Goal: Task Accomplishment & Management: Manage account settings

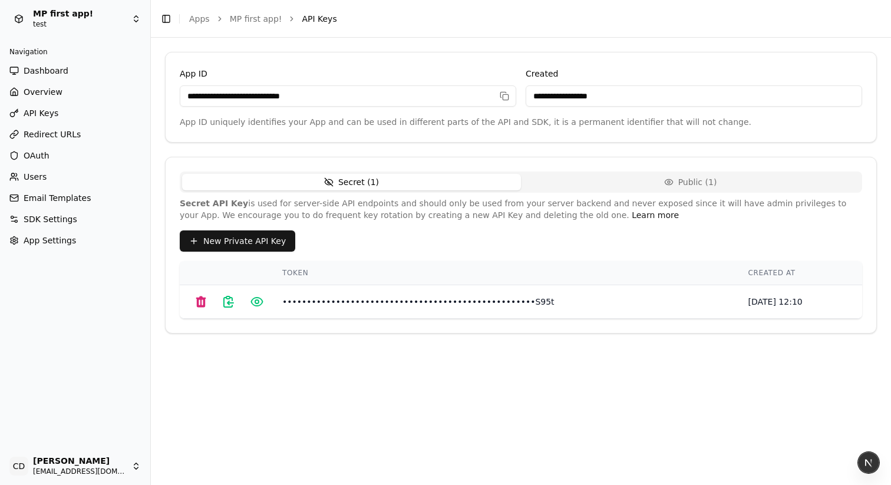
drag, startPoint x: 597, startPoint y: 189, endPoint x: 583, endPoint y: 185, distance: 14.6
click at [596, 189] on button "Public ( 1 )" at bounding box center [690, 182] width 339 height 17
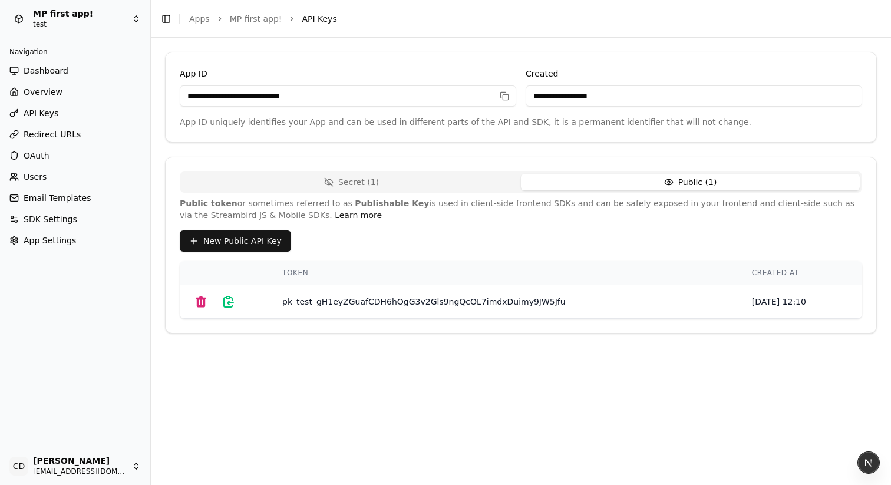
click at [470, 183] on button "Secret ( 1 )" at bounding box center [351, 182] width 339 height 17
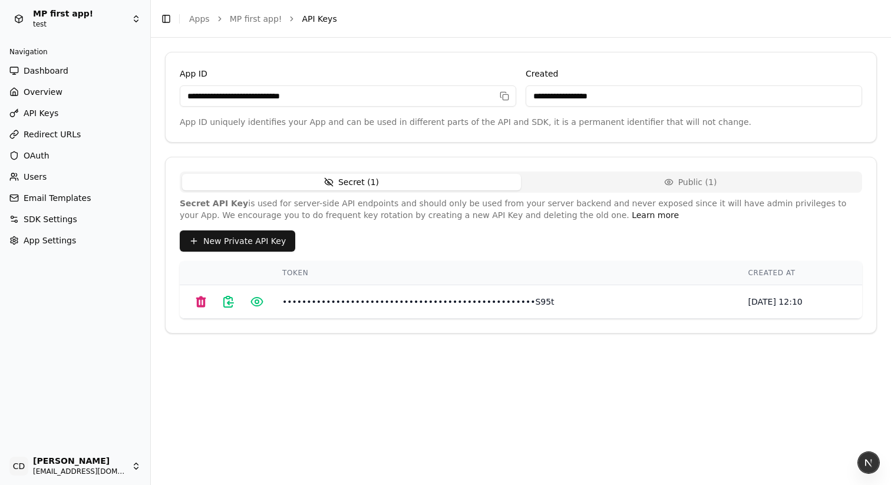
click at [161, 50] on div "**********" at bounding box center [521, 261] width 740 height 447
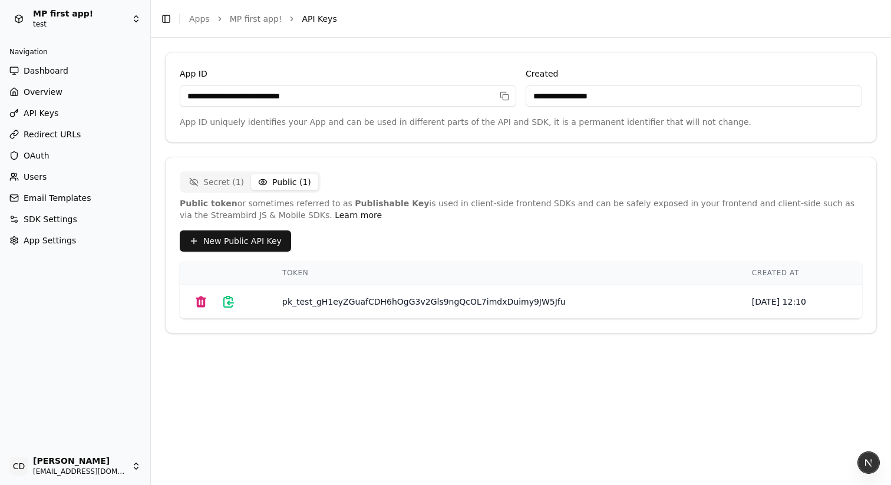
click at [289, 180] on button "Public ( 1 )" at bounding box center [284, 182] width 67 height 17
click at [225, 184] on button "Secret ( 1 )" at bounding box center [216, 182] width 69 height 17
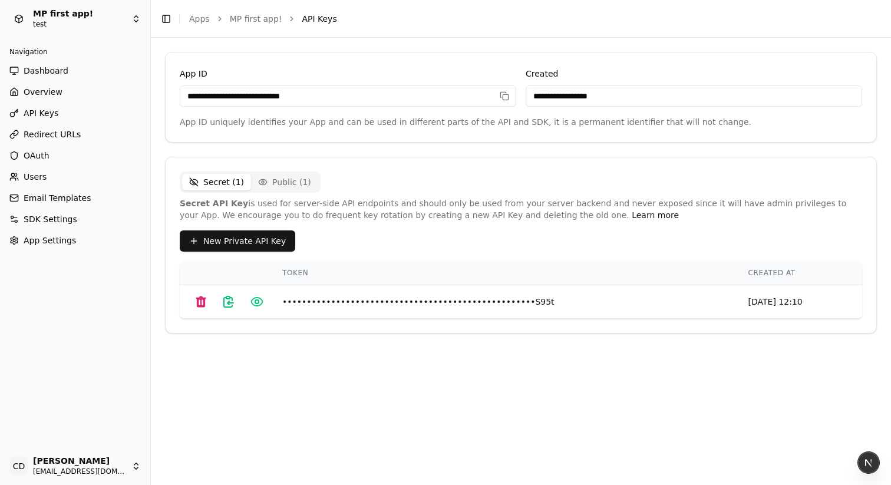
click at [259, 183] on icon "button" at bounding box center [263, 181] width 8 height 5
click at [479, 185] on button "Secret ( 1 )" at bounding box center [351, 182] width 339 height 17
click at [578, 182] on button "Public ( 1 )" at bounding box center [690, 182] width 339 height 17
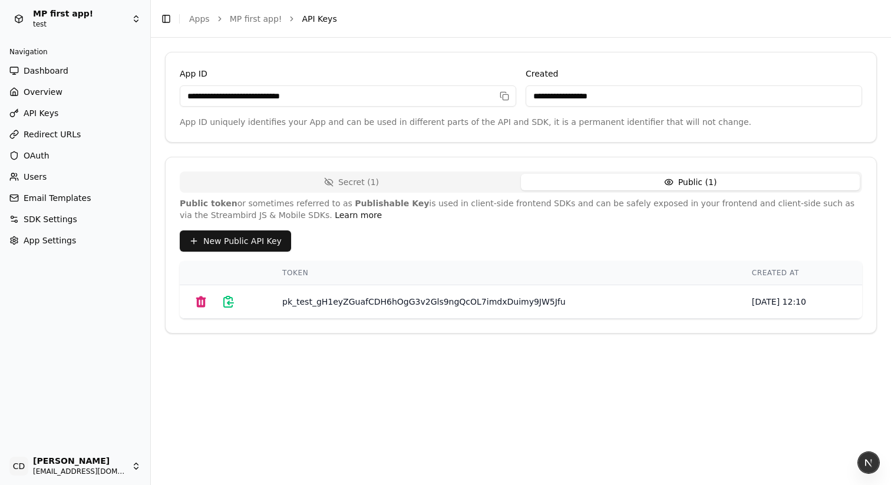
click at [66, 218] on span "SDK Settings" at bounding box center [51, 219] width 54 height 12
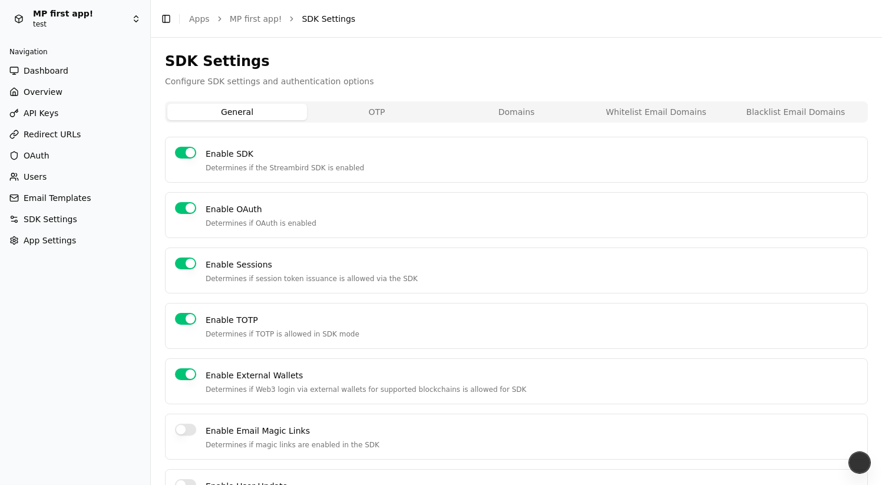
click at [41, 249] on link "App Settings" at bounding box center [75, 240] width 141 height 19
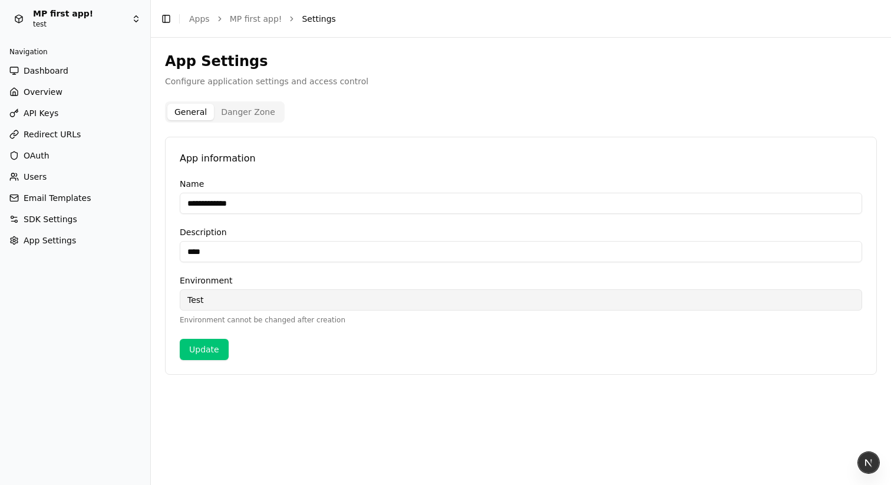
click at [41, 243] on span "App Settings" at bounding box center [50, 241] width 52 height 12
click at [241, 111] on button "Danger Zone" at bounding box center [248, 112] width 68 height 17
click at [190, 113] on button "General" at bounding box center [190, 112] width 47 height 17
click at [31, 215] on span "SDK Settings" at bounding box center [51, 219] width 54 height 12
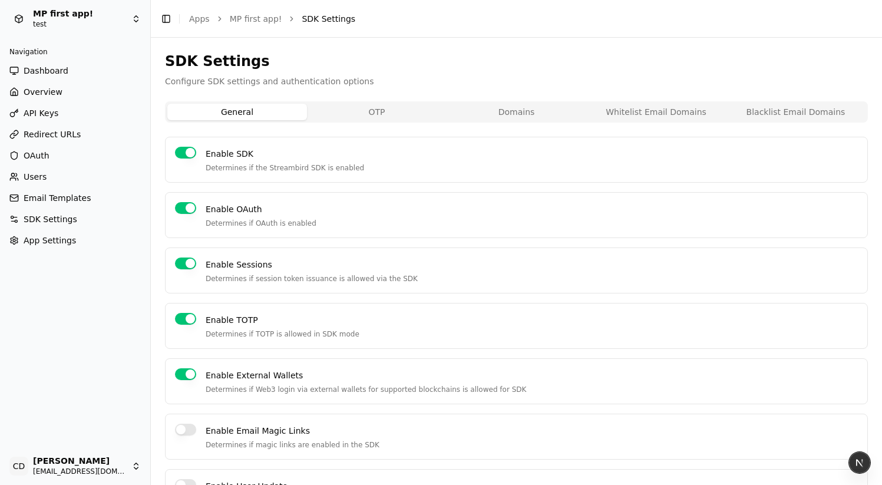
click at [52, 118] on span "API Keys" at bounding box center [41, 113] width 35 height 12
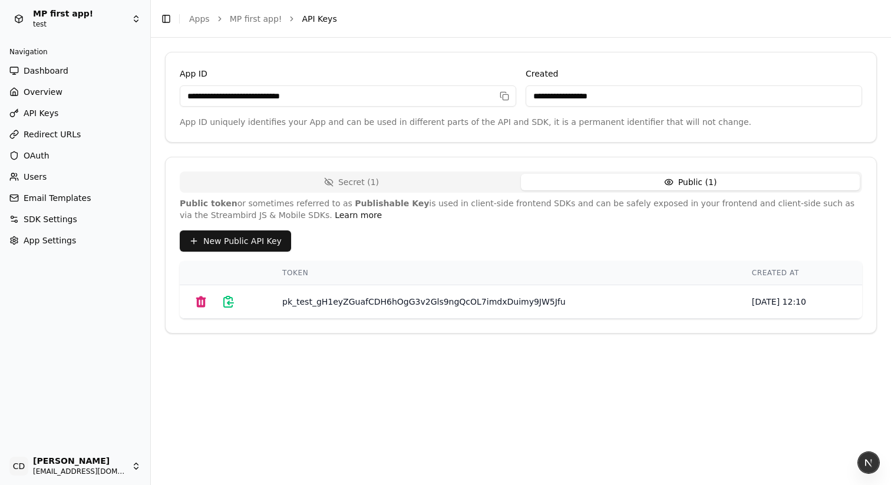
click at [581, 187] on button "Public ( 1 )" at bounding box center [690, 182] width 339 height 17
click at [434, 184] on button "Secret ( 1 )" at bounding box center [351, 182] width 339 height 17
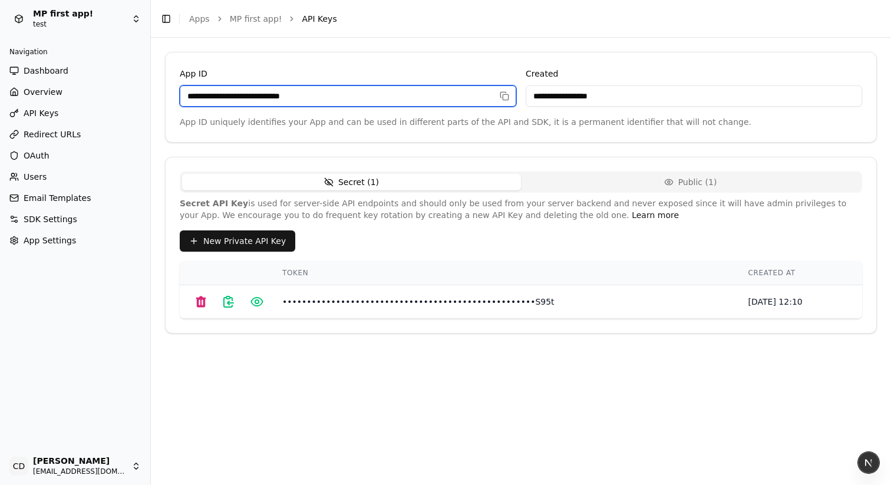
click at [494, 89] on input "**********" at bounding box center [348, 95] width 336 height 21
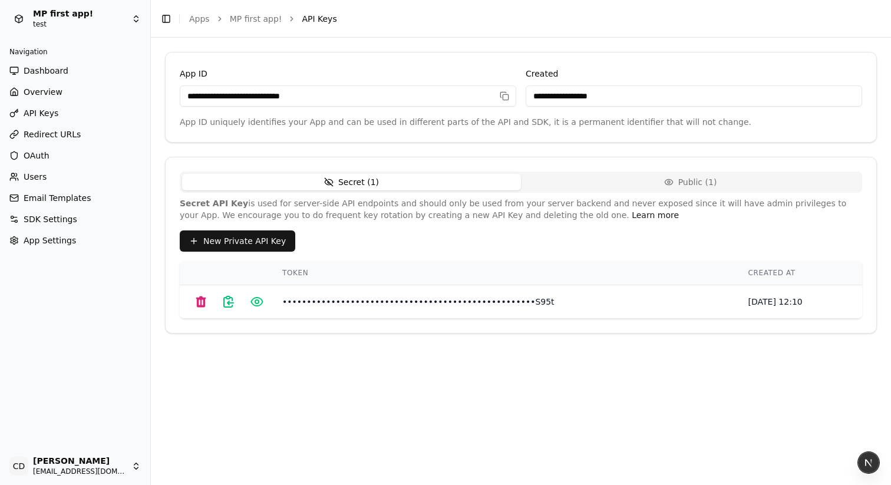
click at [232, 301] on icon at bounding box center [228, 301] width 9 height 11
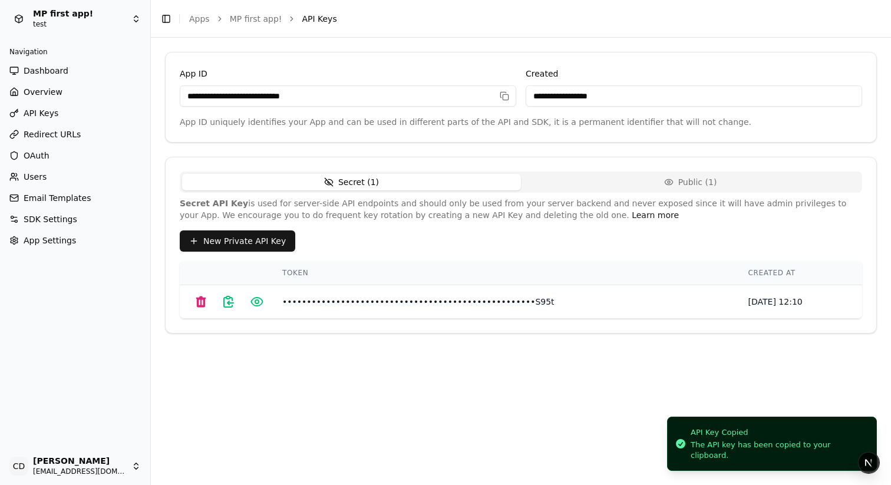
click at [258, 302] on icon at bounding box center [257, 302] width 4 height 4
click at [734, 297] on td "Oct 01, 2025 12:10" at bounding box center [798, 302] width 128 height 34
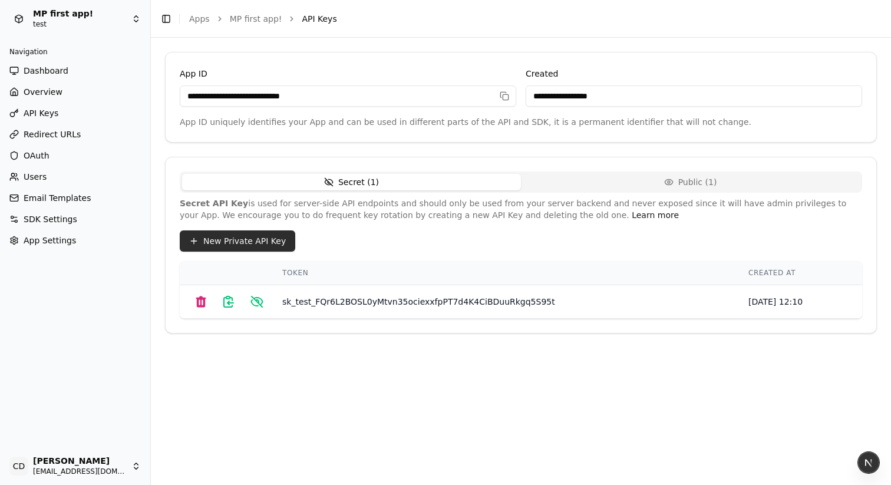
click at [267, 237] on button "New Private API Key" at bounding box center [238, 240] width 116 height 21
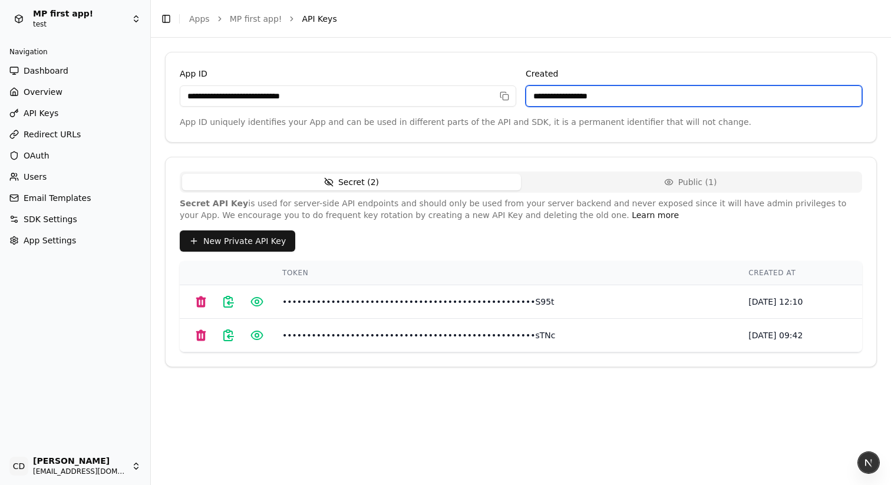
click at [590, 95] on input "**********" at bounding box center [694, 95] width 336 height 21
click at [718, 101] on input "**********" at bounding box center [694, 95] width 336 height 21
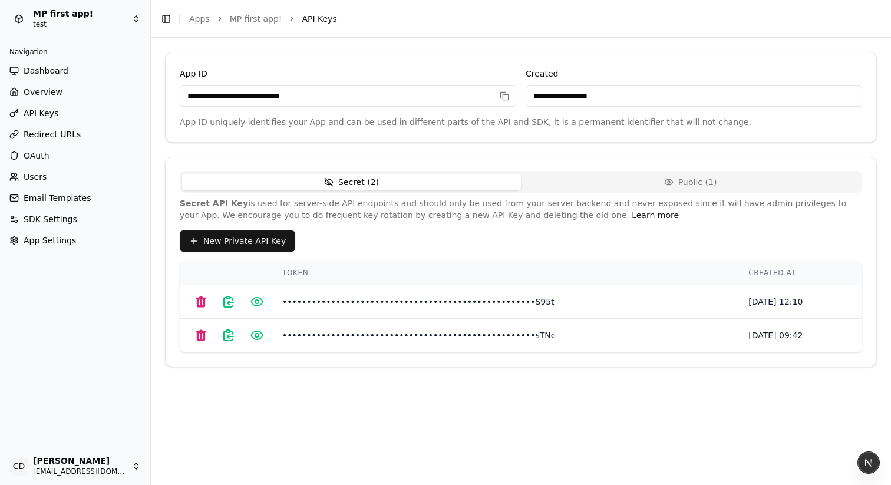
drag, startPoint x: 634, startPoint y: 84, endPoint x: 579, endPoint y: 83, distance: 54.8
click at [633, 84] on div "**********" at bounding box center [694, 87] width 336 height 40
click at [579, 83] on div "**********" at bounding box center [694, 87] width 336 height 40
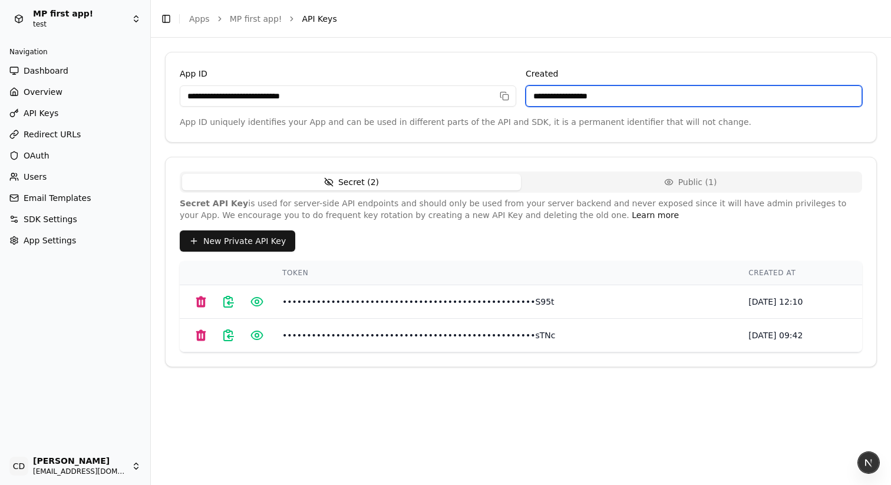
click at [562, 93] on input "**********" at bounding box center [694, 95] width 336 height 21
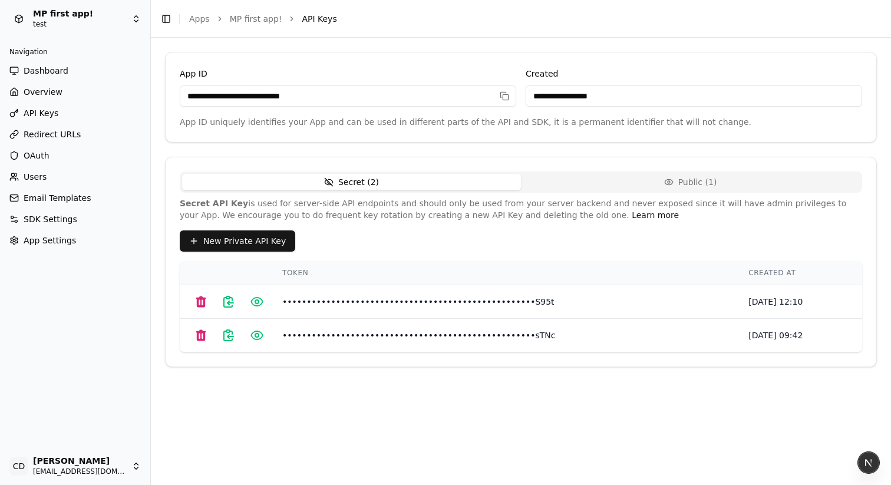
click at [545, 71] on label "Created" at bounding box center [542, 73] width 32 height 9
click at [545, 85] on input "**********" at bounding box center [694, 95] width 336 height 21
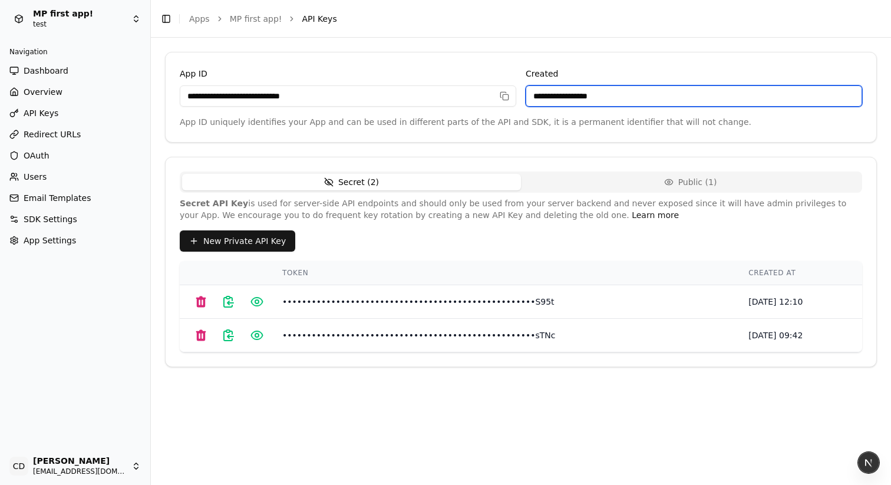
click at [545, 71] on label "Created" at bounding box center [542, 73] width 32 height 9
click at [545, 85] on input "**********" at bounding box center [694, 95] width 336 height 21
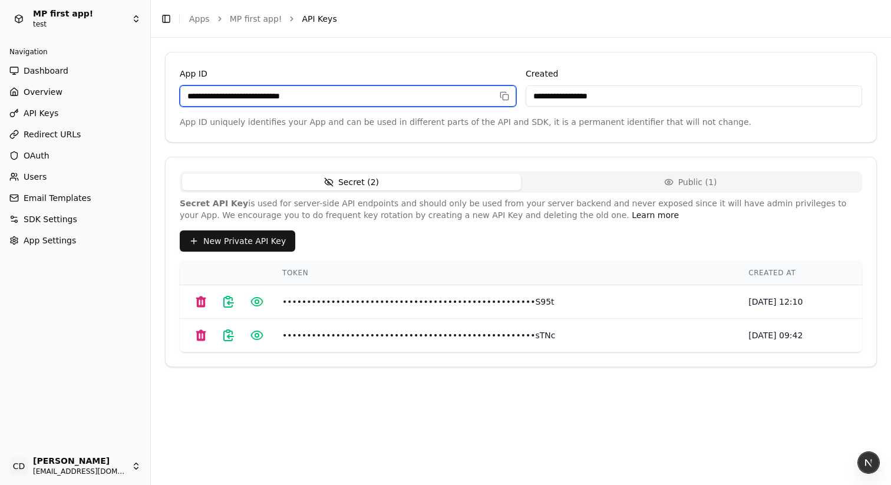
click at [339, 95] on input "**********" at bounding box center [348, 95] width 336 height 21
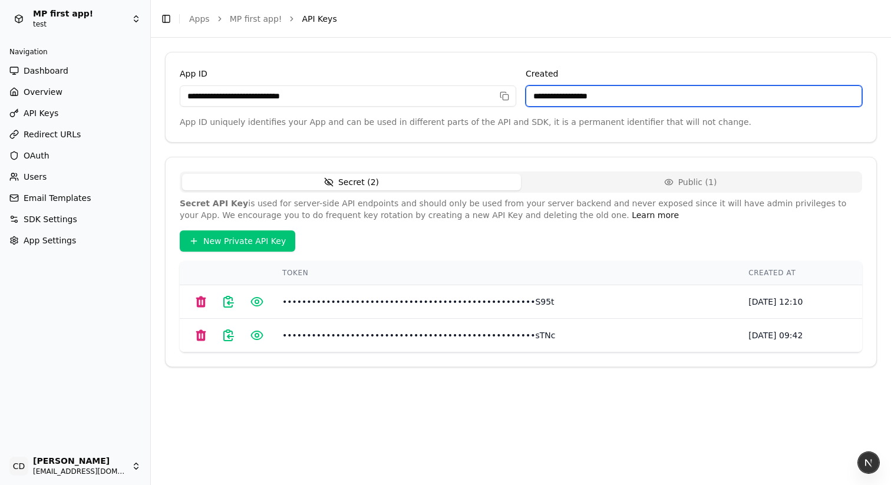
click at [540, 97] on input "**********" at bounding box center [694, 95] width 336 height 21
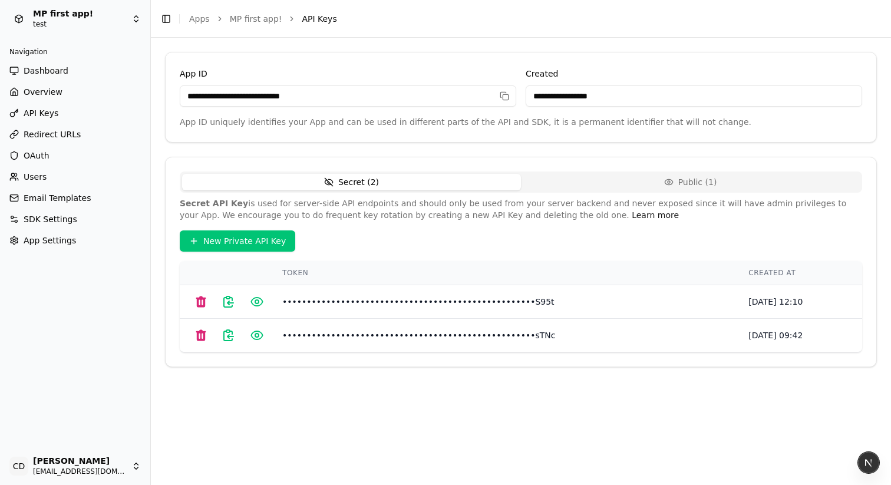
click at [329, 121] on p "App ID uniquely identifies your App and can be used in different parts of the A…" at bounding box center [521, 122] width 682 height 12
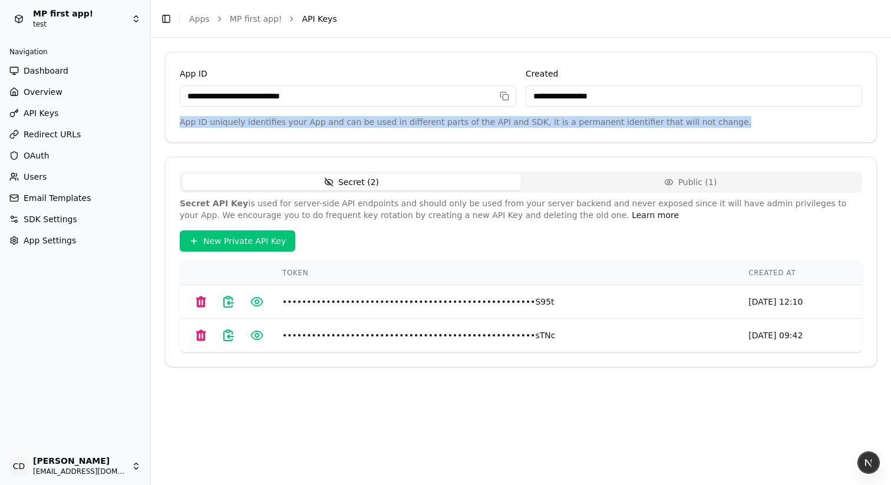
click at [329, 121] on p "App ID uniquely identifies your App and can be used in different parts of the A…" at bounding box center [521, 122] width 682 height 12
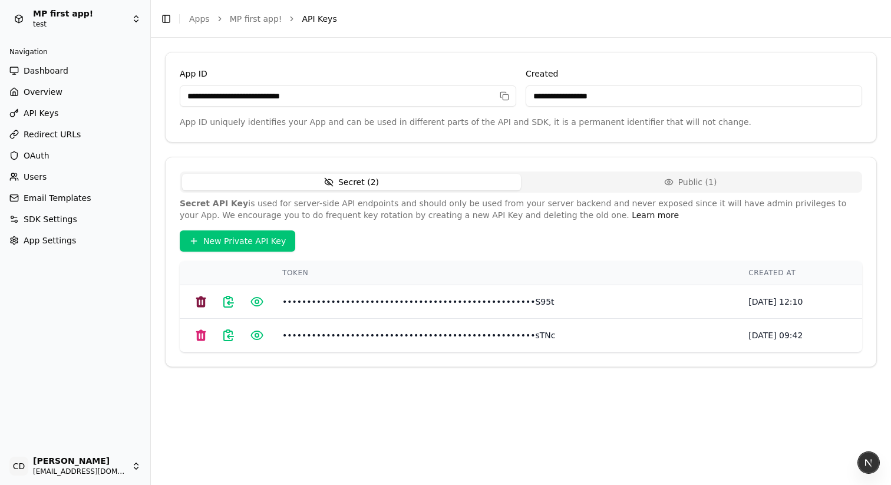
click at [200, 301] on icon at bounding box center [201, 302] width 14 height 14
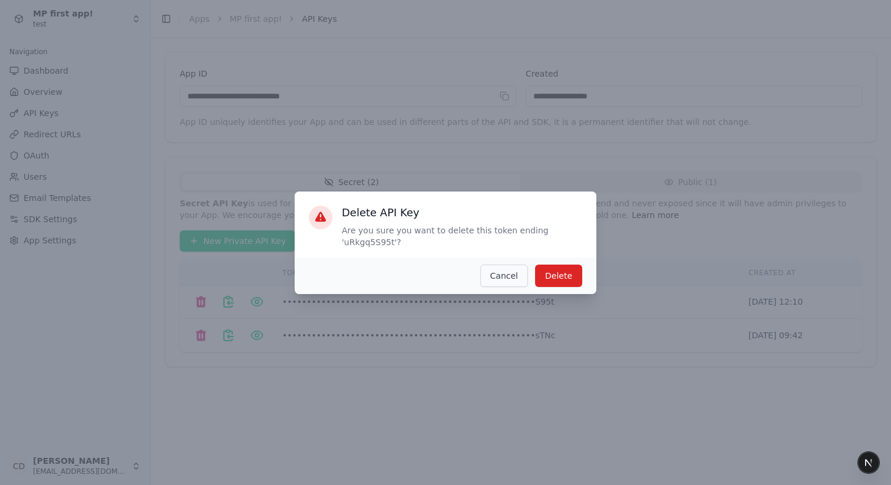
click at [494, 270] on button "Cancel" at bounding box center [504, 276] width 48 height 22
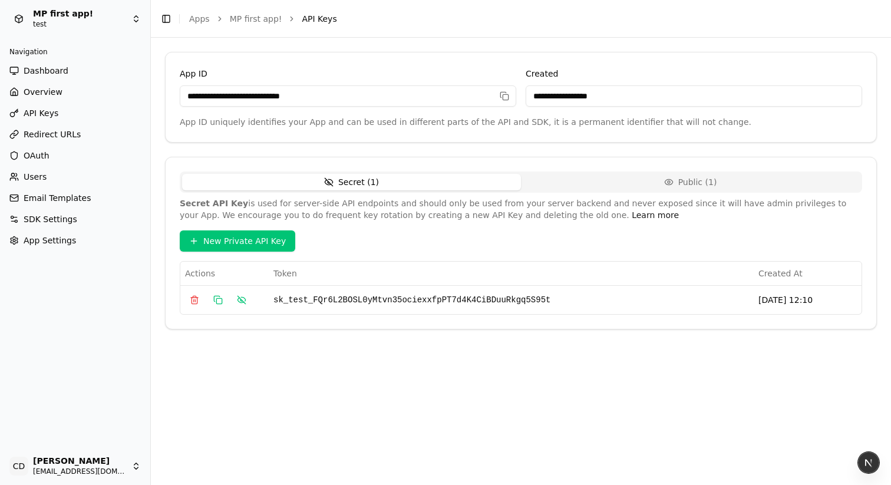
click at [638, 182] on button "Public ( 1 )" at bounding box center [690, 182] width 339 height 17
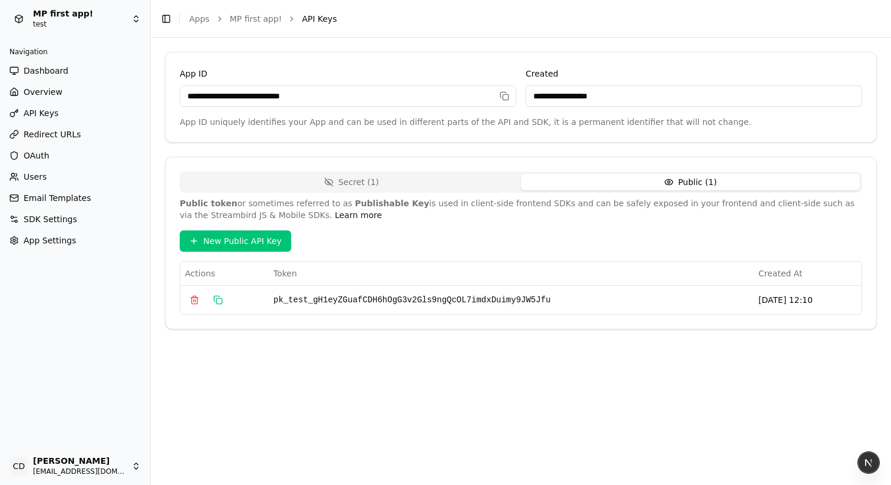
click at [497, 186] on button "Secret ( 1 )" at bounding box center [351, 182] width 339 height 17
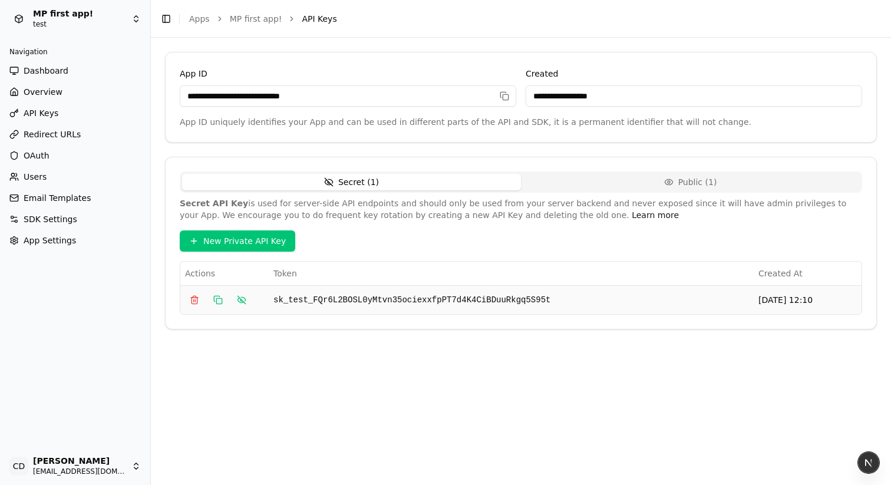
click at [291, 300] on td "sk_test_FQr6L2BOSL0yMtvn35ociexxfpPT7d4K4CiBDuuRkgq5S95t" at bounding box center [511, 299] width 485 height 29
click at [242, 298] on button "Hide" at bounding box center [241, 300] width 19 height 19
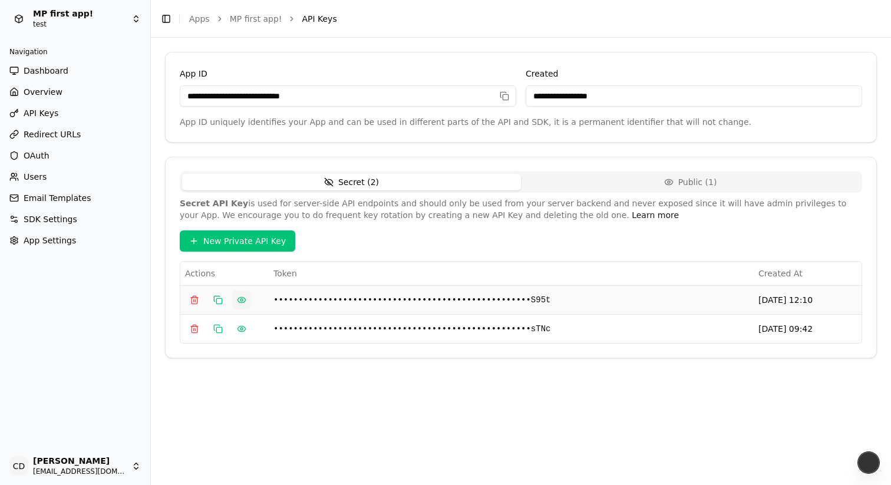
click at [242, 303] on button "Show" at bounding box center [241, 300] width 19 height 19
click at [239, 326] on button "Show" at bounding box center [241, 328] width 19 height 19
click at [240, 298] on button "Hide" at bounding box center [241, 300] width 19 height 19
click at [239, 328] on button "Hide" at bounding box center [241, 328] width 19 height 19
click at [213, 302] on button "Copy" at bounding box center [218, 300] width 19 height 19
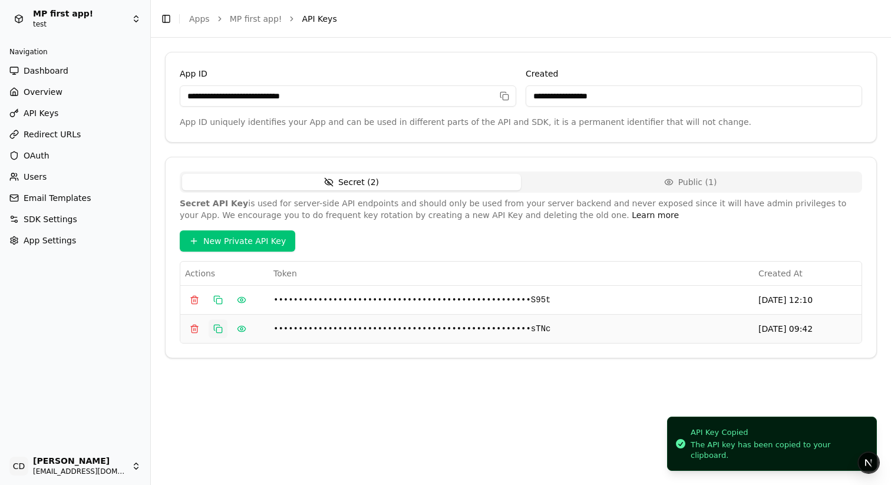
click at [217, 322] on button "Copy" at bounding box center [218, 328] width 19 height 19
click at [507, 87] on button "button" at bounding box center [508, 95] width 17 height 21
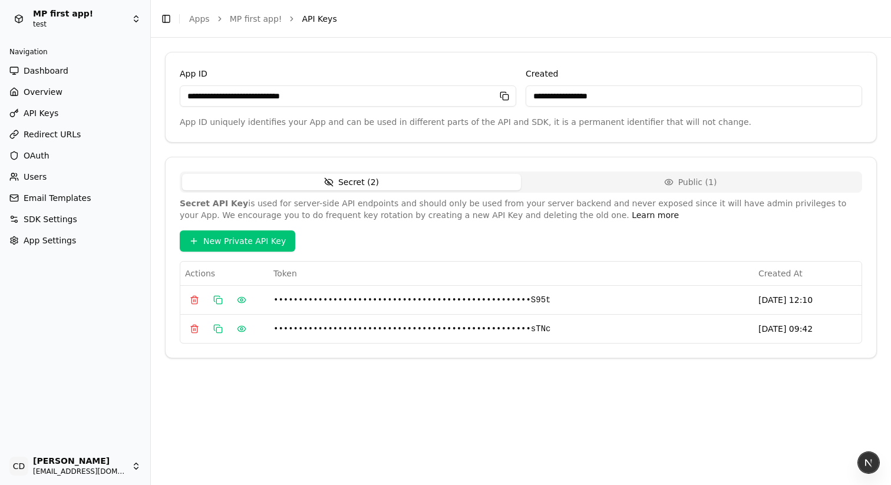
click at [505, 94] on rect "button" at bounding box center [505, 96] width 5 height 5
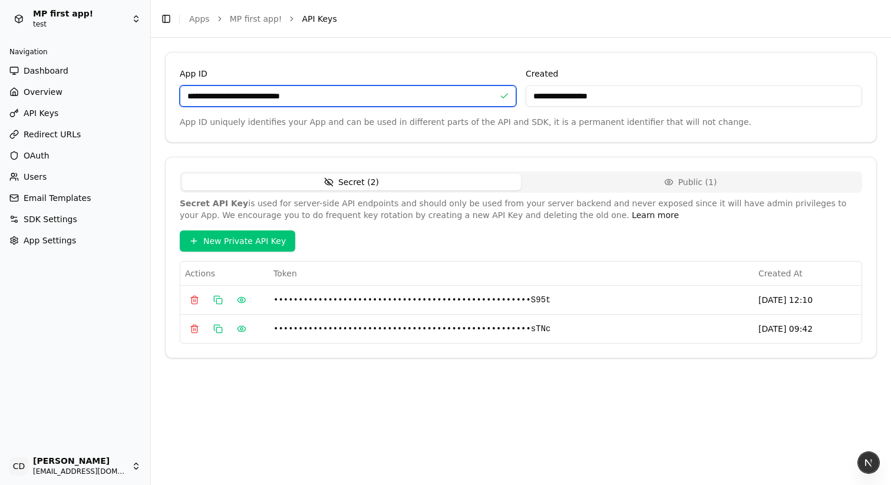
click at [332, 96] on input "**********" at bounding box center [348, 95] width 336 height 21
click at [353, 98] on input "**********" at bounding box center [348, 95] width 336 height 21
click at [367, 98] on input "**********" at bounding box center [348, 95] width 336 height 21
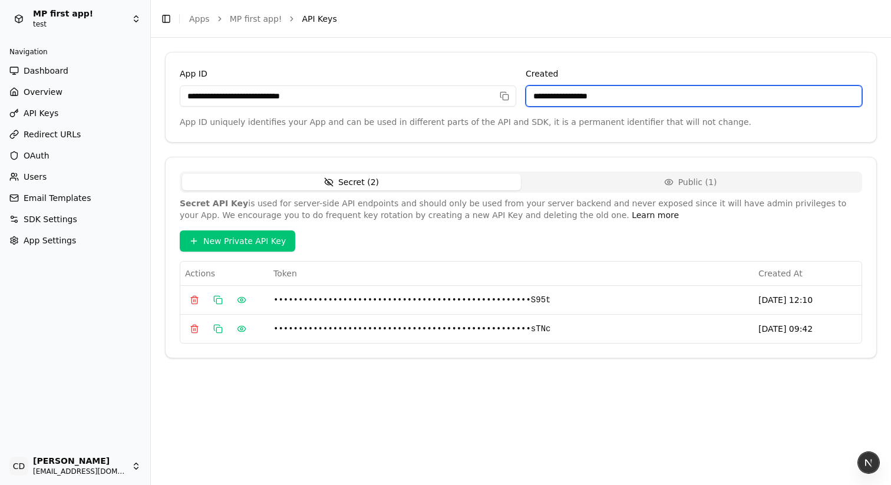
click at [573, 95] on input "**********" at bounding box center [694, 95] width 336 height 21
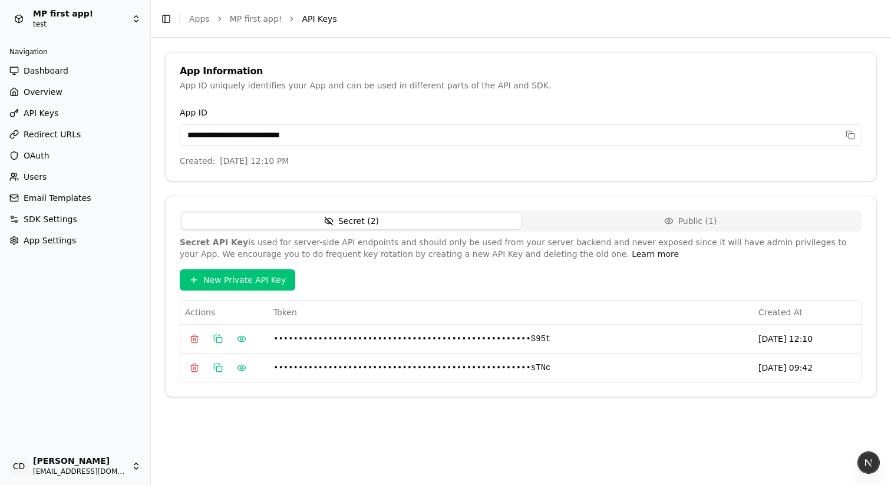
click at [601, 227] on button "Public ( 1 )" at bounding box center [690, 221] width 339 height 17
click at [460, 225] on button "Secret ( 2 )" at bounding box center [351, 221] width 339 height 17
drag, startPoint x: 598, startPoint y: 221, endPoint x: 586, endPoint y: 222, distance: 11.8
click at [598, 221] on button "Public ( 1 )" at bounding box center [690, 221] width 339 height 17
click at [415, 223] on button "Secret ( 2 )" at bounding box center [351, 221] width 339 height 17
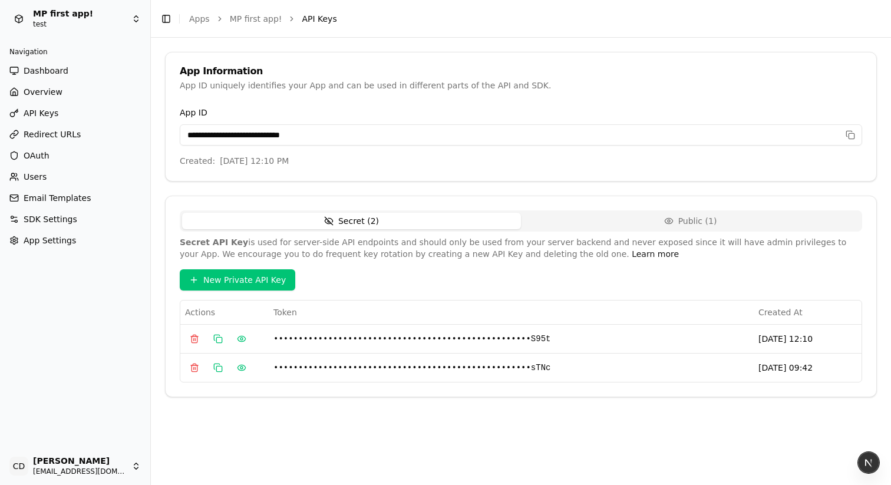
click at [480, 112] on div "**********" at bounding box center [521, 125] width 682 height 40
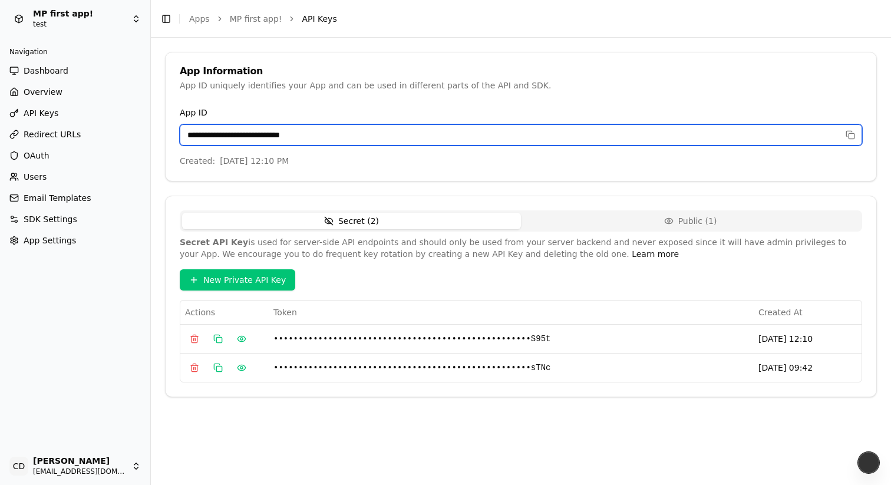
click at [352, 139] on input "**********" at bounding box center [521, 134] width 682 height 21
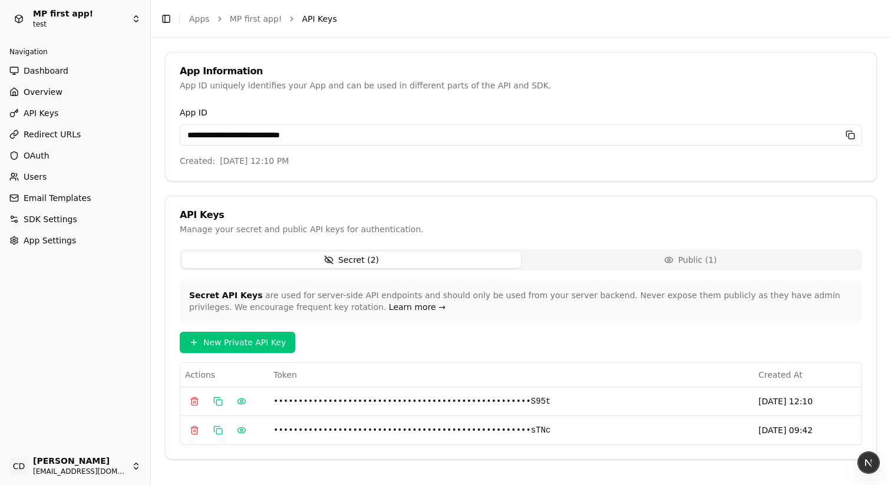
click at [850, 138] on icon "button" at bounding box center [850, 134] width 9 height 9
click at [850, 137] on icon "button" at bounding box center [850, 134] width 9 height 9
click at [549, 404] on td "••••••••••••••••••••••••••••••••••••••••••••••••••••S95t" at bounding box center [511, 401] width 485 height 29
click at [587, 355] on div "Secret API Keys are used for server-side API endpoints and should only be used …" at bounding box center [521, 362] width 682 height 165
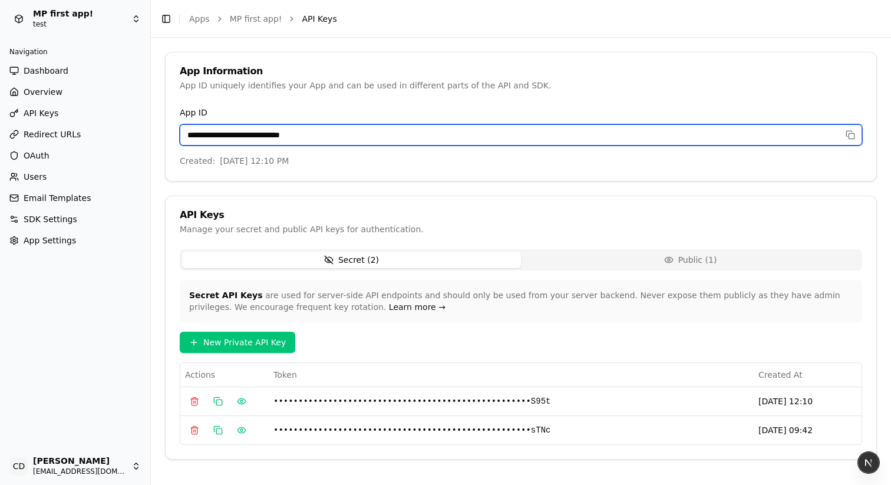
click at [295, 144] on input "**********" at bounding box center [521, 134] width 682 height 21
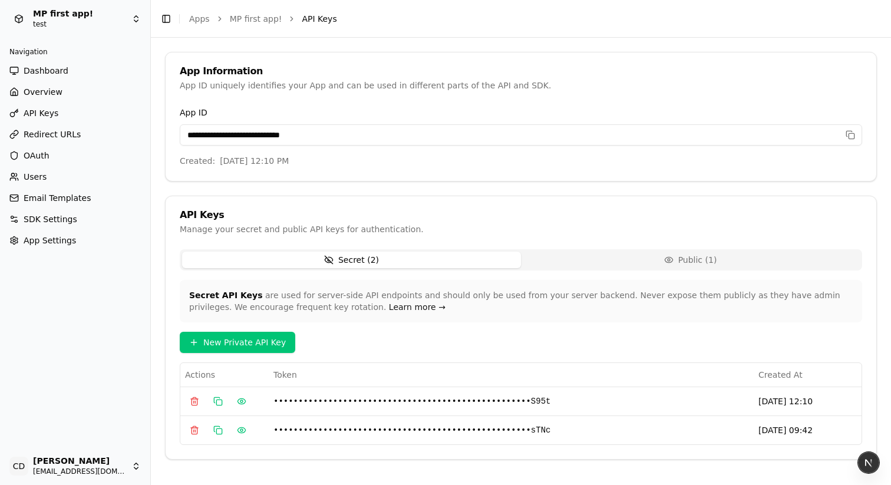
click at [251, 162] on span "October 1, 2025 at 12:10 PM" at bounding box center [254, 161] width 69 height 12
click at [395, 110] on div "**********" at bounding box center [521, 125] width 682 height 40
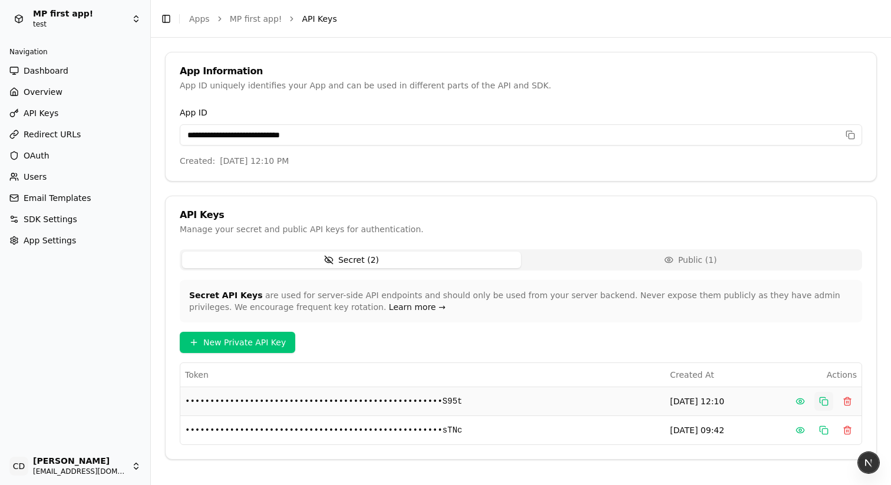
drag, startPoint x: 824, startPoint y: 401, endPoint x: 823, endPoint y: 408, distance: 6.6
click at [824, 401] on button "Copy" at bounding box center [823, 401] width 19 height 19
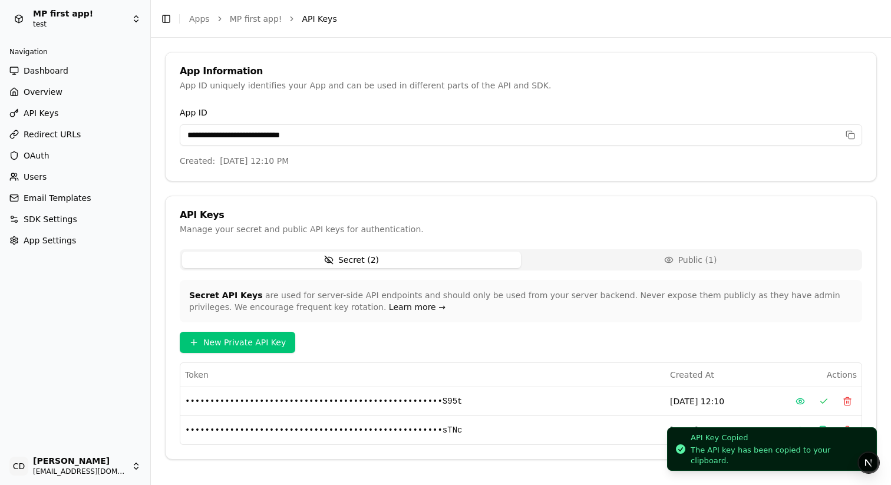
click at [824, 428] on li "API Key Copied The API key has been copied to your clipboard." at bounding box center [772, 449] width 210 height 44
click at [824, 427] on li "API Key Copied The API key has been copied to your clipboard." at bounding box center [772, 449] width 210 height 44
drag, startPoint x: 822, startPoint y: 424, endPoint x: 733, endPoint y: 381, distance: 99.6
click at [822, 427] on li "API Key Copied The API key has been copied to your clipboard." at bounding box center [772, 449] width 210 height 44
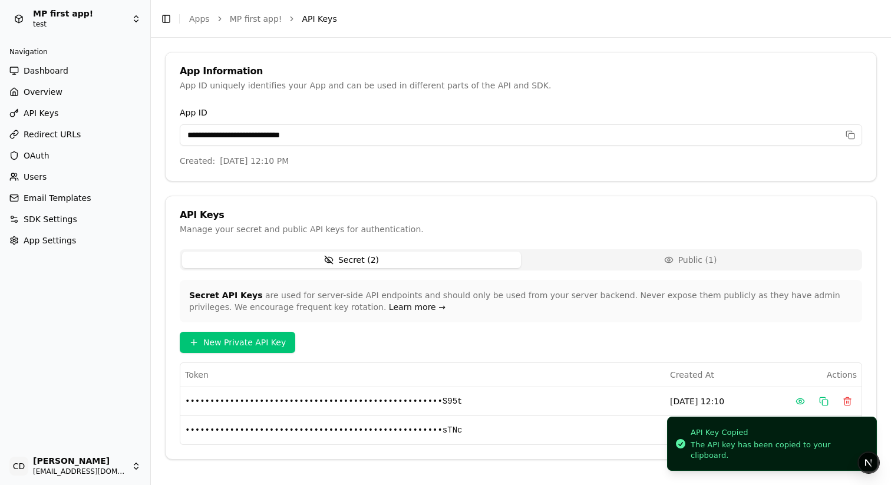
click at [552, 272] on div "Secret ( 2 ) Public ( 1 ) Secret API Keys are used for server-side API endpoint…" at bounding box center [521, 347] width 682 height 196
drag, startPoint x: 547, startPoint y: 263, endPoint x: 519, endPoint y: 261, distance: 27.8
click at [547, 263] on button "Public ( 1 )" at bounding box center [690, 260] width 339 height 17
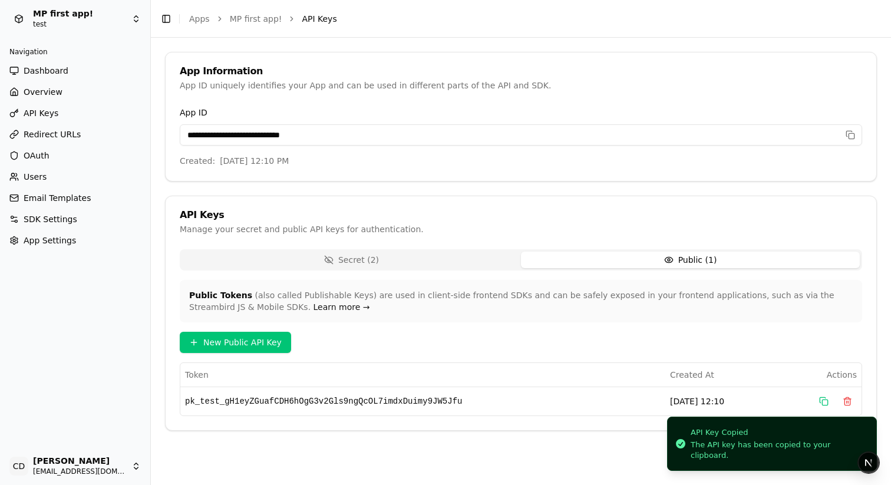
click at [418, 257] on button "Secret ( 2 )" at bounding box center [351, 260] width 339 height 17
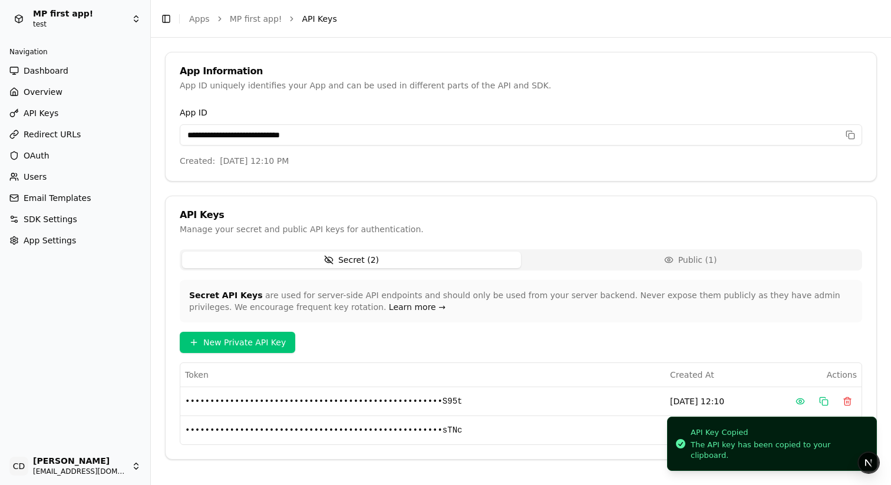
click at [282, 151] on div "**********" at bounding box center [521, 142] width 711 height 75
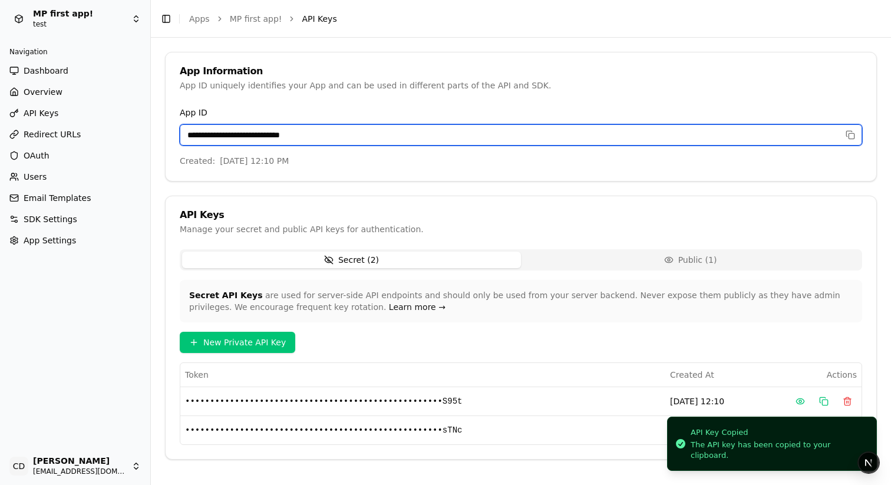
click at [313, 133] on input "**********" at bounding box center [521, 134] width 682 height 21
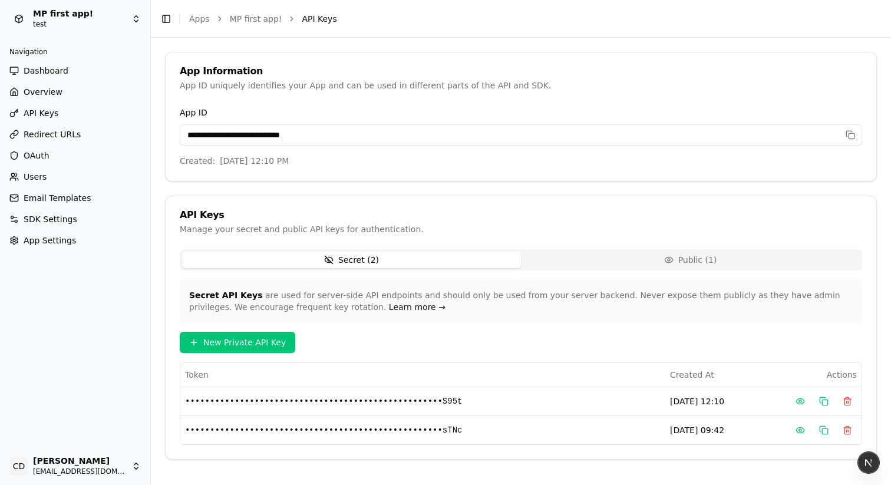
click at [860, 137] on button "button" at bounding box center [854, 134] width 17 height 21
click at [458, 93] on div "App Information App ID uniquely identifies your App and can be used in differen…" at bounding box center [521, 78] width 711 height 53
click at [47, 243] on span "App Settings" at bounding box center [50, 241] width 52 height 12
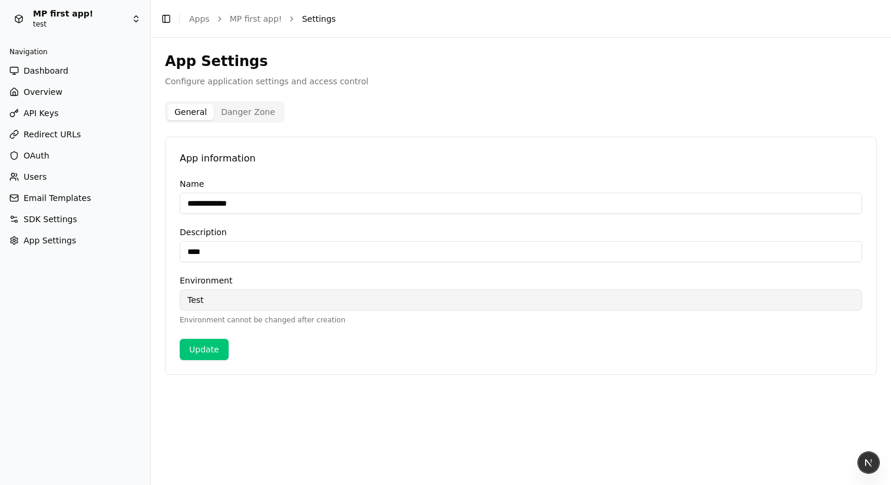
click at [45, 221] on span "SDK Settings" at bounding box center [51, 219] width 54 height 12
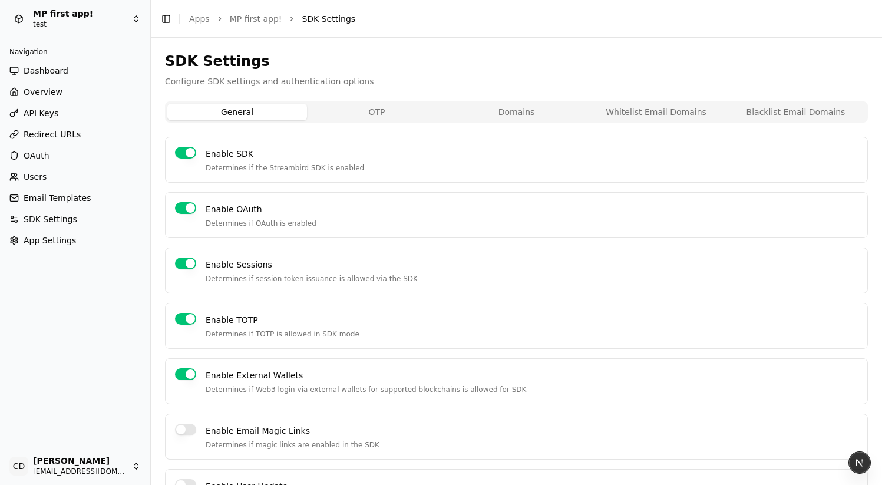
click at [47, 200] on span "Email Templates" at bounding box center [57, 198] width 67 height 12
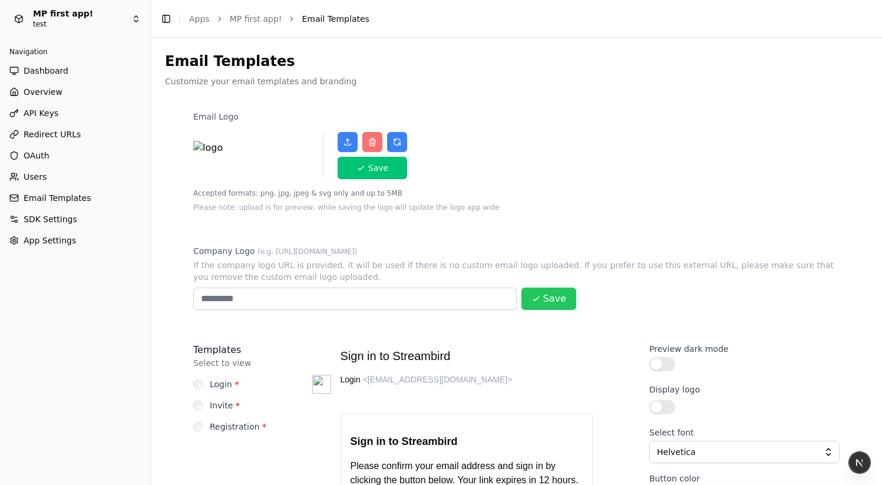
click at [53, 111] on span "API Keys" at bounding box center [41, 113] width 35 height 12
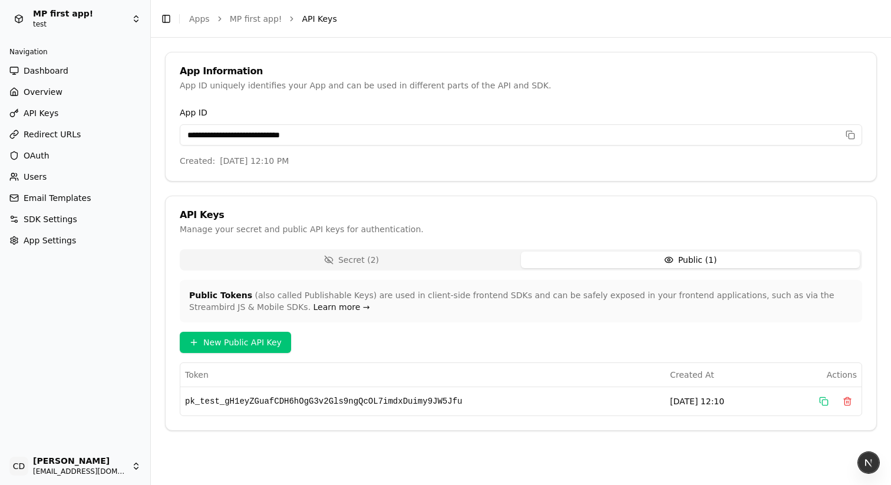
drag, startPoint x: 552, startPoint y: 259, endPoint x: 440, endPoint y: 258, distance: 112.0
click at [552, 259] on button "Public ( 1 )" at bounding box center [690, 260] width 339 height 17
click at [408, 260] on button "Secret ( 2 )" at bounding box center [351, 260] width 339 height 17
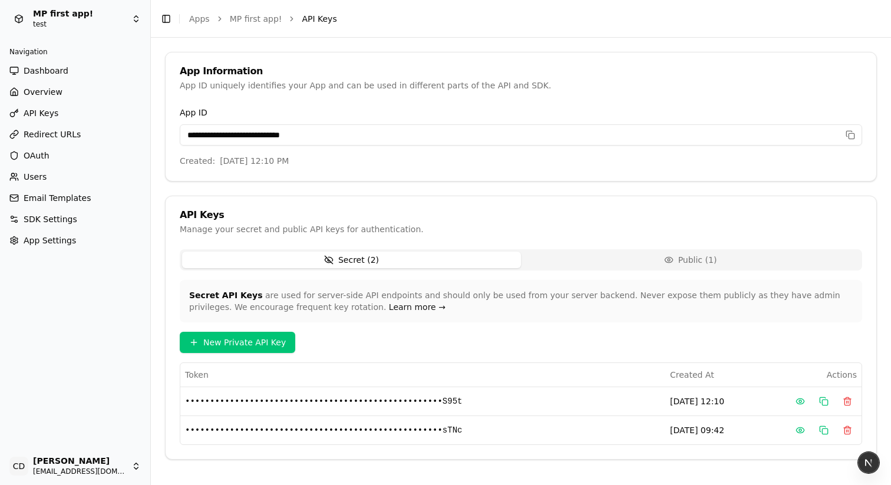
click at [45, 240] on span "App Settings" at bounding box center [50, 241] width 52 height 12
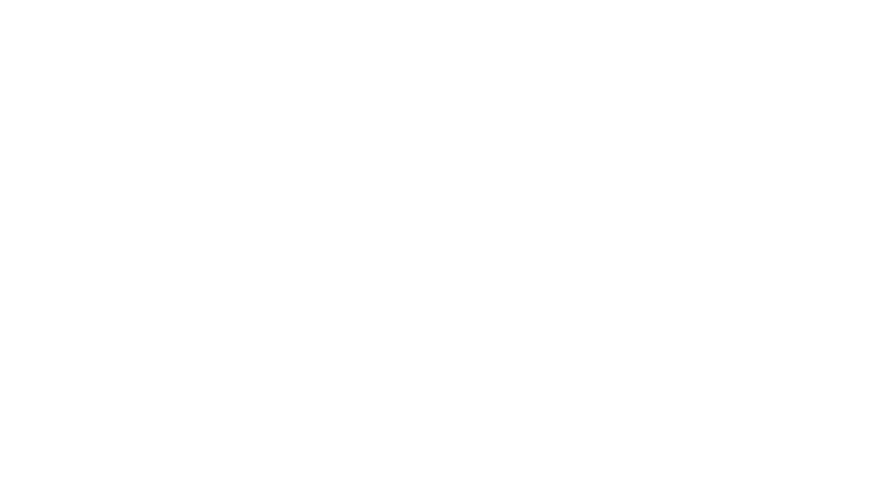
type input "**********"
type input "****"
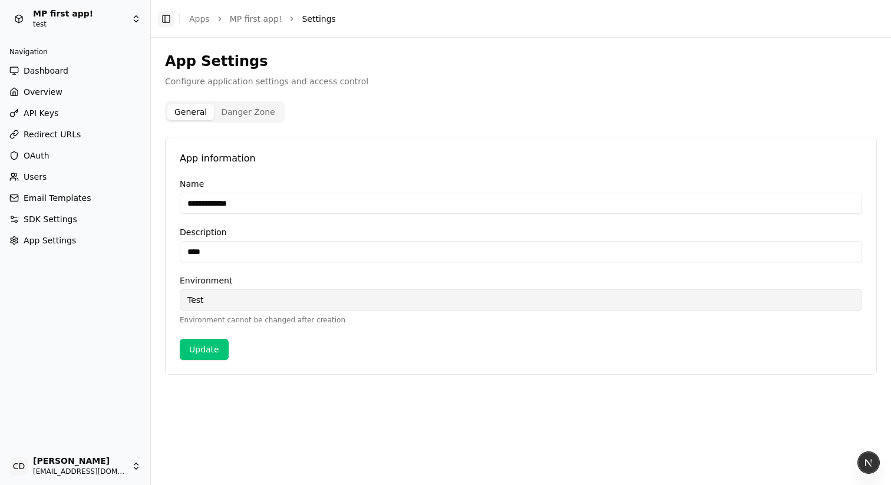
click at [164, 22] on button "Toggle Sidebar" at bounding box center [166, 19] width 17 height 17
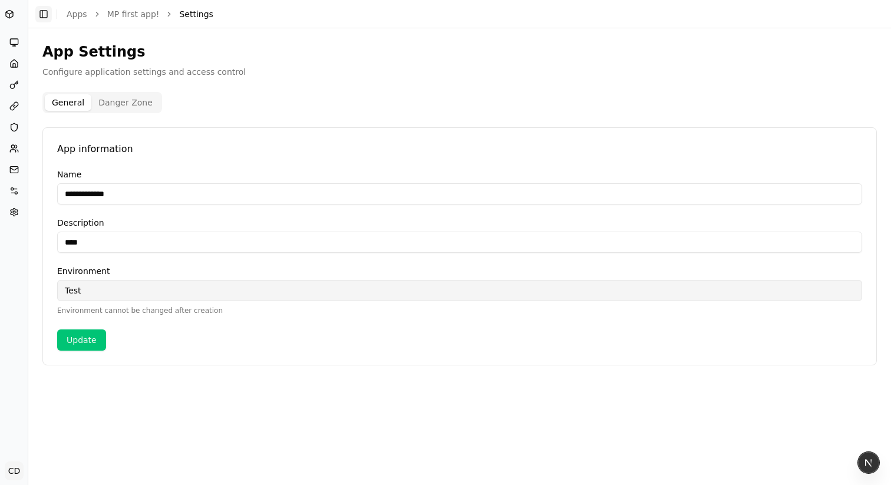
click at [48, 17] on button "Toggle Sidebar" at bounding box center [43, 14] width 17 height 17
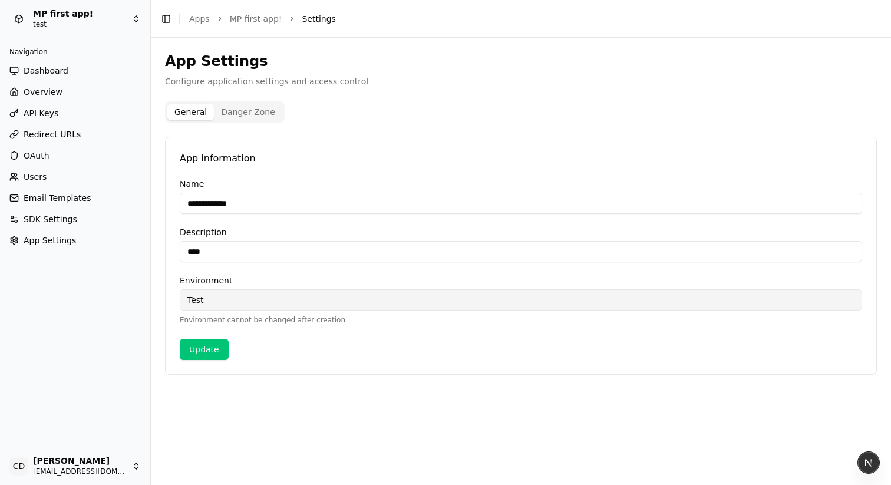
click at [90, 461] on html "**********" at bounding box center [445, 242] width 891 height 485
drag, startPoint x: 400, startPoint y: 441, endPoint x: 387, endPoint y: 414, distance: 30.0
click at [400, 441] on html "**********" at bounding box center [445, 242] width 891 height 485
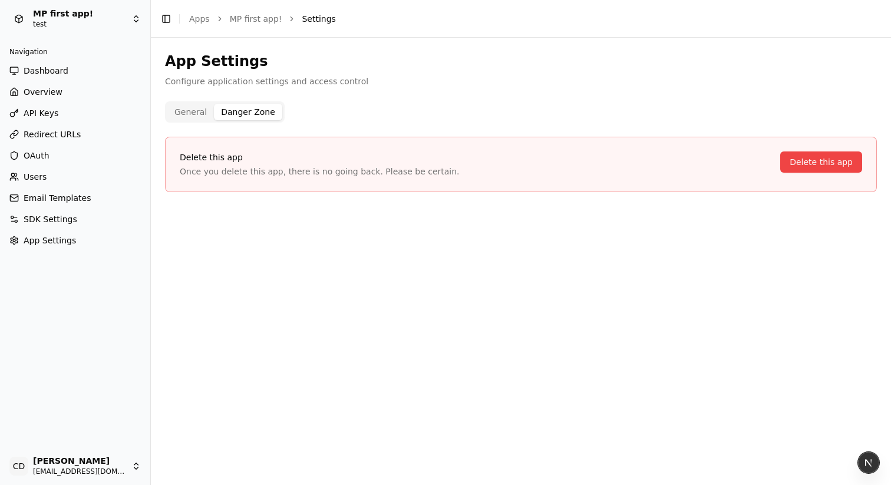
click at [245, 110] on button "Danger Zone" at bounding box center [248, 112] width 68 height 17
click at [163, 108] on div "App Settings Configure application settings and access control General Danger Z…" at bounding box center [521, 261] width 740 height 447
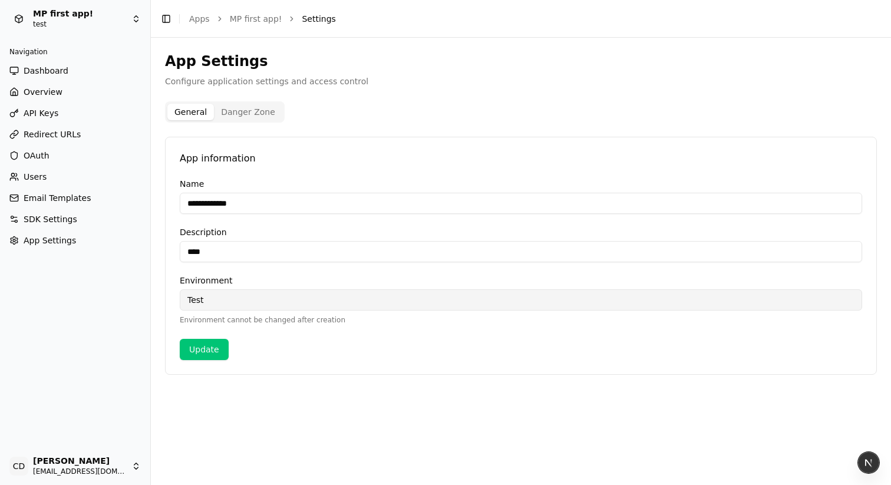
click at [192, 107] on button "General" at bounding box center [190, 112] width 47 height 17
click at [229, 111] on button "Danger Zone" at bounding box center [248, 112] width 68 height 17
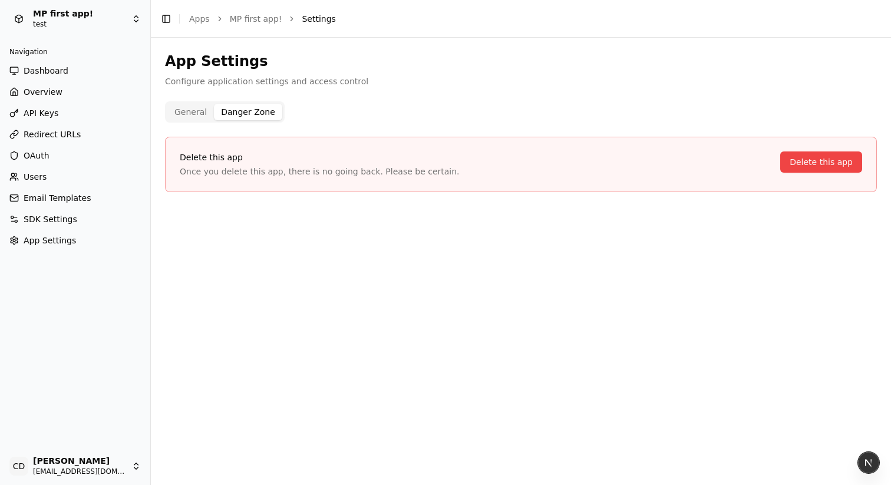
click at [193, 111] on button "General" at bounding box center [190, 112] width 47 height 17
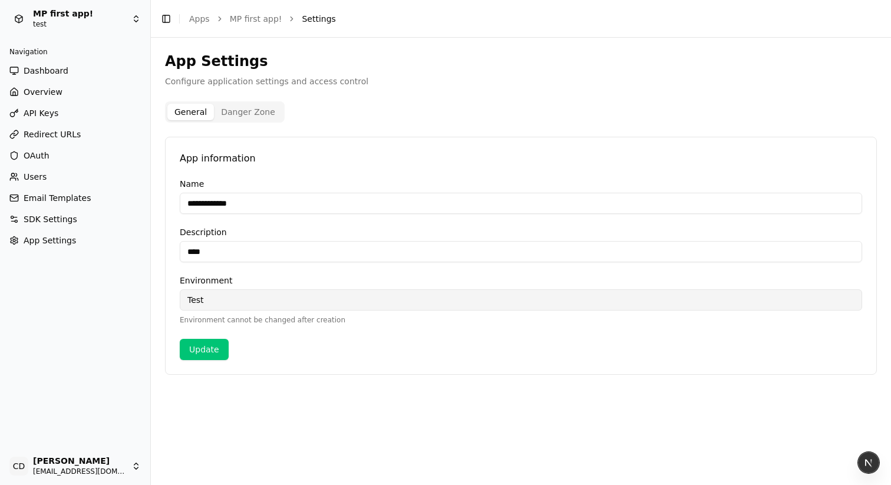
click at [47, 242] on span "App Settings" at bounding box center [50, 241] width 52 height 12
click at [38, 109] on span "API Keys" at bounding box center [41, 113] width 35 height 12
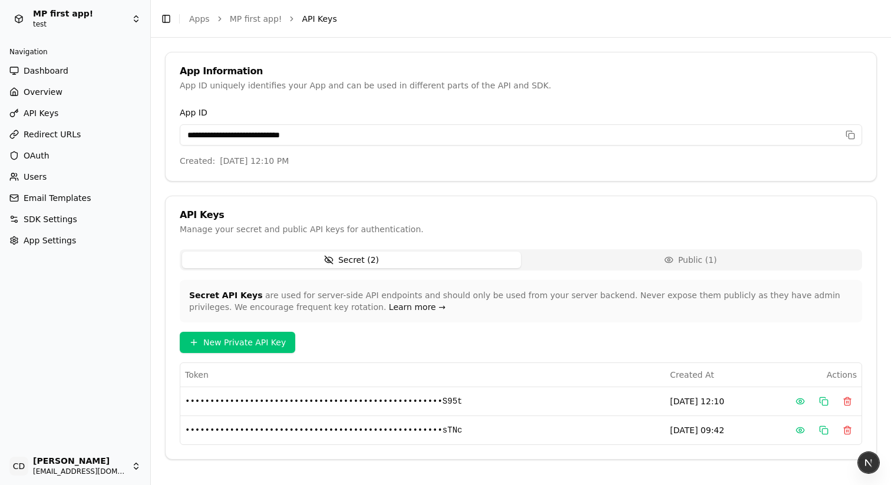
click at [692, 261] on button "Public ( 1 )" at bounding box center [690, 260] width 339 height 17
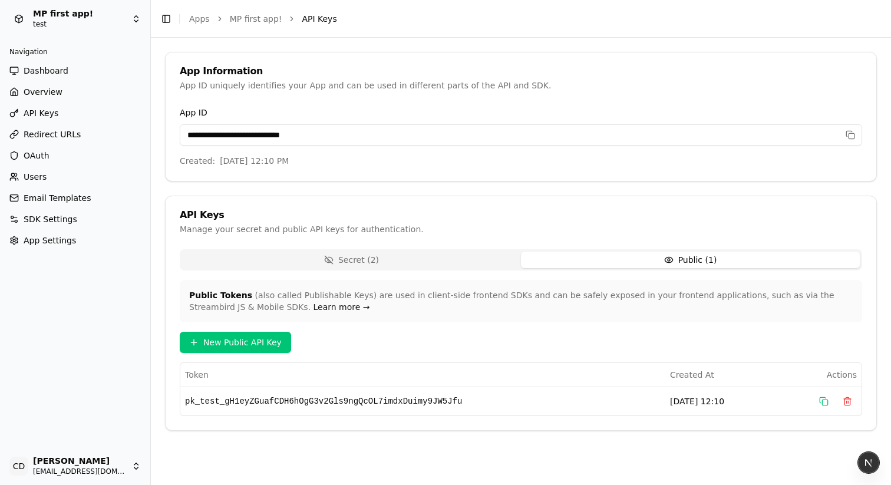
drag, startPoint x: 461, startPoint y: 250, endPoint x: 390, endPoint y: 210, distance: 82.0
click at [461, 250] on div "API Keys Manage your secret and public API keys for authentication. Secret ( 2 …" at bounding box center [521, 313] width 712 height 235
click at [325, 246] on div "API Keys Manage your secret and public API keys for authentication." at bounding box center [521, 222] width 711 height 53
click at [312, 259] on button "Secret ( 2 )" at bounding box center [351, 260] width 339 height 17
click at [602, 258] on button "Public ( 1 )" at bounding box center [690, 260] width 339 height 17
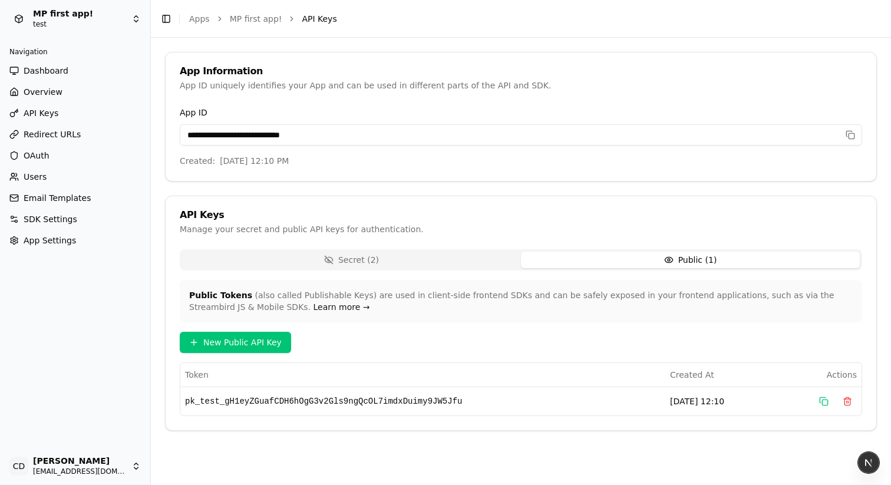
click at [390, 258] on button "Secret ( 2 )" at bounding box center [351, 260] width 339 height 17
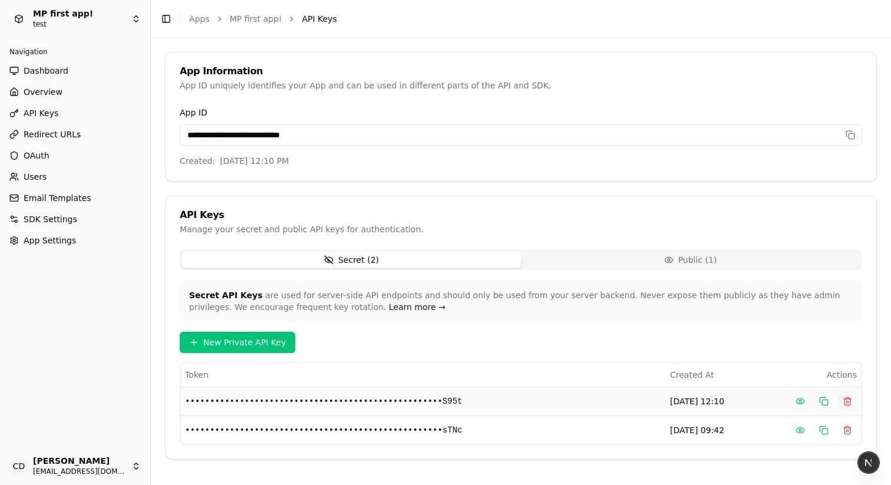
click at [855, 405] on button "Delete" at bounding box center [847, 401] width 19 height 19
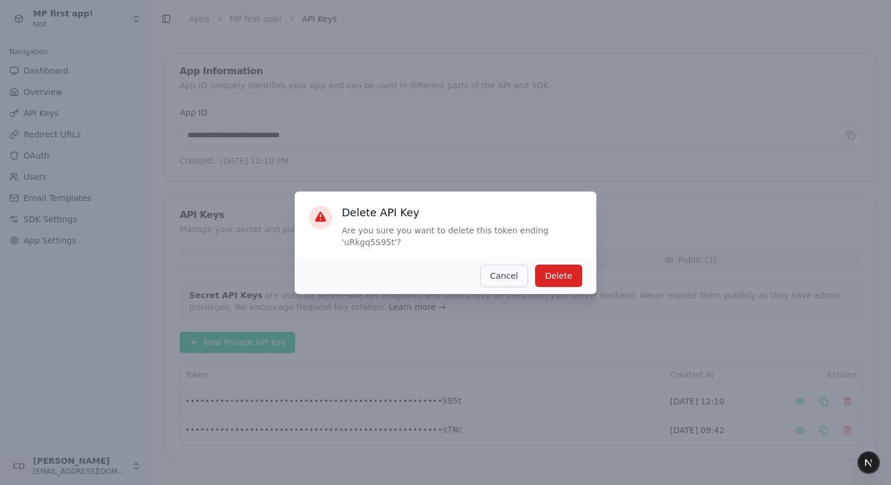
click at [484, 274] on button "Cancel" at bounding box center [504, 276] width 48 height 22
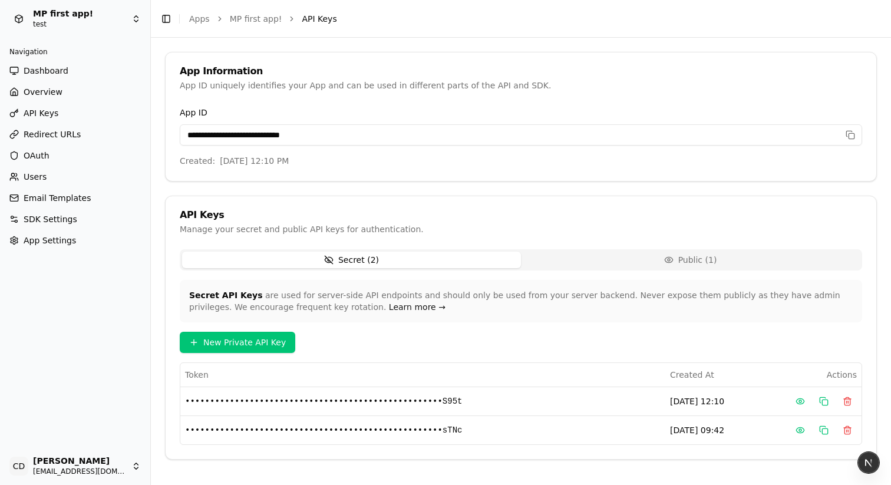
click at [575, 258] on button "Public ( 1 )" at bounding box center [690, 260] width 339 height 17
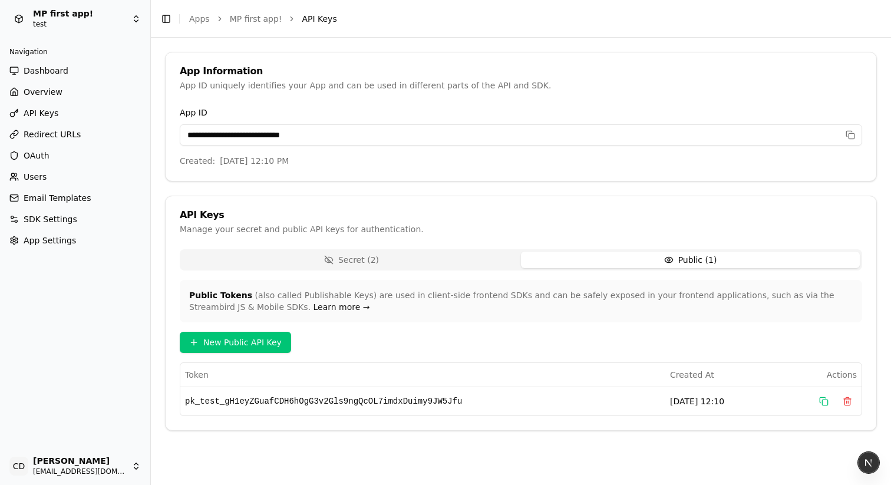
click at [433, 267] on button "Secret ( 2 )" at bounding box center [351, 260] width 339 height 17
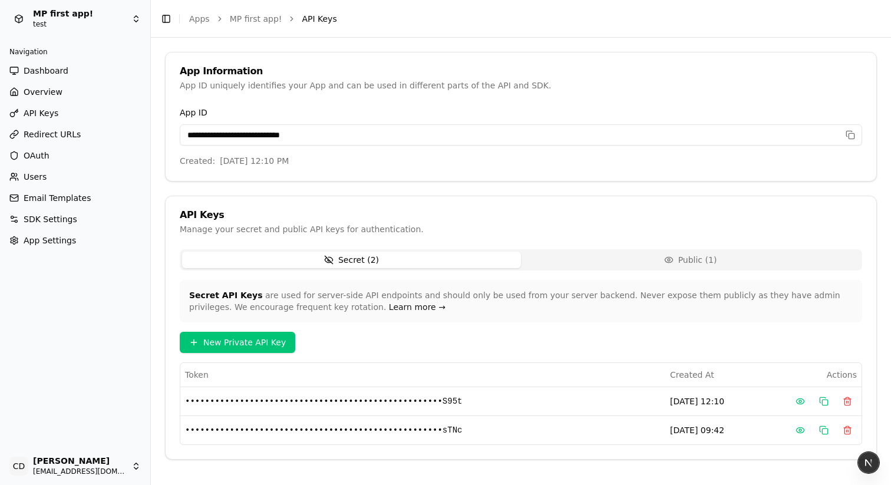
click at [40, 106] on link "API Keys" at bounding box center [75, 113] width 141 height 19
click at [38, 222] on span "SDK Settings" at bounding box center [51, 219] width 54 height 12
drag, startPoint x: 252, startPoint y: 56, endPoint x: 404, endPoint y: 128, distance: 168.2
click at [318, 71] on div "App Information App ID uniquely identifies your App and can be used in differen…" at bounding box center [521, 78] width 711 height 53
click at [64, 132] on span "Redirect URLs" at bounding box center [52, 134] width 57 height 12
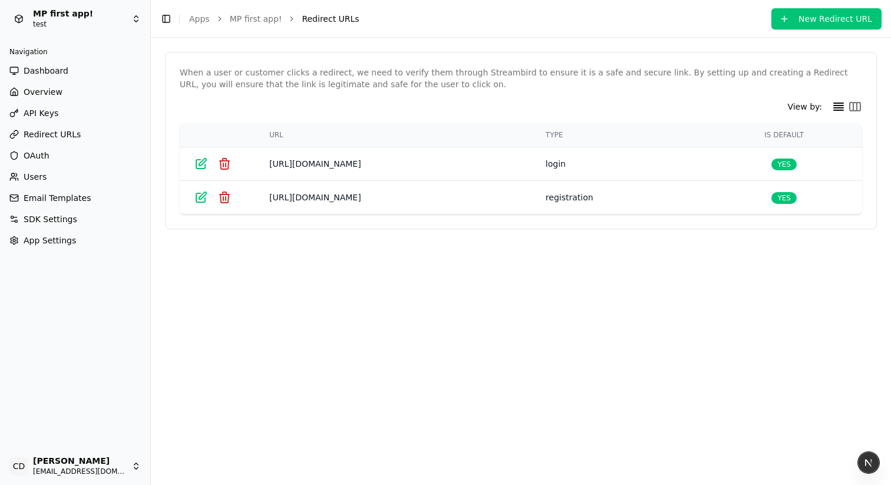
click at [803, 22] on button "New Redirect URL" at bounding box center [826, 18] width 110 height 21
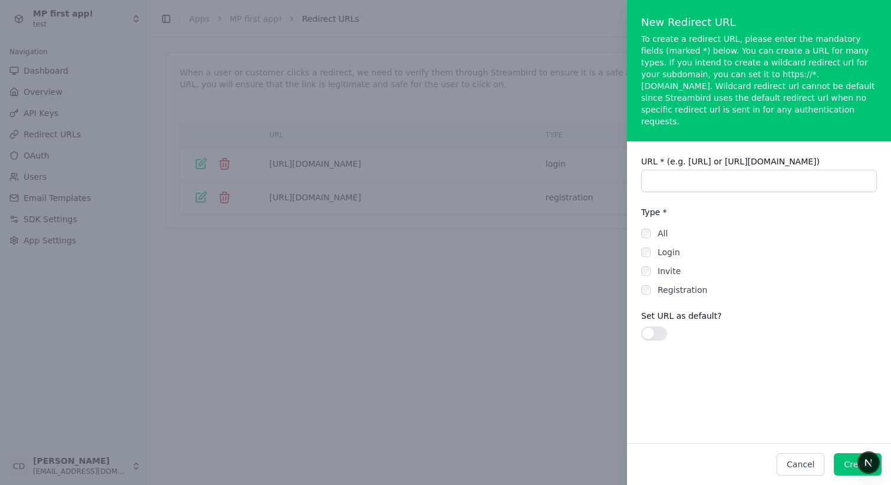
click at [492, 117] on div at bounding box center [445, 242] width 891 height 485
click at [797, 462] on button "Cancel" at bounding box center [801, 464] width 48 height 22
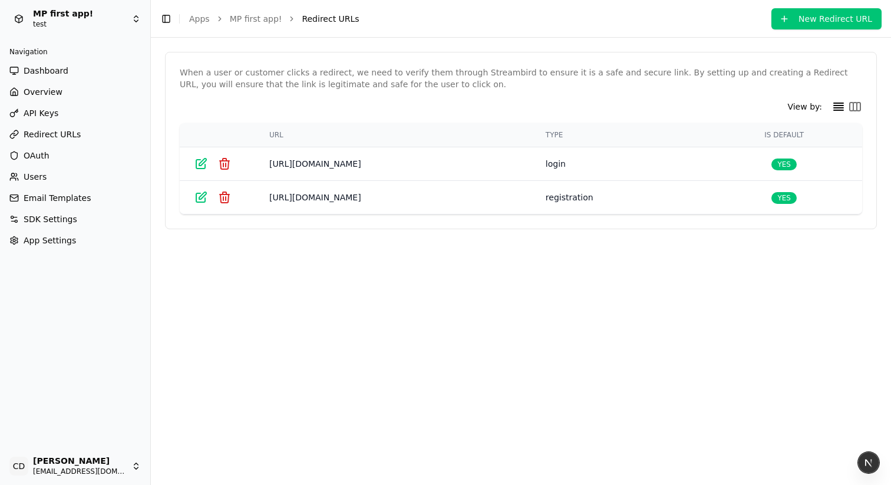
click at [853, 107] on icon at bounding box center [855, 107] width 11 height 8
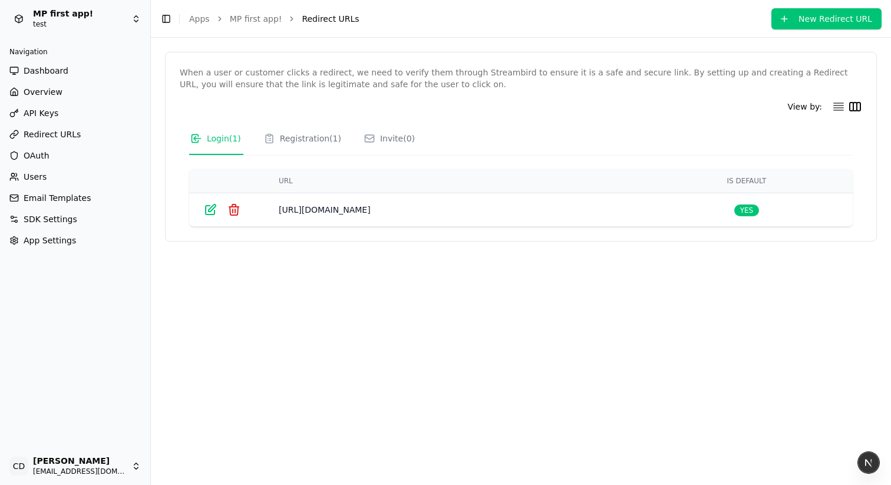
click at [828, 104] on div "View by:" at bounding box center [521, 107] width 682 height 14
click at [837, 104] on icon at bounding box center [839, 107] width 14 height 14
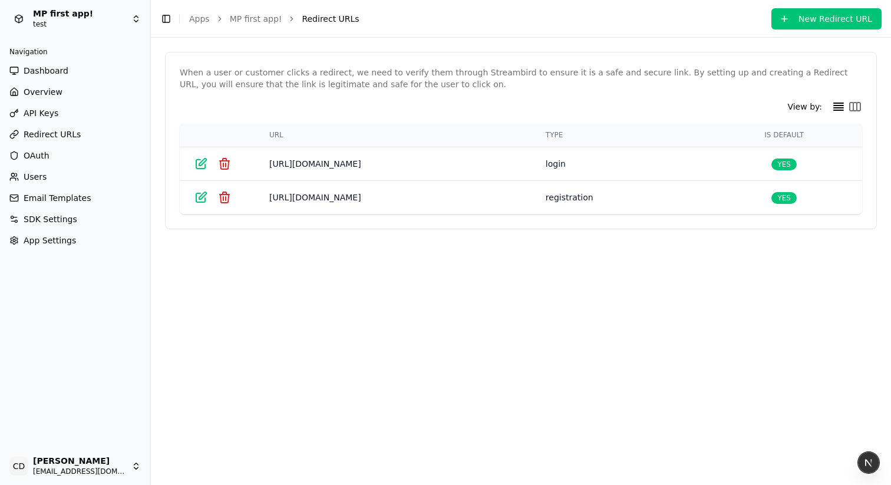
click at [865, 106] on div "When a user or customer clicks a redirect, we need to verify them through Strea…" at bounding box center [521, 140] width 712 height 177
click at [857, 104] on icon at bounding box center [855, 107] width 11 height 8
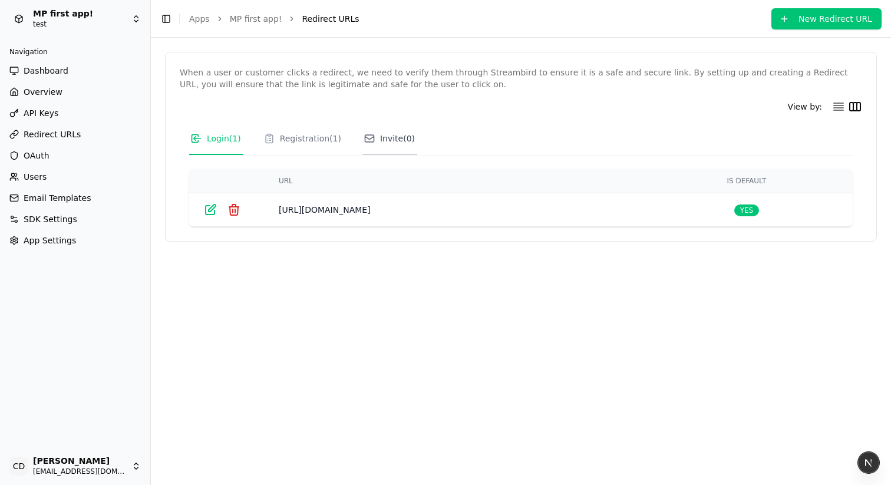
click at [395, 133] on span "Invite ( 0 )" at bounding box center [397, 139] width 35 height 12
click at [311, 141] on span "Registration ( 1 )" at bounding box center [310, 139] width 61 height 12
click at [239, 143] on span "Login ( 1 )" at bounding box center [224, 139] width 34 height 12
click at [842, 103] on icon at bounding box center [838, 106] width 9 height 7
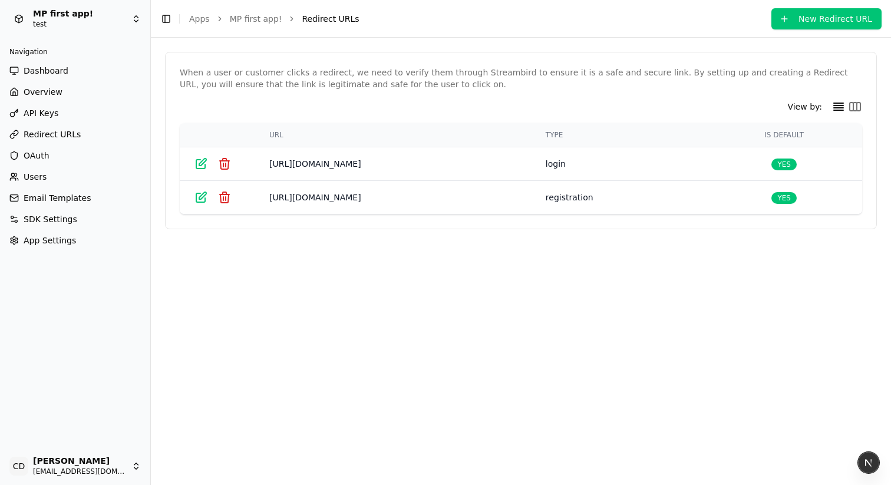
click at [858, 107] on icon at bounding box center [855, 107] width 14 height 14
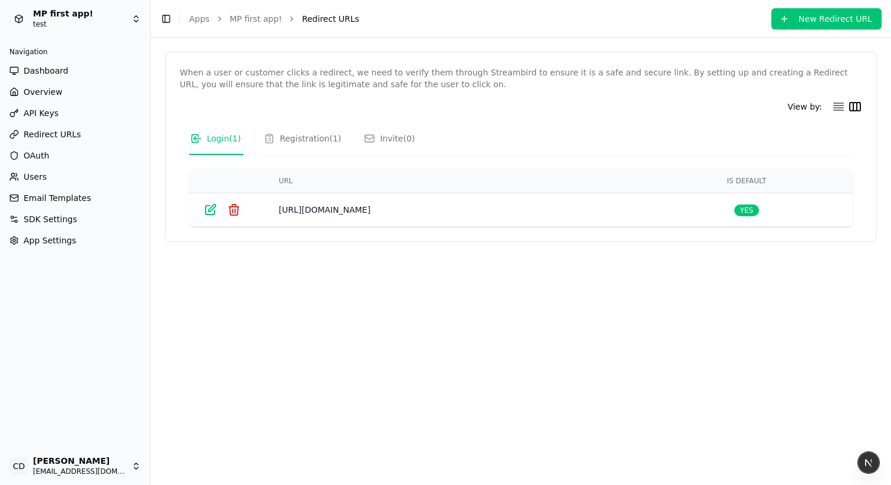
click at [835, 104] on icon at bounding box center [839, 107] width 14 height 14
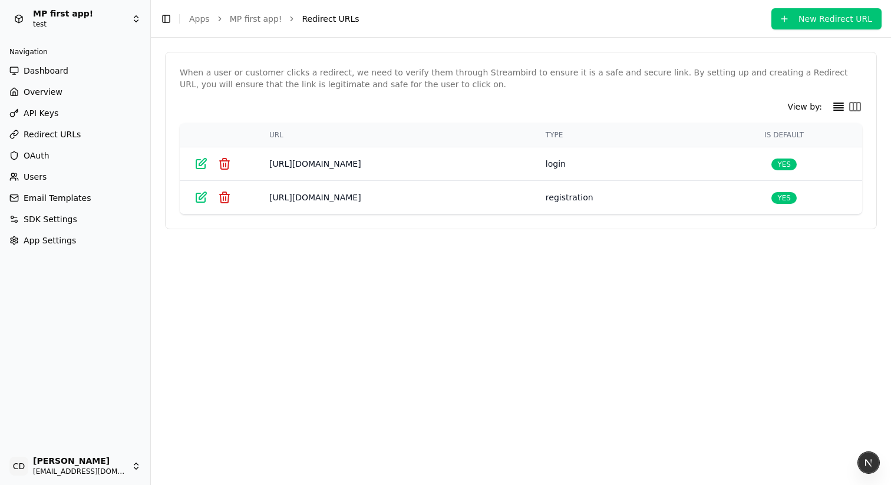
click at [866, 107] on div "When a user or customer clicks a redirect, we need to verify them through Strea…" at bounding box center [521, 140] width 712 height 177
click at [861, 106] on icon at bounding box center [855, 107] width 14 height 14
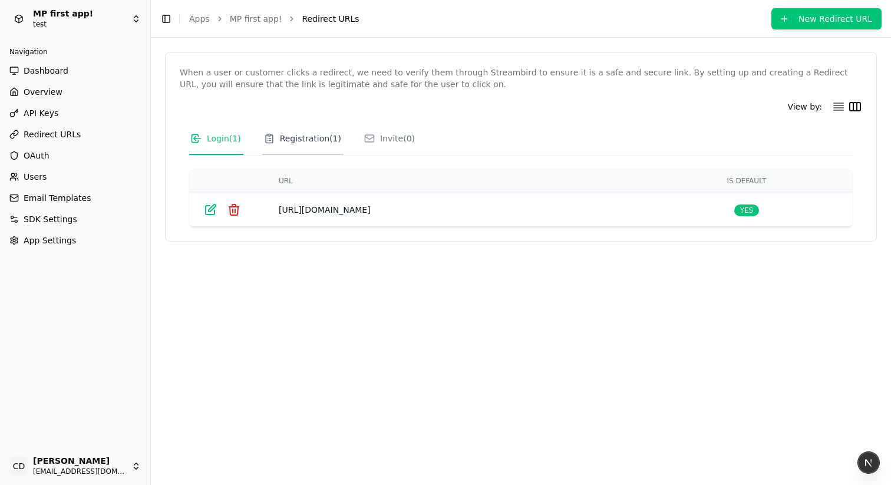
click at [315, 140] on span "Registration ( 1 )" at bounding box center [310, 139] width 61 height 12
click at [311, 141] on span "Registration ( 1 )" at bounding box center [310, 139] width 61 height 12
click at [395, 137] on span "Invite ( 0 )" at bounding box center [397, 139] width 35 height 12
click at [314, 140] on span "Registration ( 1 )" at bounding box center [310, 139] width 61 height 12
click at [222, 141] on span "Login ( 1 )" at bounding box center [224, 139] width 34 height 12
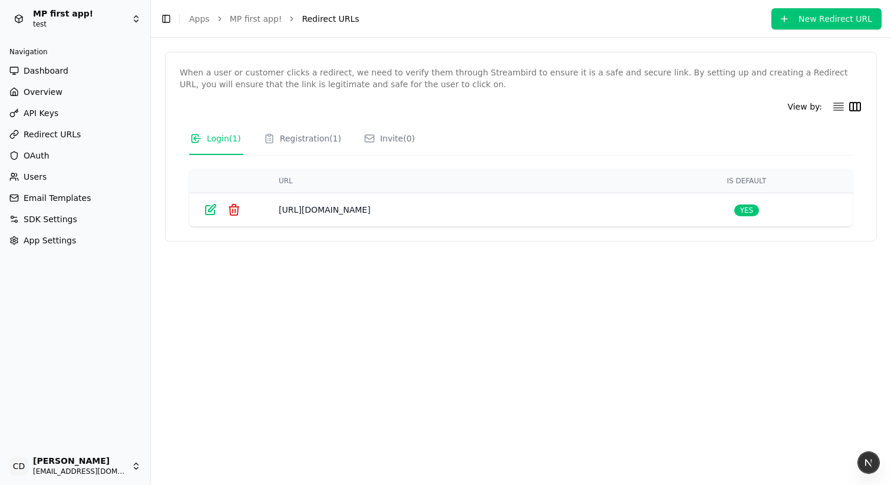
click at [839, 105] on icon at bounding box center [838, 106] width 9 height 7
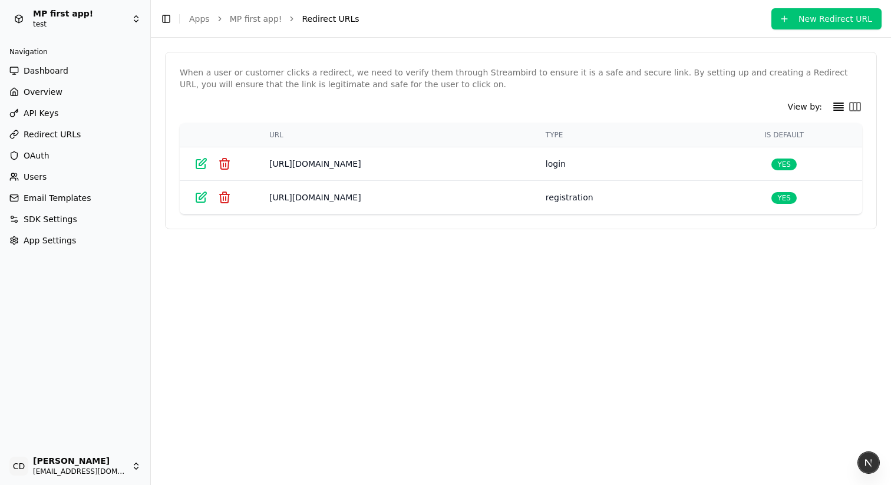
click at [64, 116] on link "API Keys" at bounding box center [75, 113] width 141 height 19
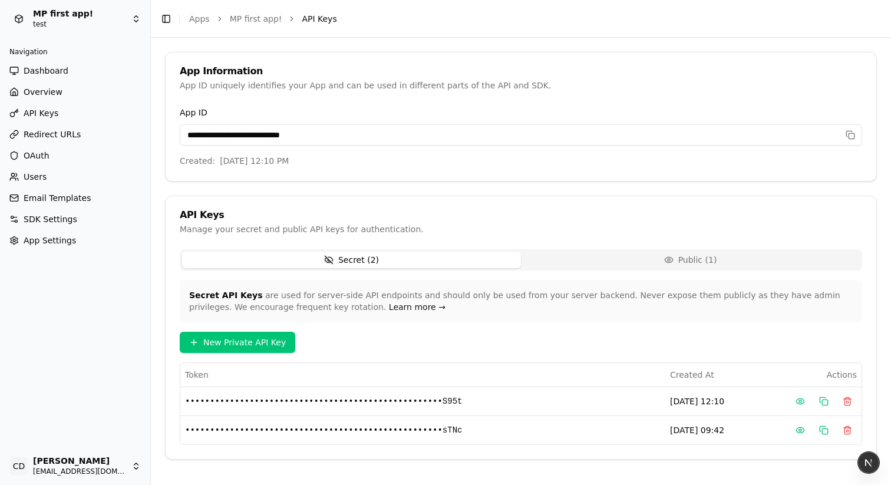
click at [37, 154] on span "OAuth" at bounding box center [37, 156] width 26 height 12
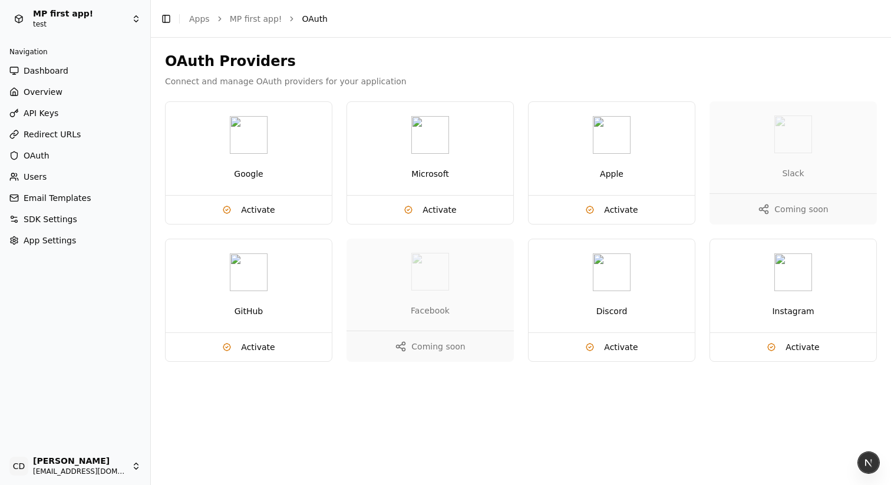
click at [236, 154] on div "Google" at bounding box center [249, 148] width 166 height 93
click at [257, 206] on span "Activate" at bounding box center [258, 210] width 34 height 12
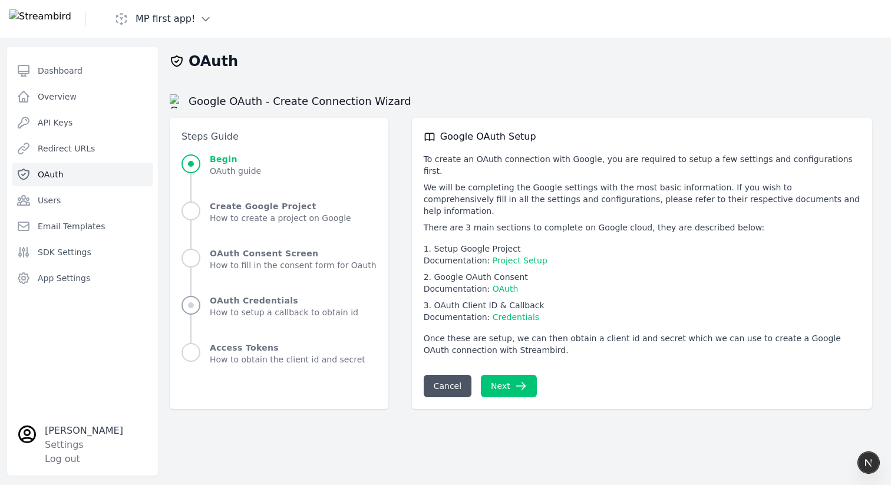
click at [236, 308] on span "How to setup a callback to obtain id" at bounding box center [284, 312] width 149 height 12
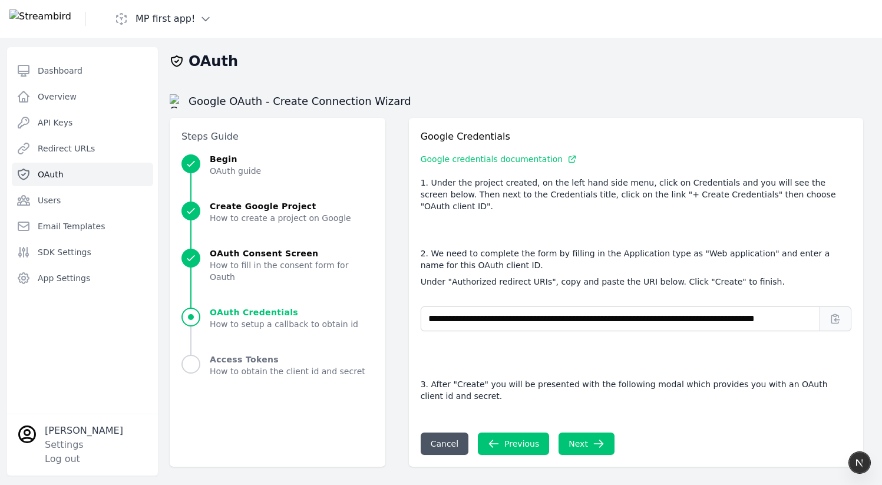
click at [235, 216] on span "How to create a project on Google" at bounding box center [280, 218] width 141 height 12
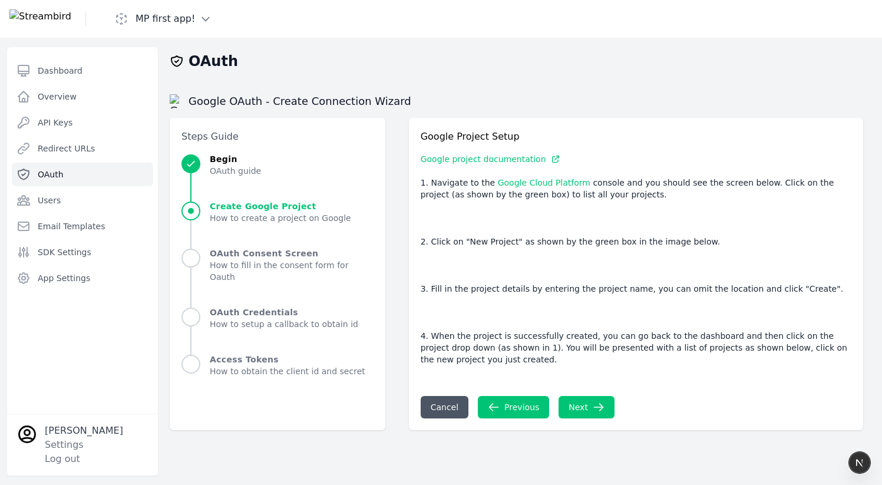
click at [217, 166] on span "OAuth guide" at bounding box center [235, 171] width 51 height 12
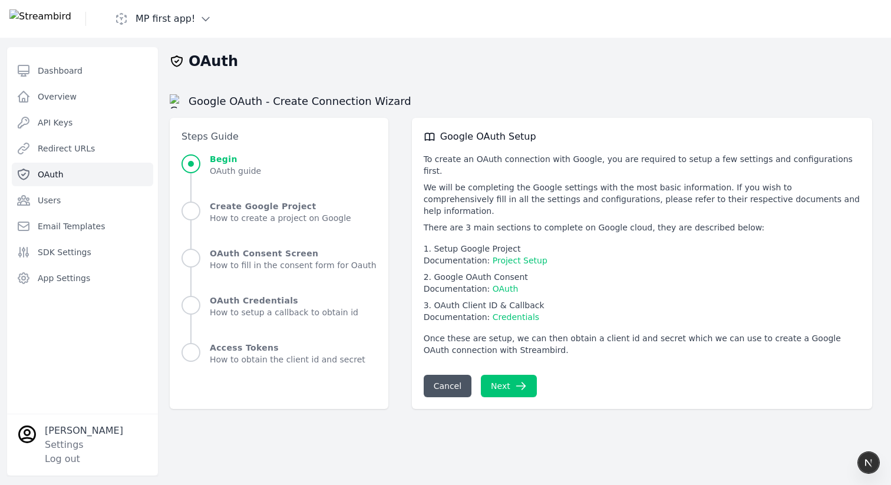
click at [232, 339] on li "OAuth Credentials How to setup a callback to obtain id" at bounding box center [279, 318] width 195 height 47
click at [227, 298] on span "OAuth Credentials" at bounding box center [284, 301] width 149 height 12
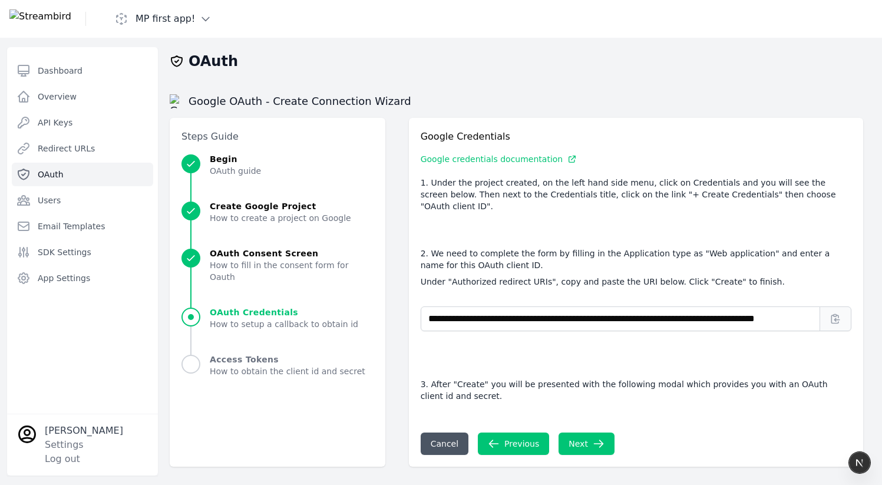
click at [213, 237] on li "Create Google Project How to create a project on Google" at bounding box center [278, 223] width 192 height 47
click at [206, 163] on div "Begin OAuth guide" at bounding box center [278, 165] width 192 height 24
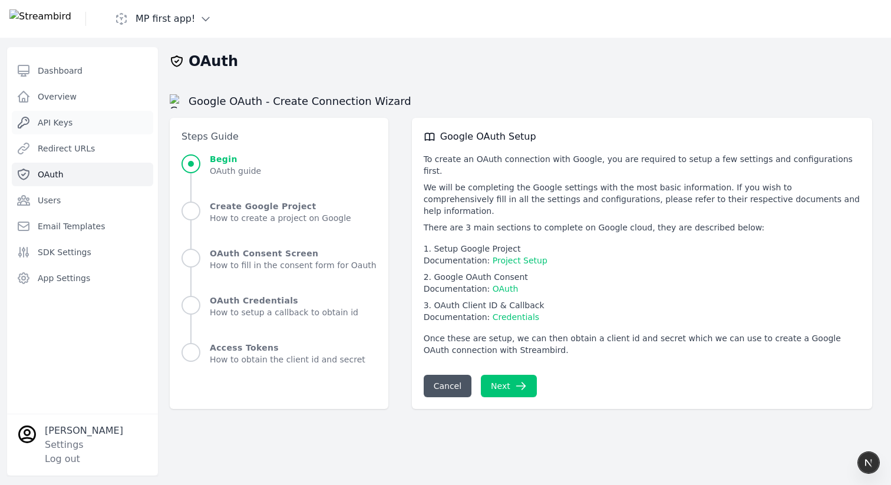
click at [93, 121] on link "API Keys" at bounding box center [82, 123] width 141 height 24
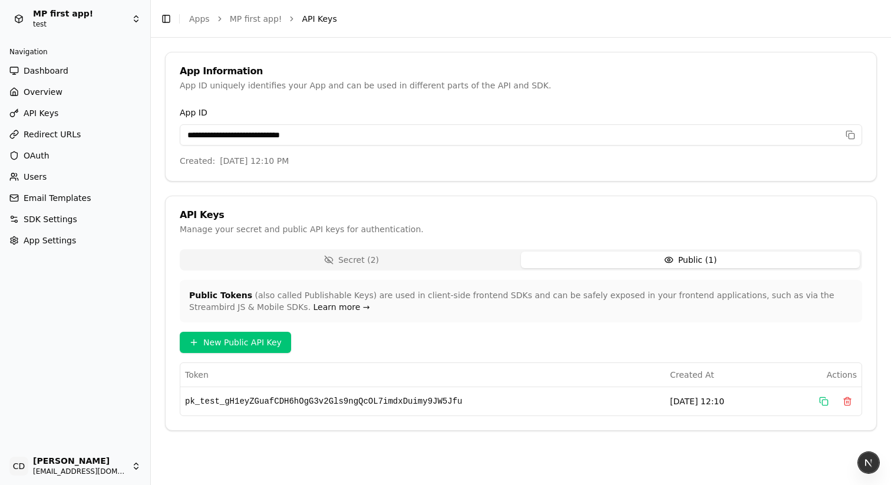
click at [615, 253] on button "Public ( 1 )" at bounding box center [690, 260] width 339 height 17
click at [431, 259] on button "Secret ( 2 )" at bounding box center [351, 260] width 339 height 17
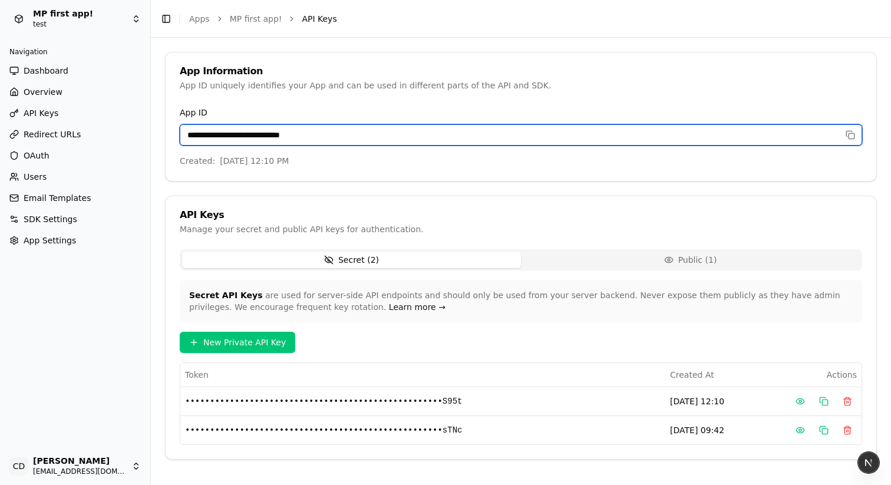
click at [263, 132] on input "**********" at bounding box center [521, 134] width 682 height 21
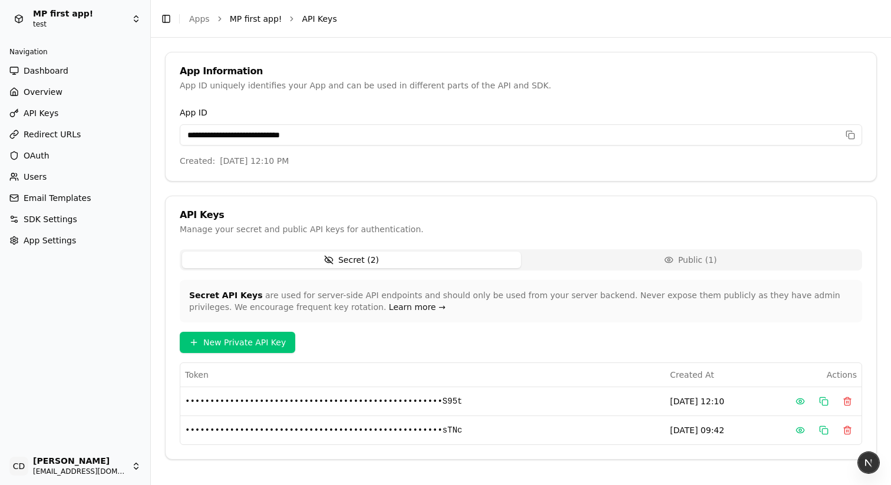
click at [255, 23] on link "MP first app!" at bounding box center [256, 19] width 52 height 12
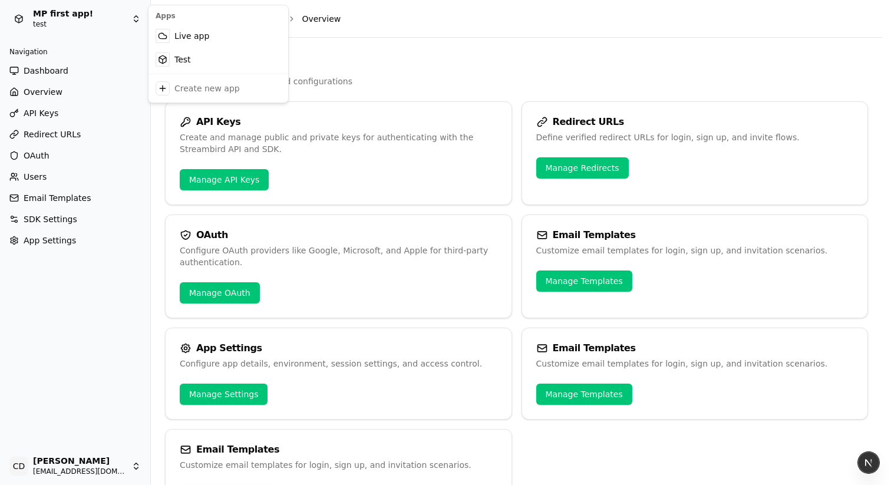
click at [65, 17] on html "MP first app! test Navigation Dashboard Overview API Keys Redirect URLs OAuth U…" at bounding box center [445, 242] width 891 height 485
click at [83, 18] on html "MP first app! test Navigation Dashboard Overview API Keys Redirect URLs OAuth U…" at bounding box center [445, 242] width 891 height 485
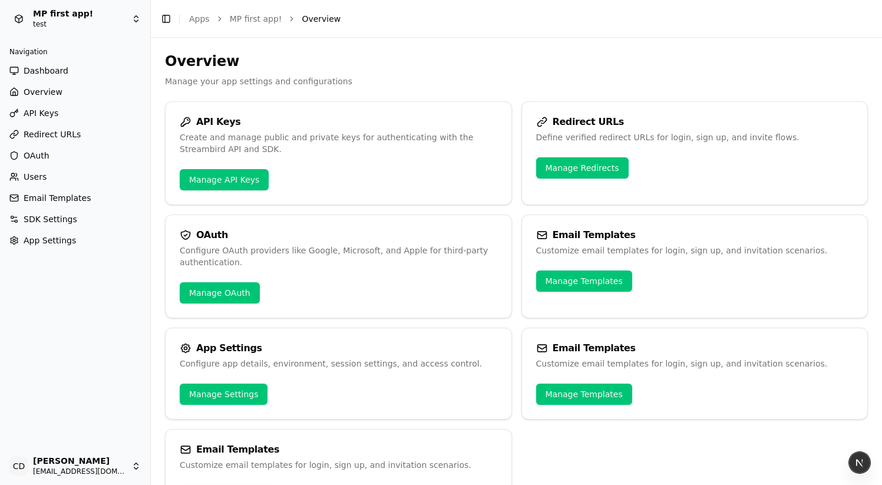
click at [55, 76] on span "Dashboard" at bounding box center [46, 71] width 45 height 12
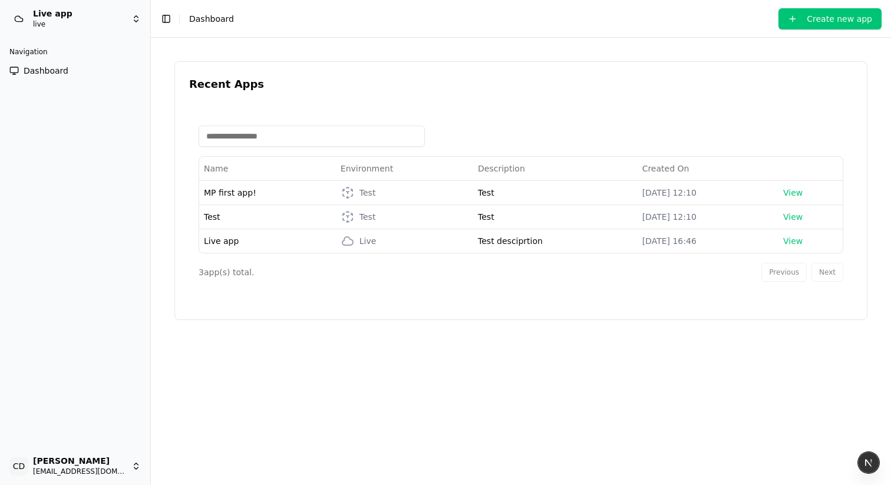
click at [44, 77] on link "Dashboard" at bounding box center [75, 70] width 141 height 19
click at [41, 77] on link "Dashboard" at bounding box center [75, 70] width 141 height 19
click at [227, 193] on span "MP first app!" at bounding box center [230, 192] width 52 height 9
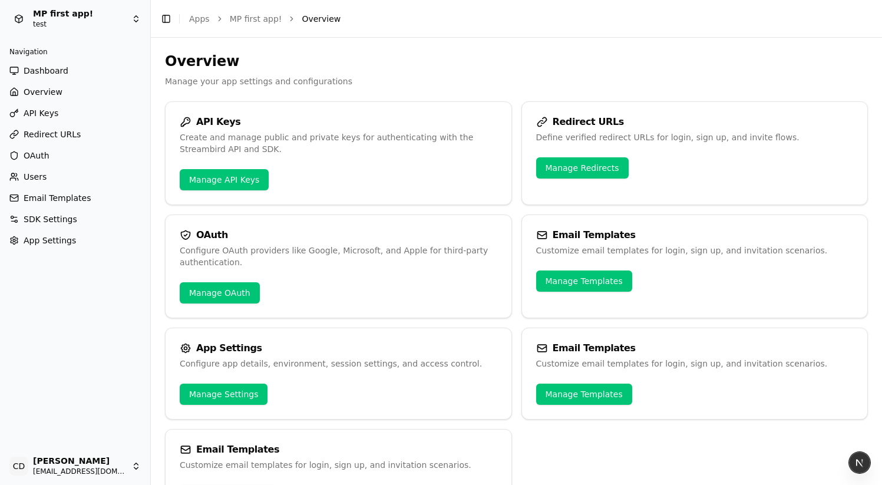
click at [38, 111] on span "API Keys" at bounding box center [41, 113] width 35 height 12
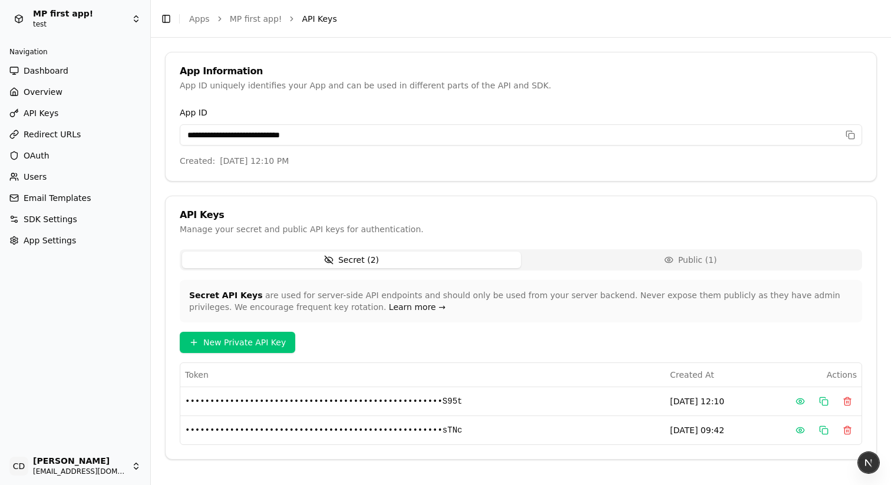
click at [31, 110] on span "API Keys" at bounding box center [41, 113] width 35 height 12
click at [308, 19] on span "API Keys" at bounding box center [319, 19] width 35 height 12
click at [262, 14] on link "MP first app!" at bounding box center [256, 19] width 52 height 12
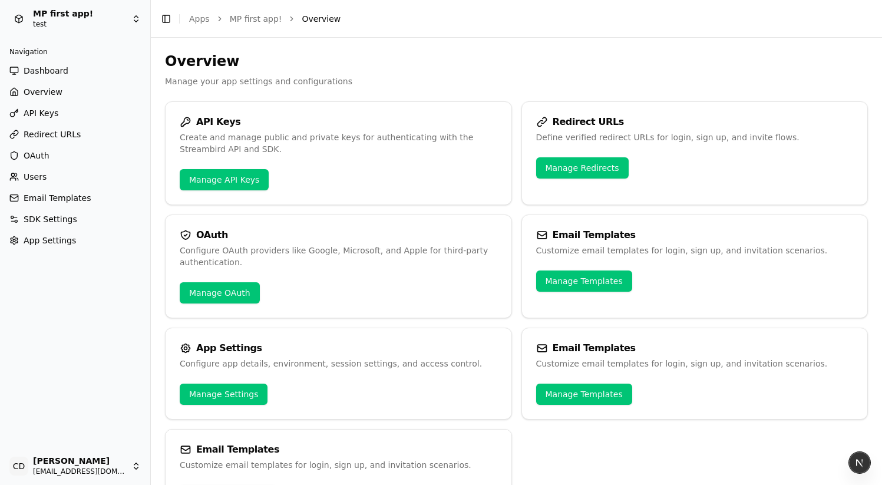
click at [314, 19] on span "Overview" at bounding box center [321, 19] width 39 height 12
click at [319, 21] on span "Overview" at bounding box center [321, 19] width 39 height 12
click at [244, 19] on link "MP first app!" at bounding box center [256, 19] width 52 height 12
click at [306, 19] on span "Overview" at bounding box center [321, 19] width 39 height 12
click at [223, 180] on link "Manage API Keys" at bounding box center [224, 179] width 89 height 21
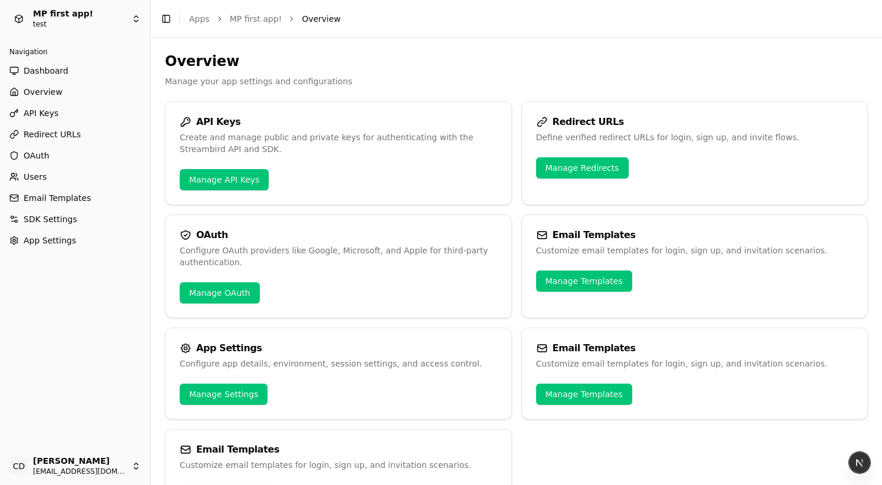
click at [570, 286] on link "Manage Templates" at bounding box center [584, 280] width 96 height 21
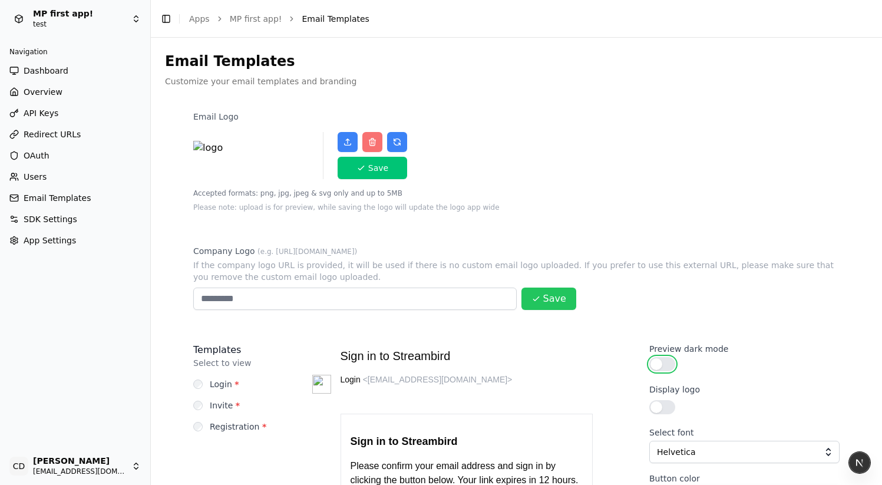
click at [662, 364] on button "Preview dark mode" at bounding box center [662, 364] width 26 height 14
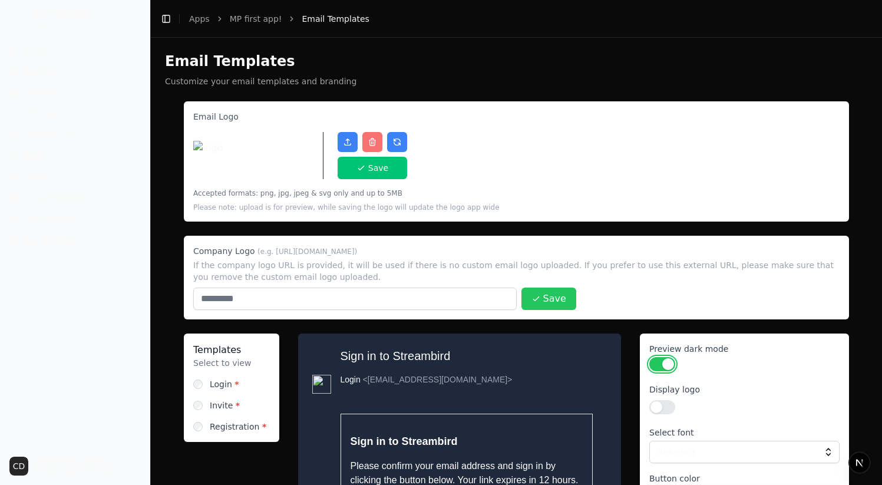
click at [665, 365] on button "Preview dark mode" at bounding box center [662, 364] width 26 height 14
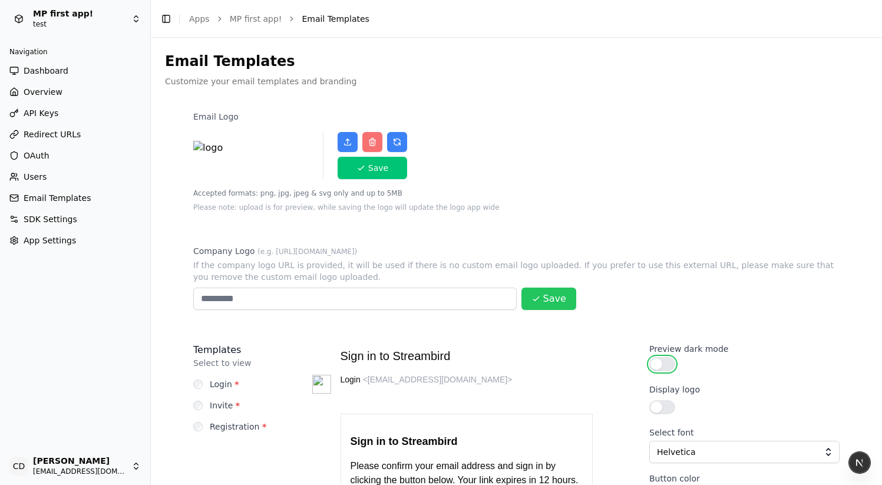
click at [661, 367] on button "Preview dark mode" at bounding box center [662, 364] width 26 height 14
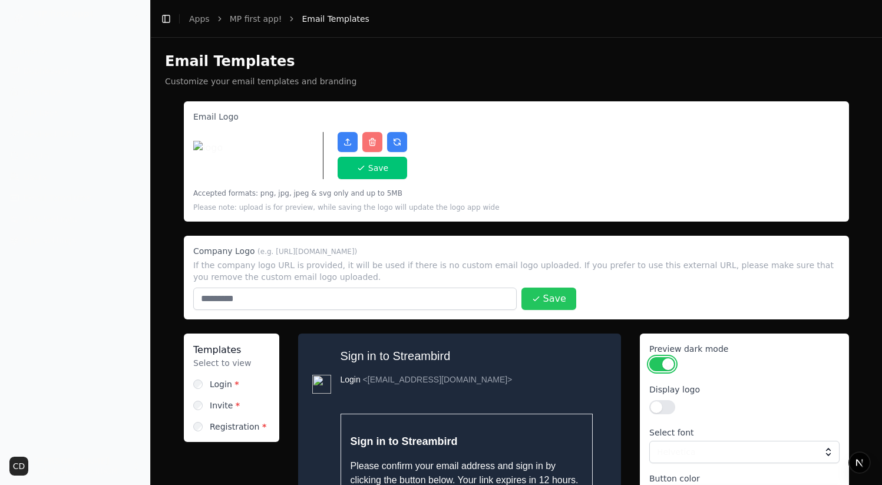
click at [661, 367] on button "Preview dark mode" at bounding box center [662, 364] width 26 height 14
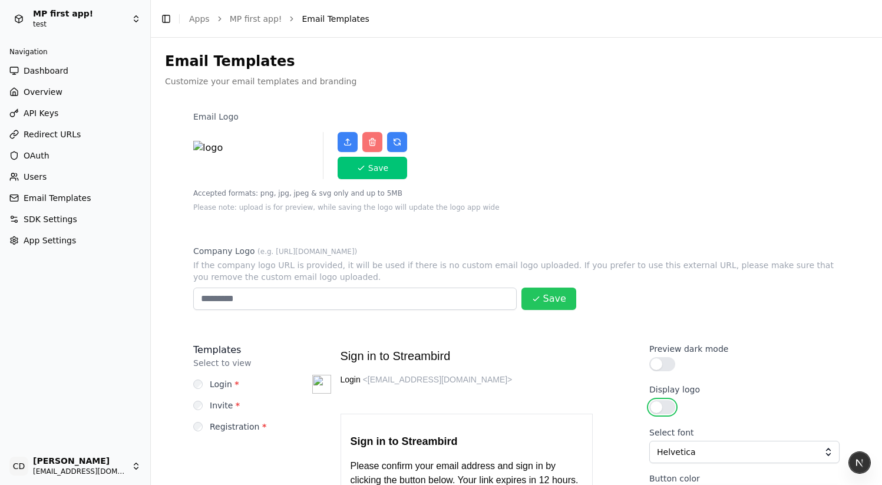
click at [660, 413] on button "Display logo" at bounding box center [662, 407] width 26 height 14
click at [659, 408] on button "Display logo" at bounding box center [662, 407] width 26 height 14
click at [666, 411] on button "Display logo" at bounding box center [662, 407] width 26 height 14
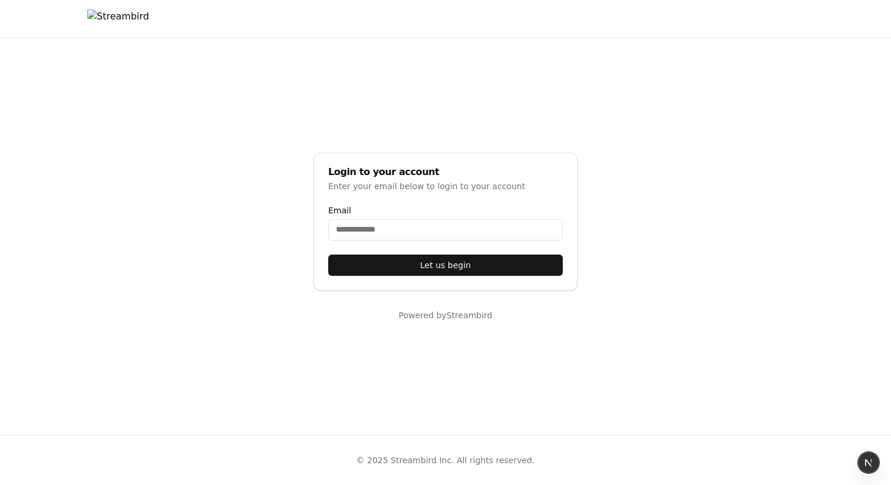
click at [200, 38] on main "Login to your account Enter your email below to login to your account Email Let…" at bounding box center [445, 236] width 891 height 397
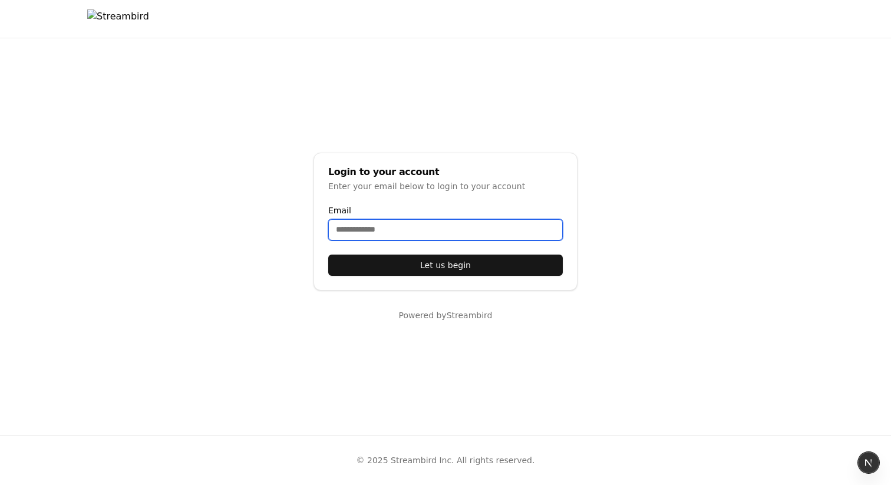
click at [363, 236] on input "Email" at bounding box center [445, 229] width 235 height 21
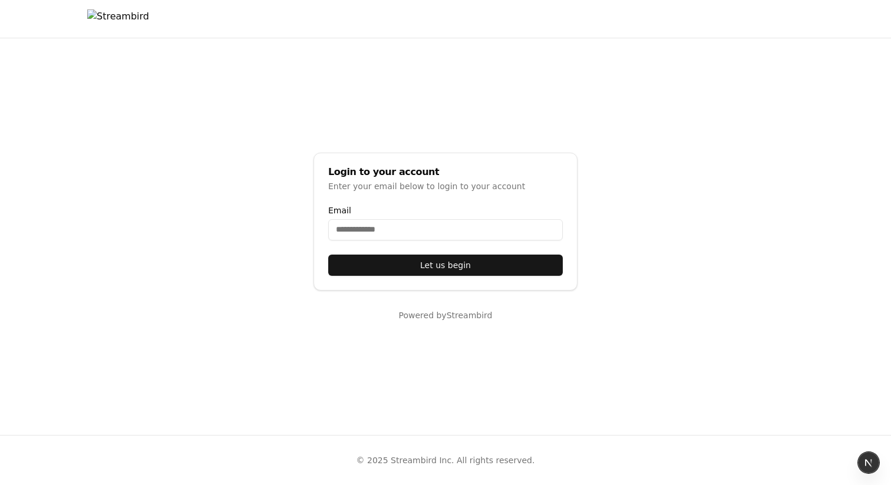
click at [259, 200] on main "Login to your account Enter your email below to login to your account Email Let…" at bounding box center [445, 236] width 891 height 397
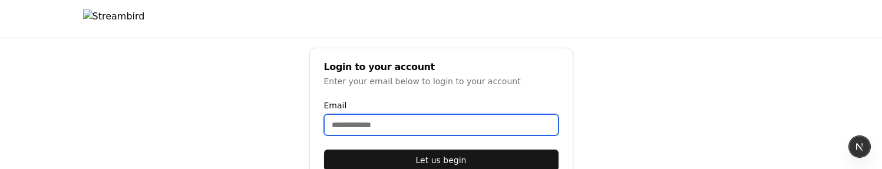
click at [409, 129] on input "Email" at bounding box center [441, 124] width 235 height 21
type input "**********"
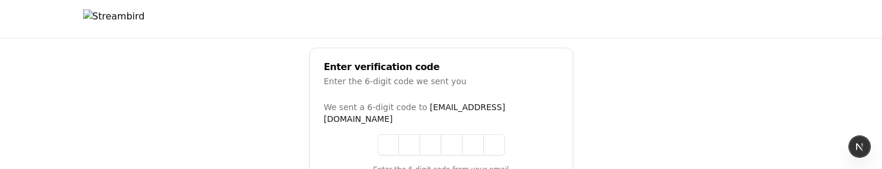
scroll to position [118, 0]
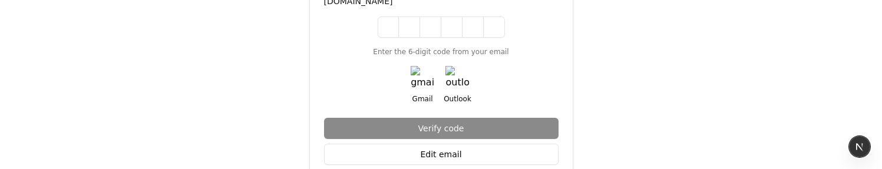
click at [408, 66] on div "Gmail Outlook" at bounding box center [441, 85] width 235 height 38
click at [420, 66] on img "button" at bounding box center [423, 78] width 24 height 24
click at [390, 17] on input at bounding box center [453, 27] width 151 height 21
paste input "******"
type input "******"
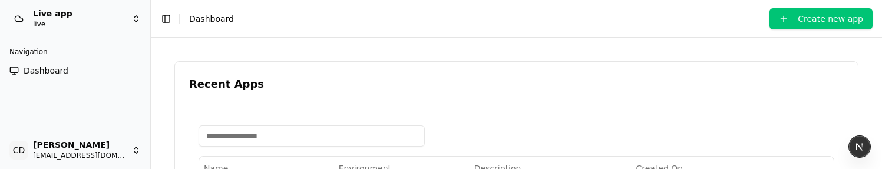
drag, startPoint x: 317, startPoint y: 100, endPoint x: 332, endPoint y: 100, distance: 14.7
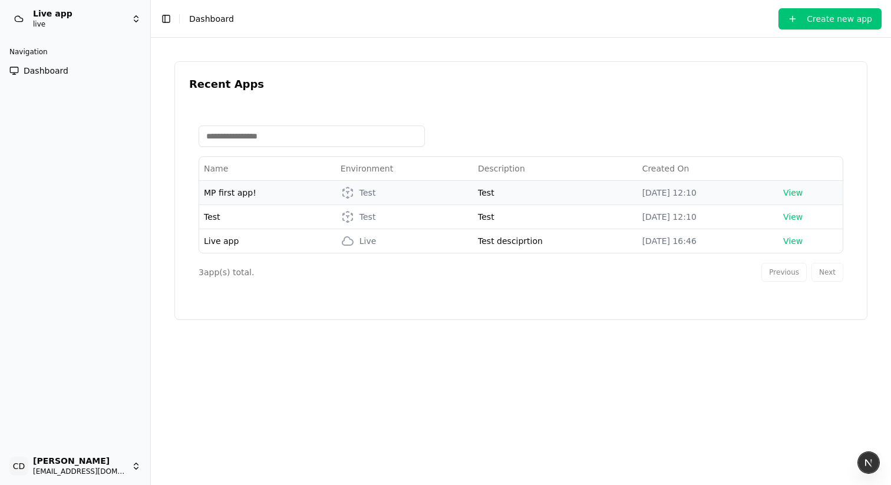
click at [215, 169] on span "MP first app!" at bounding box center [230, 192] width 52 height 9
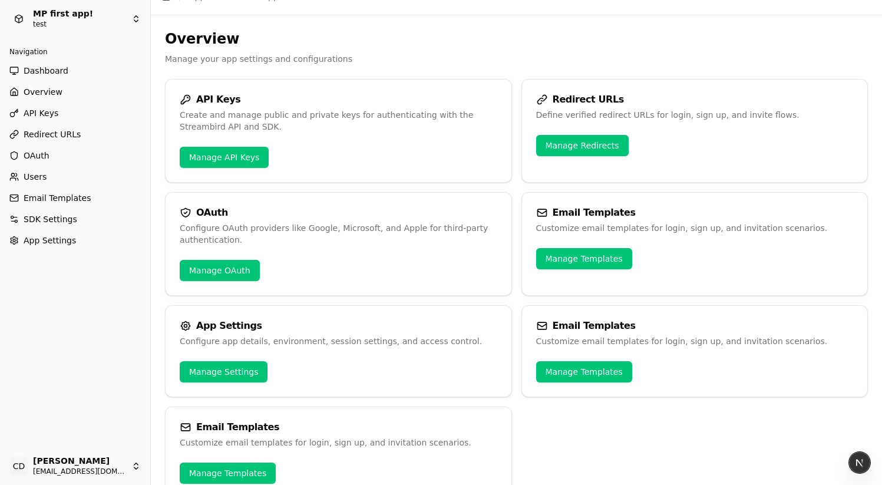
scroll to position [50, 0]
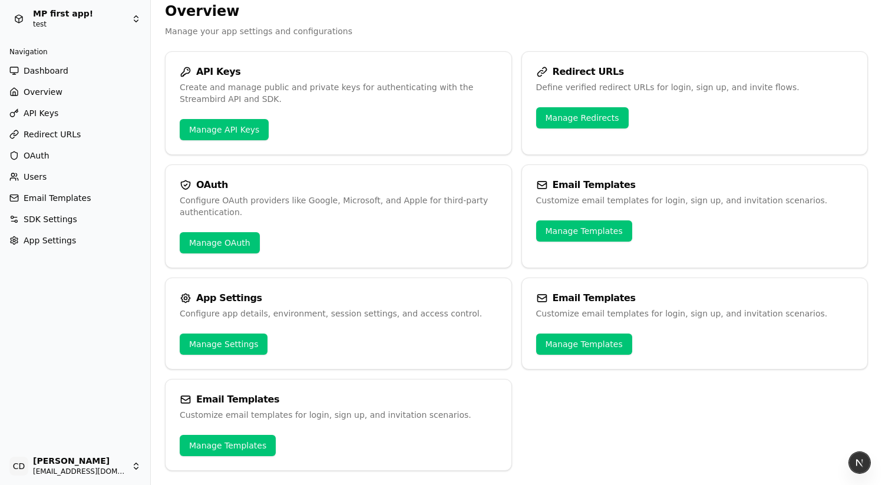
click at [569, 169] on link "Manage Templates" at bounding box center [584, 344] width 96 height 21
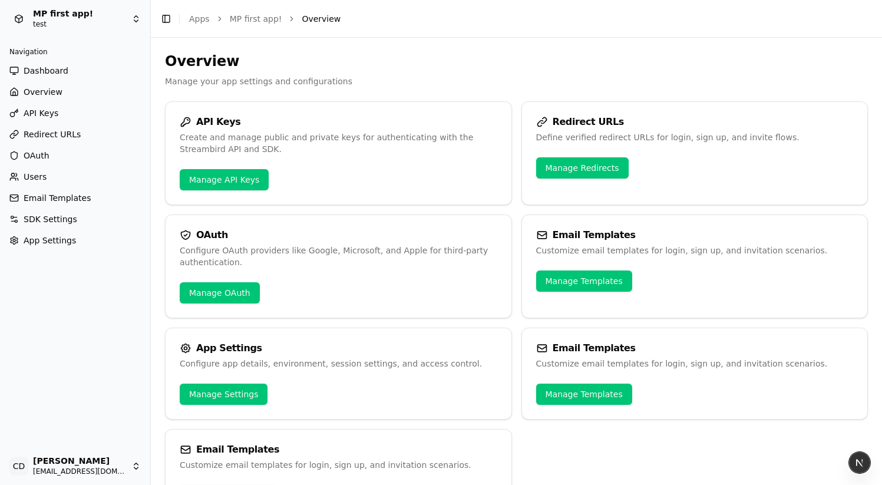
click at [247, 87] on div "Overview Manage your app settings and configurations API Keys Create and manage…" at bounding box center [516, 286] width 703 height 469
click at [246, 84] on p "Manage your app settings and configurations" at bounding box center [516, 81] width 703 height 12
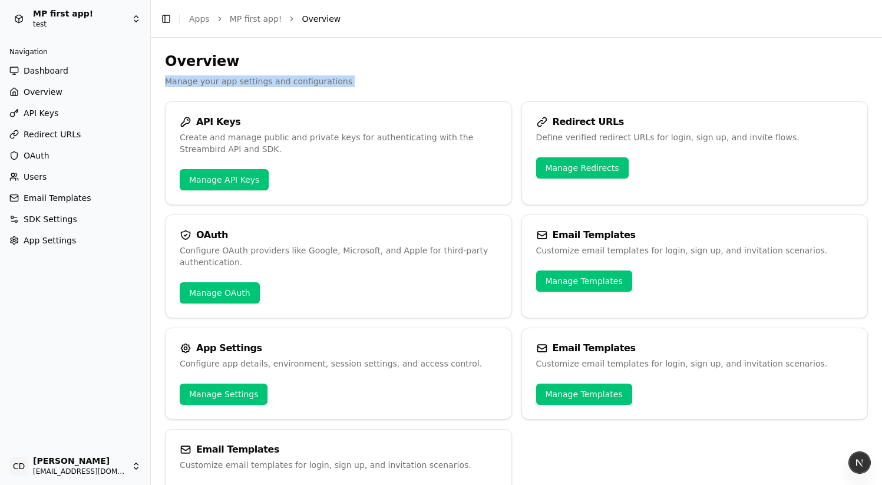
click at [246, 84] on p "Manage your app settings and configurations" at bounding box center [516, 81] width 703 height 12
copy div "Manage your app settings and configurations"
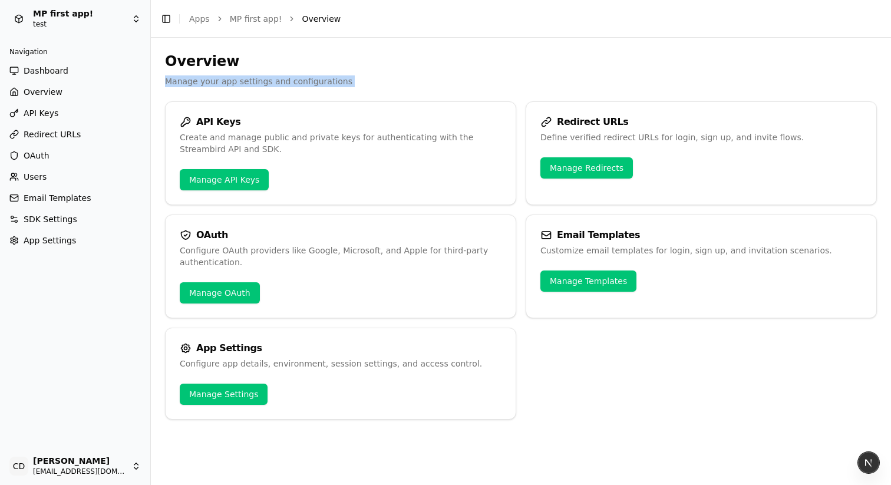
click at [284, 81] on p "Manage your app settings and configurations" at bounding box center [521, 81] width 712 height 12
click at [389, 54] on h2 "Overview" at bounding box center [521, 61] width 712 height 19
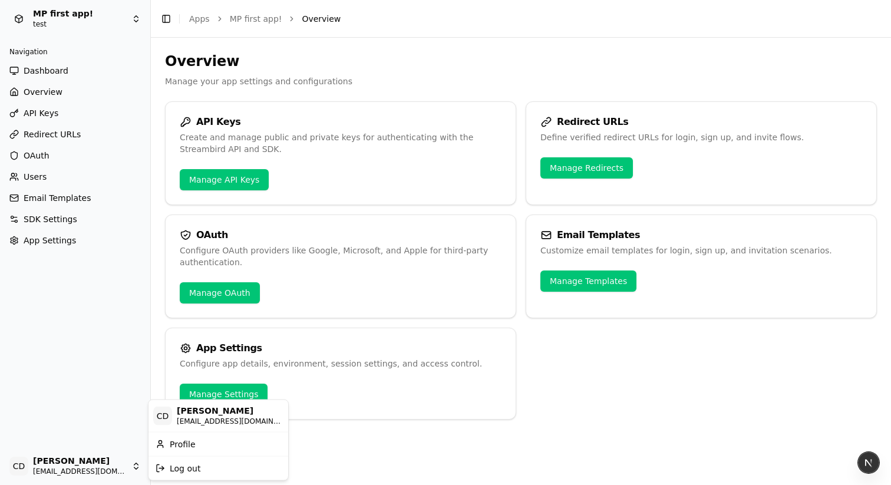
click at [120, 457] on html "MP first app! test Navigation Dashboard Overview API Keys Redirect URLs OAuth U…" at bounding box center [445, 242] width 891 height 485
click at [202, 446] on div "Profile" at bounding box center [218, 443] width 135 height 19
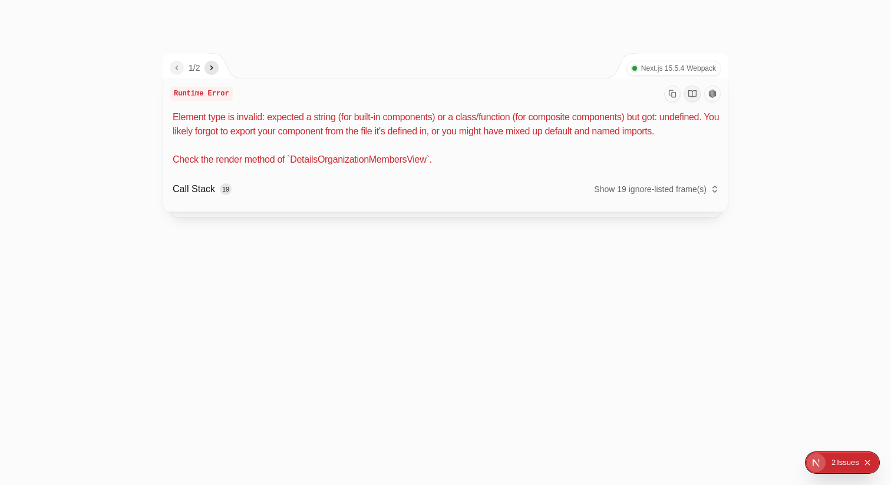
click at [359, 167] on p "Element type is invalid: expected a string (for built-in components) or a class…" at bounding box center [447, 138] width 548 height 57
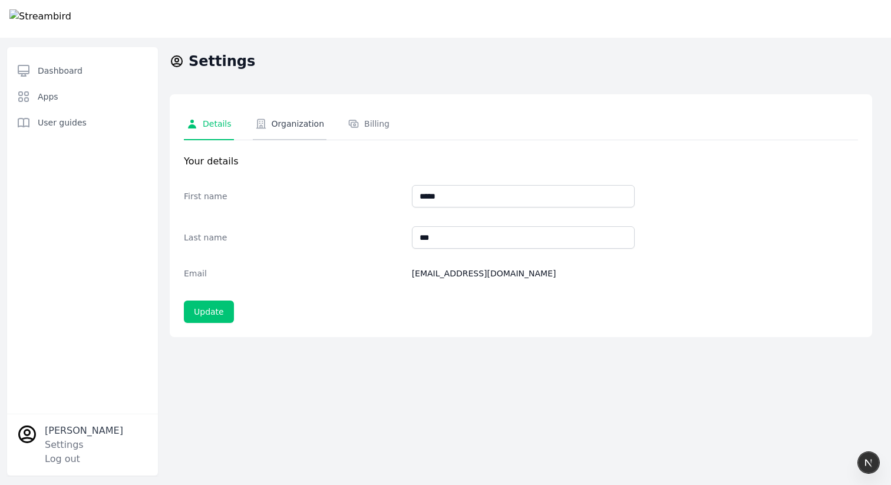
click at [314, 120] on div "Organization" at bounding box center [290, 124] width 70 height 12
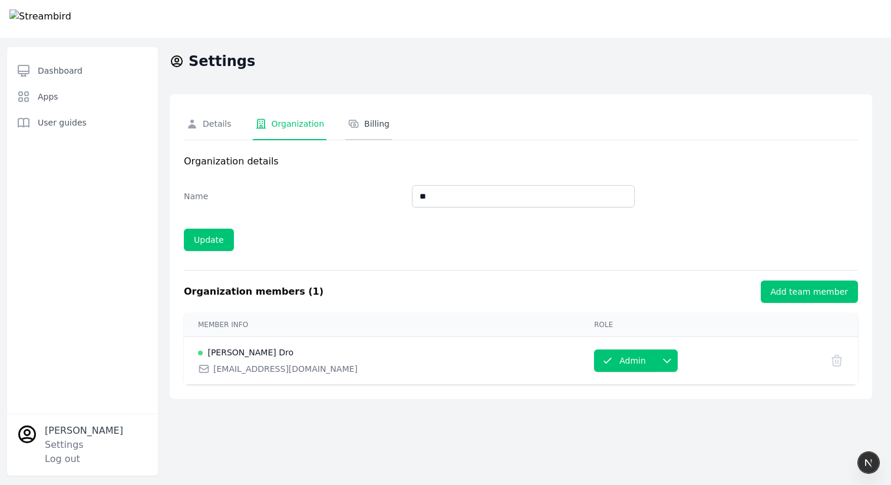
click at [367, 124] on div "Billing" at bounding box center [369, 124] width 42 height 12
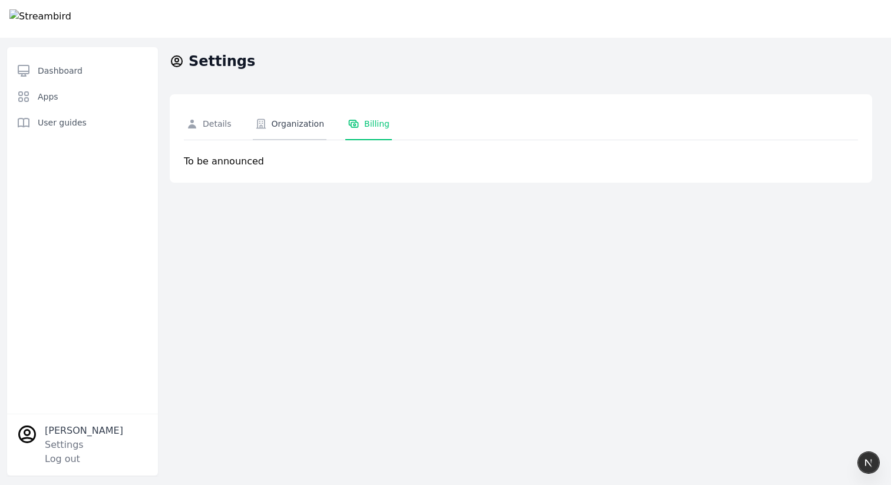
drag, startPoint x: 324, startPoint y: 143, endPoint x: 311, endPoint y: 127, distance: 20.9
click at [322, 141] on div "Your details First name ***** Last name *** Email casheghian@moonpay.com Update…" at bounding box center [521, 154] width 674 height 28
click at [311, 127] on div "Organization" at bounding box center [290, 124] width 70 height 12
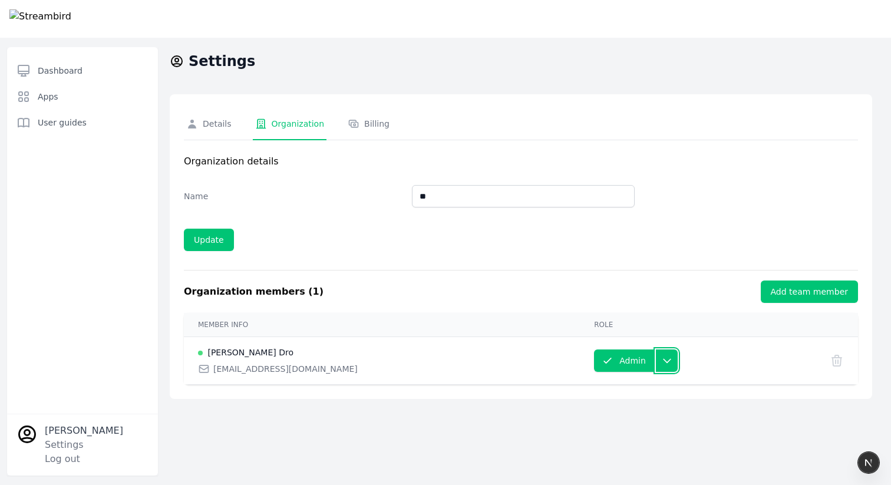
click at [656, 356] on button "button" at bounding box center [667, 360] width 22 height 22
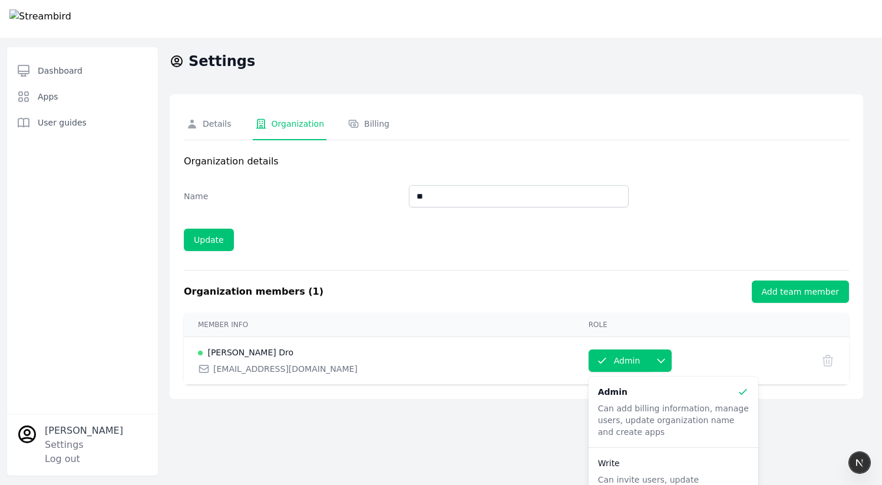
drag, startPoint x: 471, startPoint y: 273, endPoint x: 408, endPoint y: 275, distance: 62.5
click at [469, 272] on div "Organization members ( 1 ) Add team member" at bounding box center [516, 291] width 665 height 42
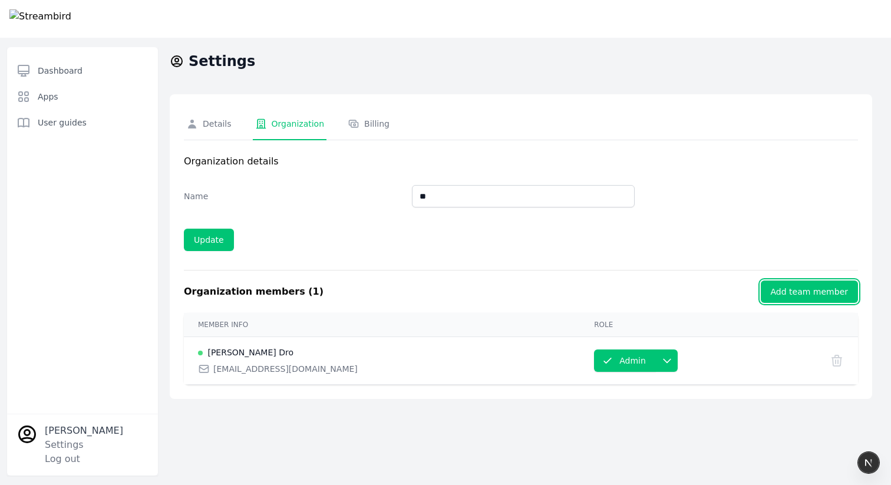
click at [766, 292] on button "Add team member" at bounding box center [809, 292] width 97 height 22
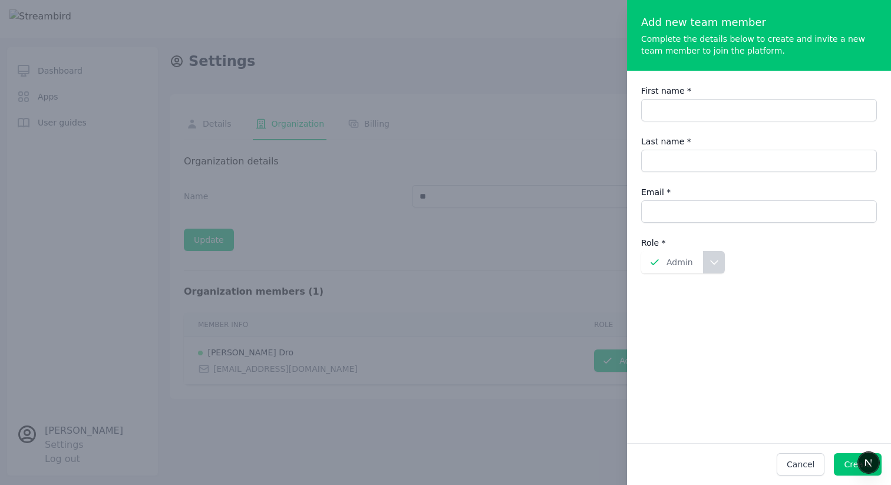
click at [676, 111] on input "First name *" at bounding box center [759, 110] width 236 height 22
type input "*"
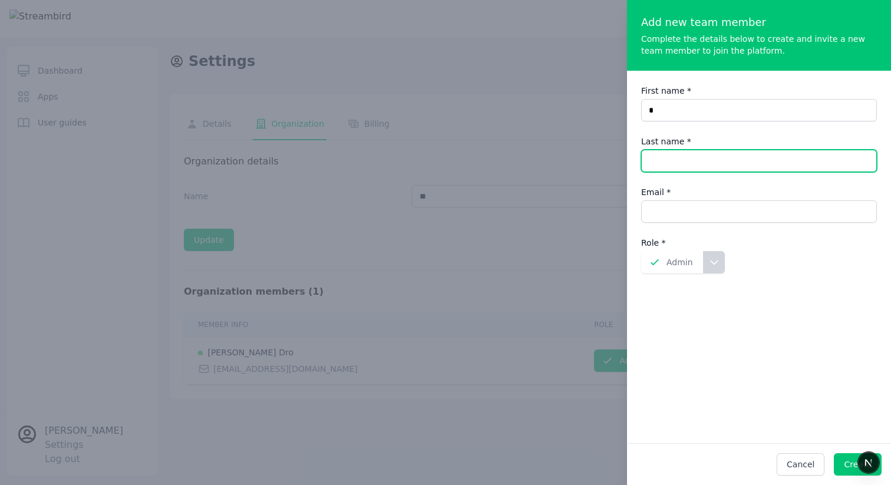
click at [667, 159] on input "Last name *" at bounding box center [759, 161] width 236 height 22
type input "*"
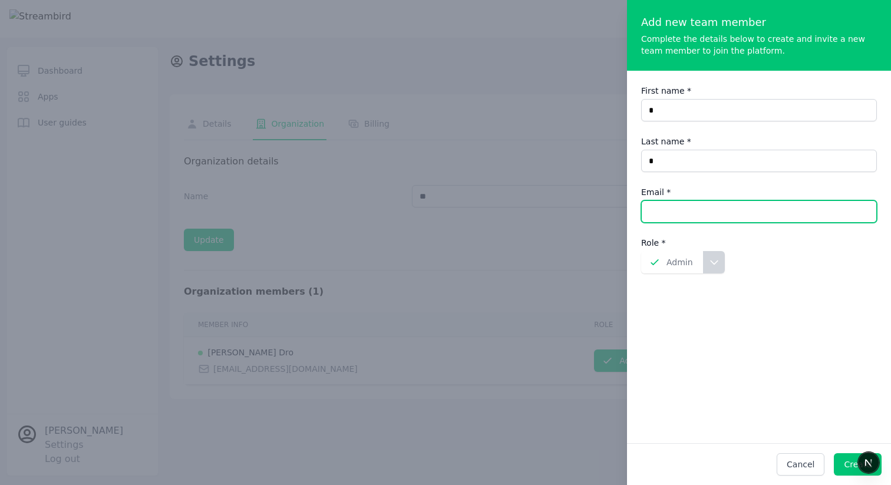
click at [662, 212] on input "Email *" at bounding box center [759, 211] width 236 height 22
type input "**********"
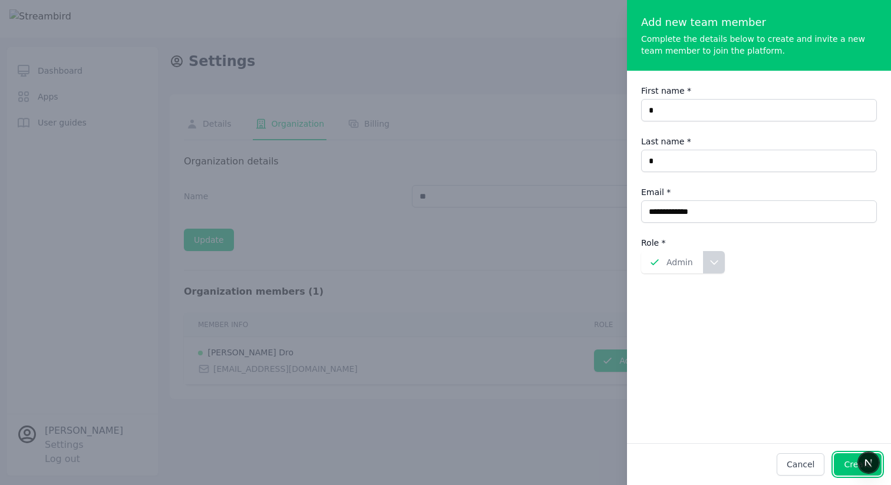
click at [841, 460] on button "Create" at bounding box center [858, 464] width 48 height 22
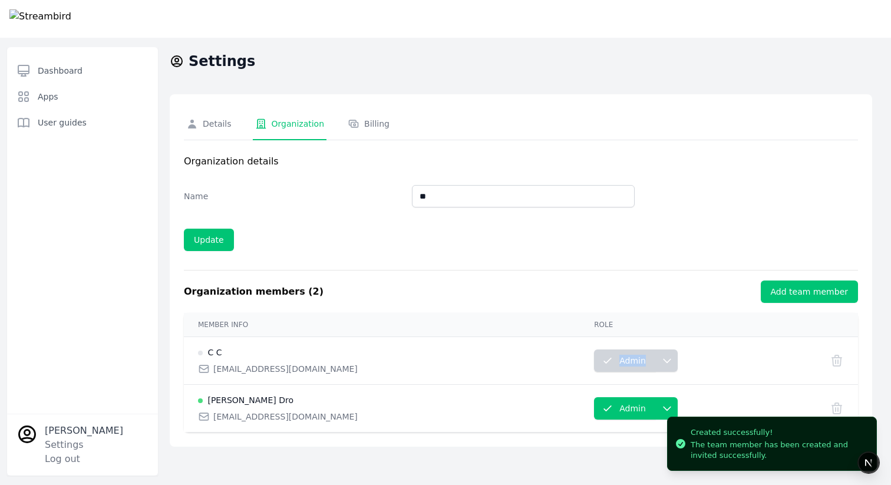
click at [713, 348] on td "Change role Admin" at bounding box center [698, 361] width 236 height 48
click at [840, 403] on icon at bounding box center [837, 408] width 14 height 14
click at [619, 362] on p "Admin" at bounding box center [632, 361] width 27 height 12
drag, startPoint x: 402, startPoint y: 358, endPoint x: 300, endPoint y: 367, distance: 102.3
click at [399, 359] on div "C C cdro@cdro.com" at bounding box center [382, 361] width 368 height 28
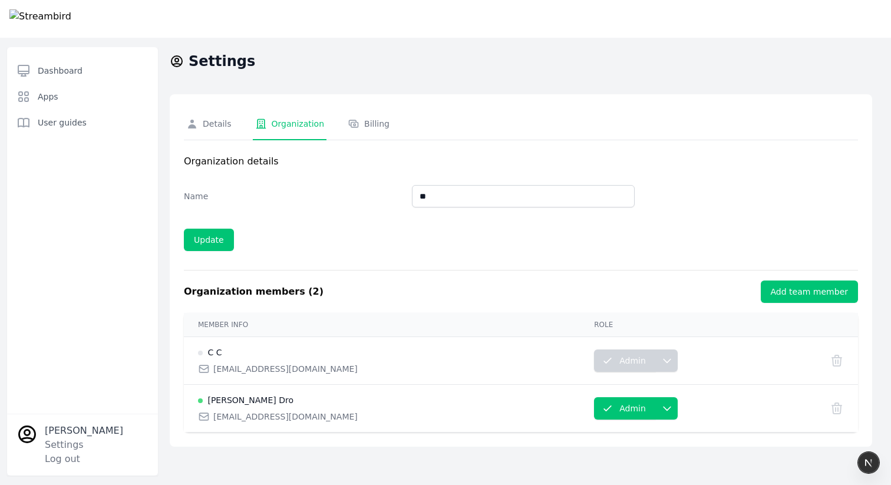
click at [234, 365] on span "[EMAIL_ADDRESS][DOMAIN_NAME]" at bounding box center [285, 369] width 144 height 12
click at [212, 345] on td "C C cdro@cdro.com" at bounding box center [382, 361] width 396 height 48
click at [835, 407] on icon at bounding box center [836, 408] width 9 height 11
click at [356, 125] on icon at bounding box center [353, 123] width 9 height 7
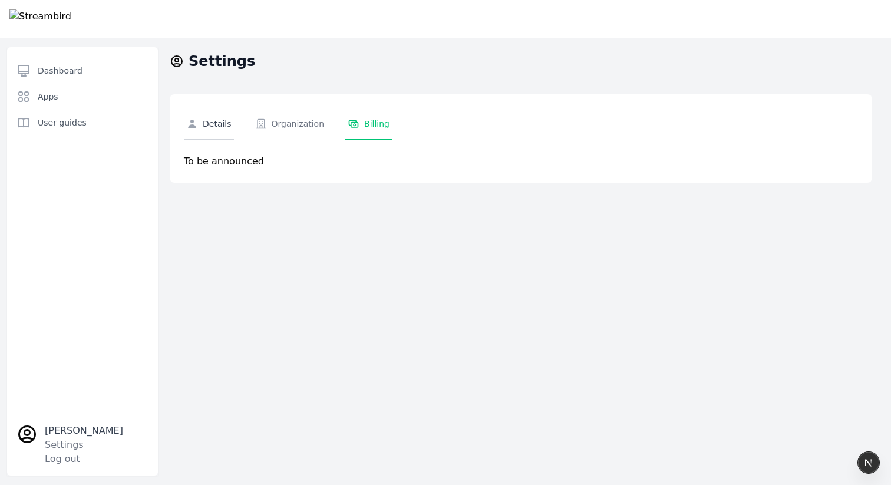
drag, startPoint x: 295, startPoint y: 126, endPoint x: 226, endPoint y: 127, distance: 69.0
click at [294, 126] on div "Organization" at bounding box center [290, 124] width 70 height 12
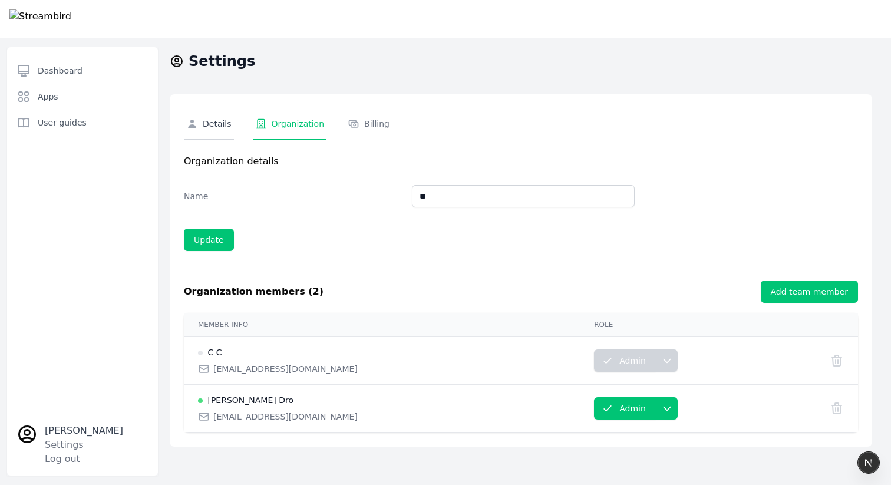
click at [220, 127] on div "Details" at bounding box center [208, 124] width 45 height 12
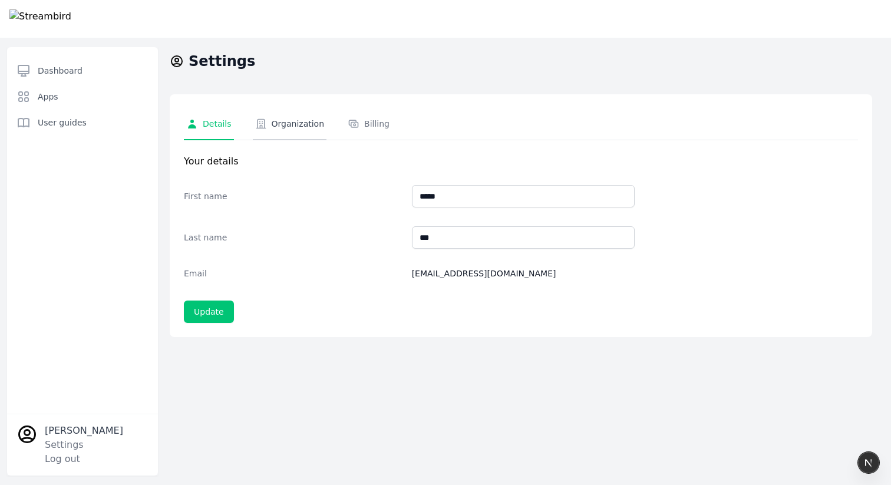
drag, startPoint x: 293, startPoint y: 128, endPoint x: 310, endPoint y: 130, distance: 17.2
click at [293, 128] on div "Organization" at bounding box center [290, 124] width 70 height 12
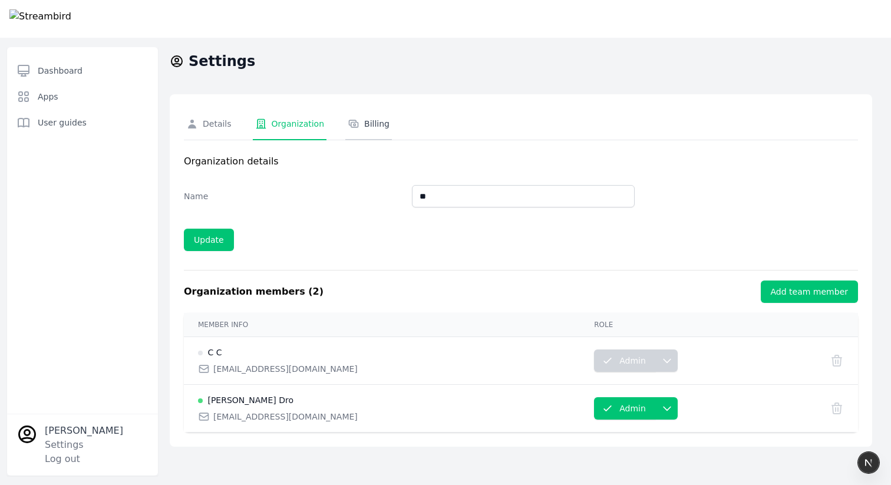
drag, startPoint x: 364, startPoint y: 129, endPoint x: 351, endPoint y: 130, distance: 13.0
click at [364, 129] on div "Billing" at bounding box center [369, 124] width 42 height 12
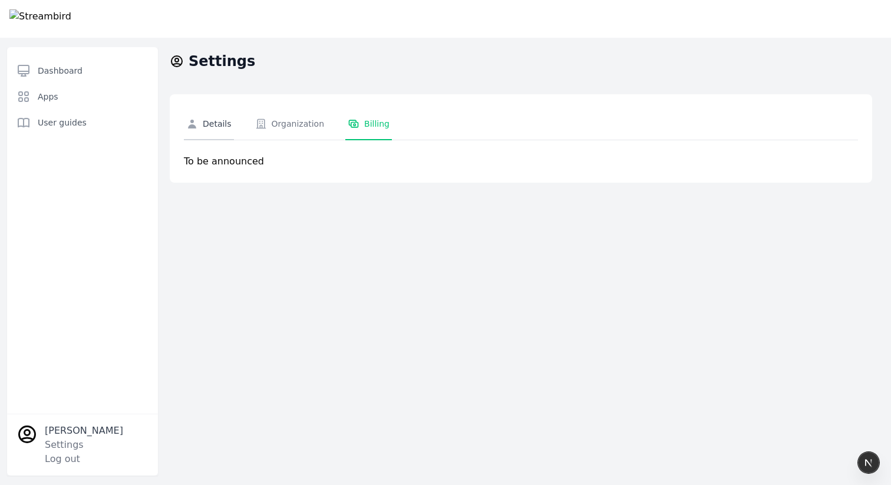
drag, startPoint x: 275, startPoint y: 130, endPoint x: 210, endPoint y: 127, distance: 64.9
click at [274, 130] on link "Organization" at bounding box center [290, 124] width 74 height 32
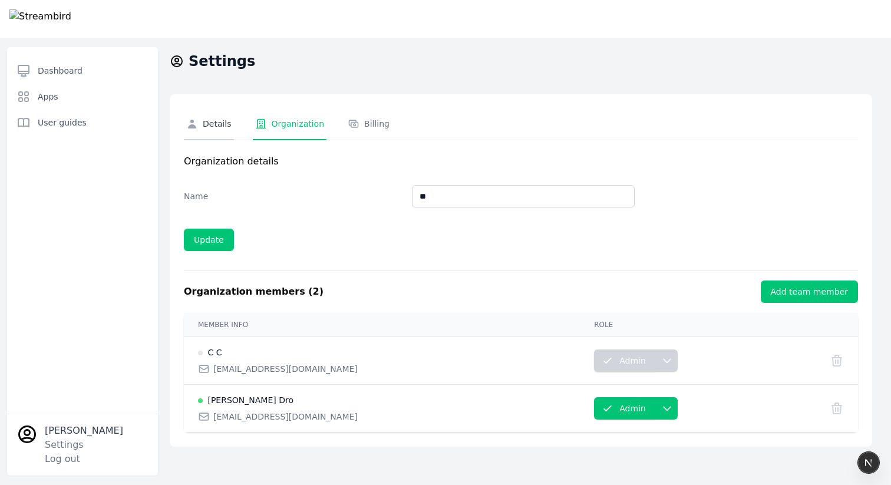
click at [209, 127] on div "Details" at bounding box center [208, 124] width 45 height 12
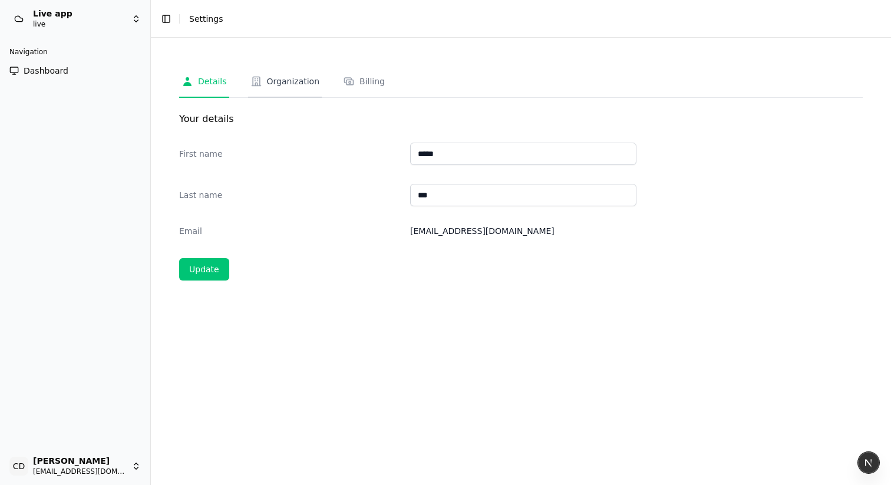
click at [293, 80] on div "Organization" at bounding box center [285, 81] width 70 height 12
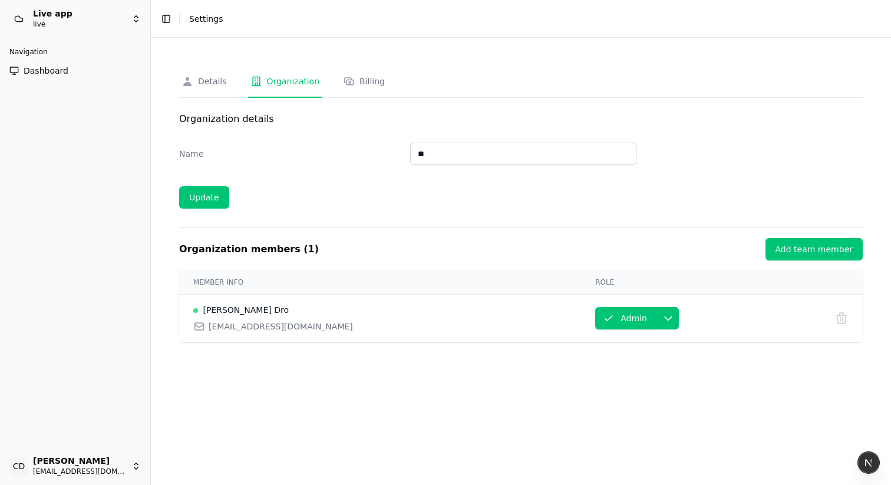
click at [216, 84] on div "Details" at bounding box center [204, 81] width 45 height 12
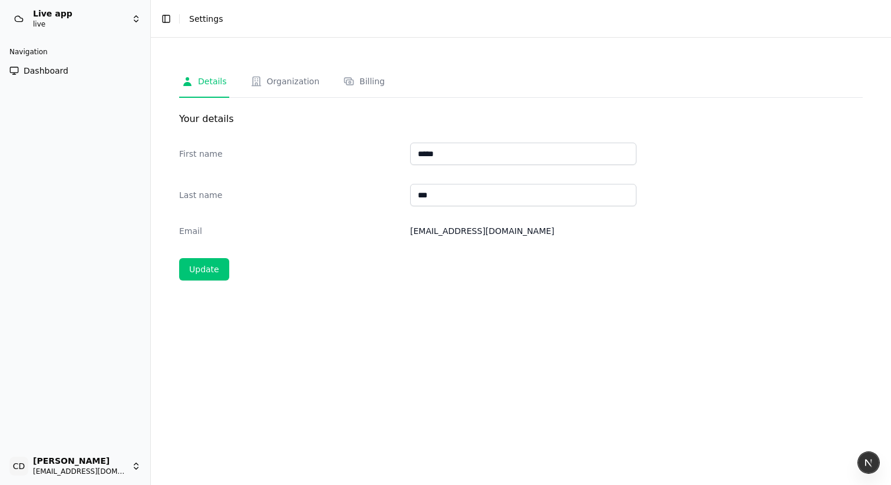
click at [210, 104] on div "Your details First name ***** Last name *** Email casheghian@moonpay.com Update…" at bounding box center [521, 189] width 684 height 183
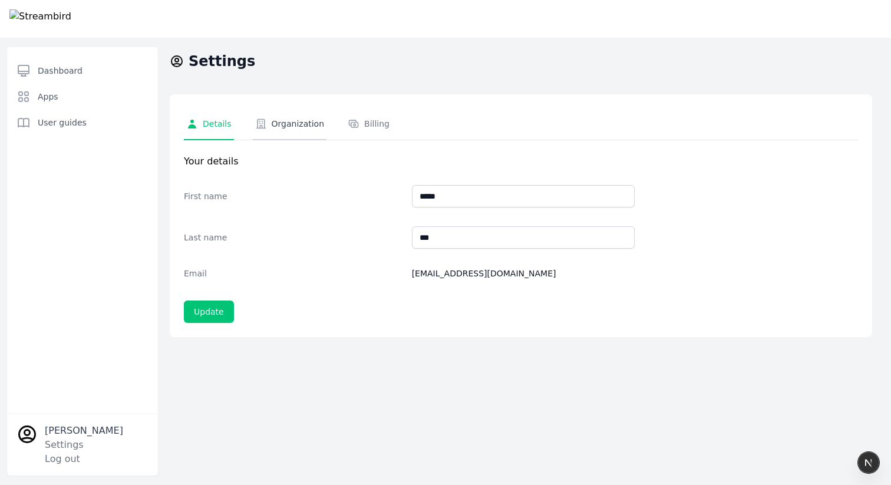
click at [312, 118] on div "Organization" at bounding box center [290, 124] width 70 height 12
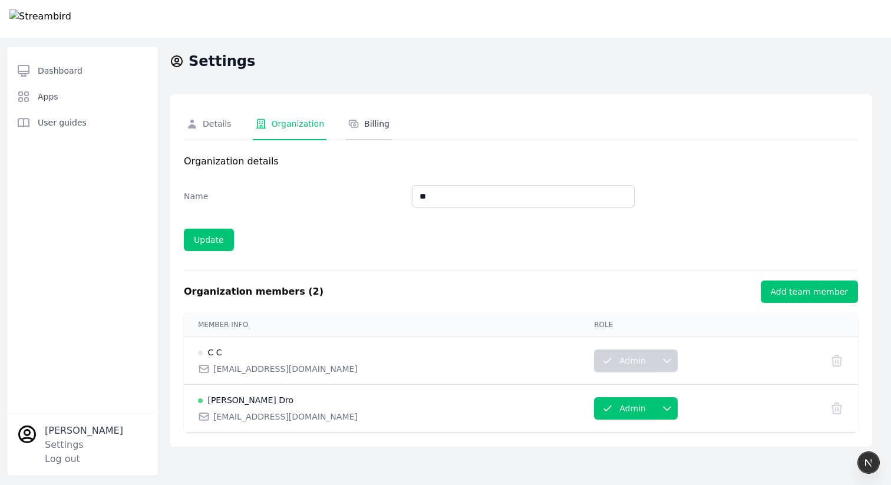
click at [367, 124] on div "Billing" at bounding box center [369, 124] width 42 height 12
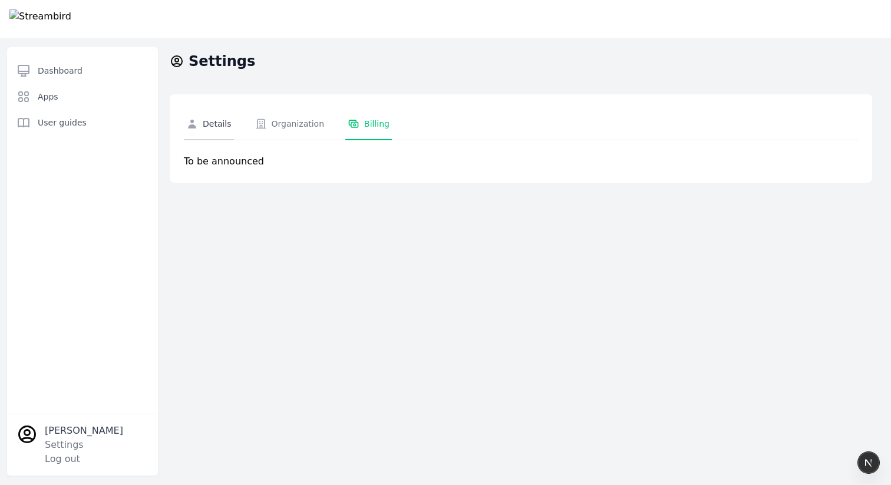
drag, startPoint x: 286, startPoint y: 126, endPoint x: 220, endPoint y: 125, distance: 66.6
click at [286, 126] on div "Organization" at bounding box center [290, 124] width 70 height 12
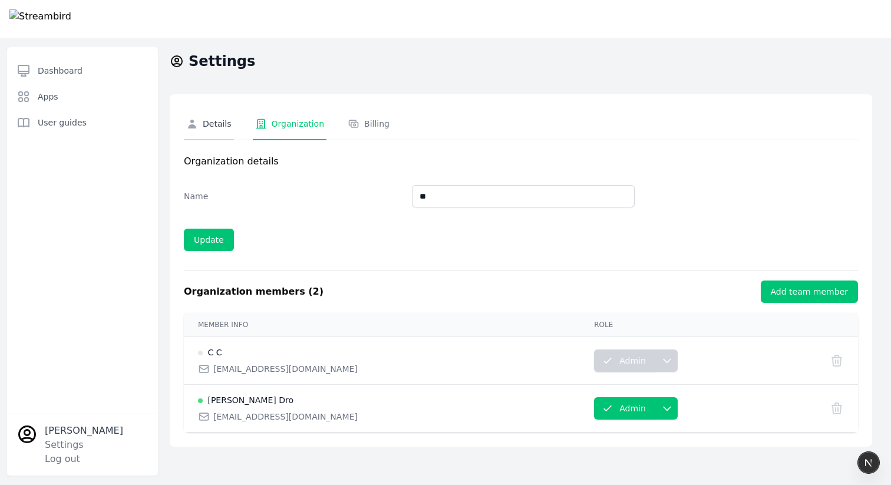
click at [219, 125] on div "Details" at bounding box center [208, 124] width 45 height 12
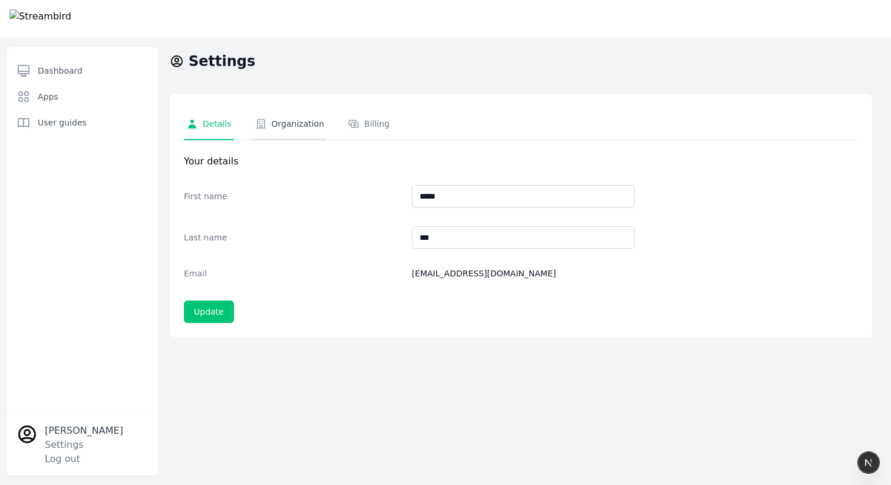
click at [293, 127] on div "Organization" at bounding box center [290, 124] width 70 height 12
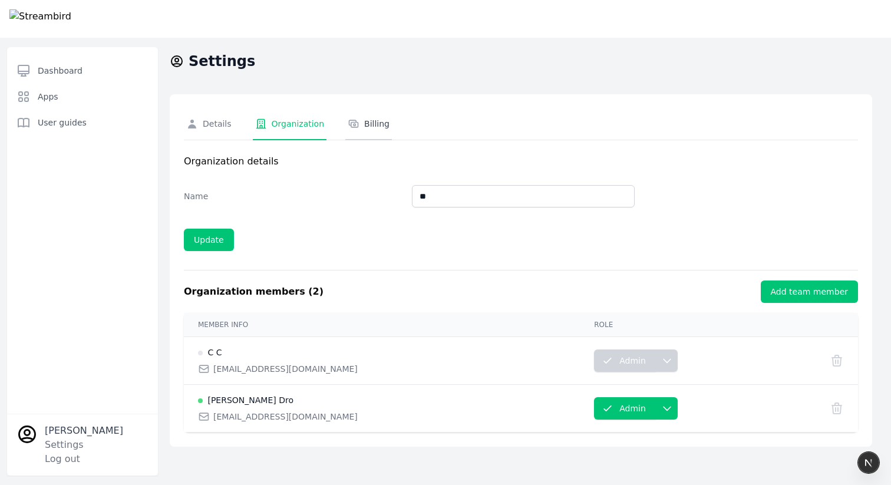
click at [371, 127] on div "Billing" at bounding box center [369, 124] width 42 height 12
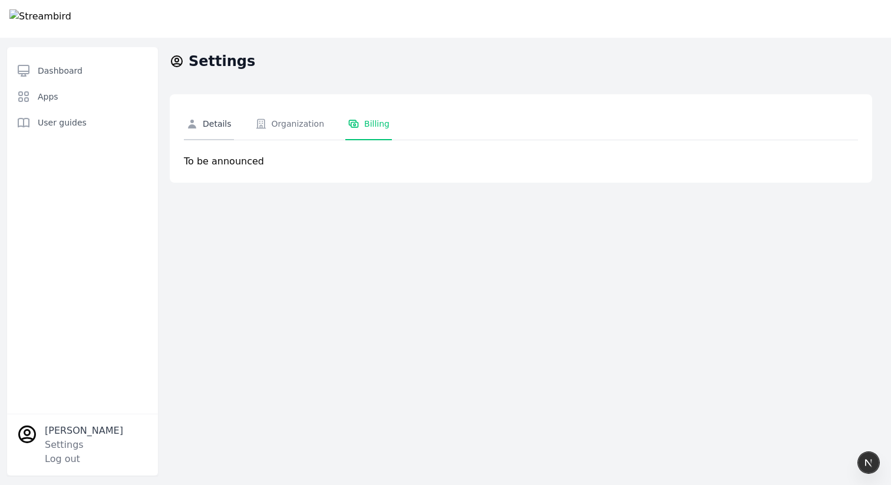
drag, startPoint x: 295, startPoint y: 126, endPoint x: 233, endPoint y: 120, distance: 62.1
click at [294, 126] on div "Organization" at bounding box center [290, 124] width 70 height 12
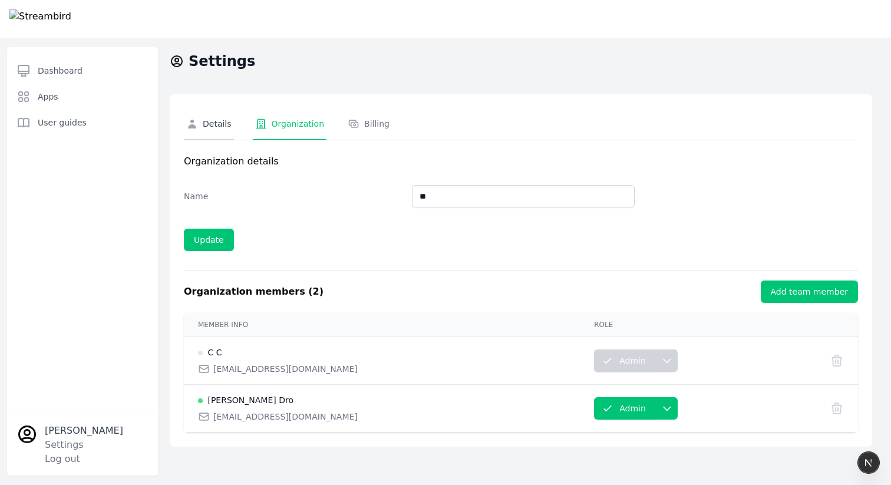
click at [213, 118] on div "Details" at bounding box center [208, 124] width 45 height 12
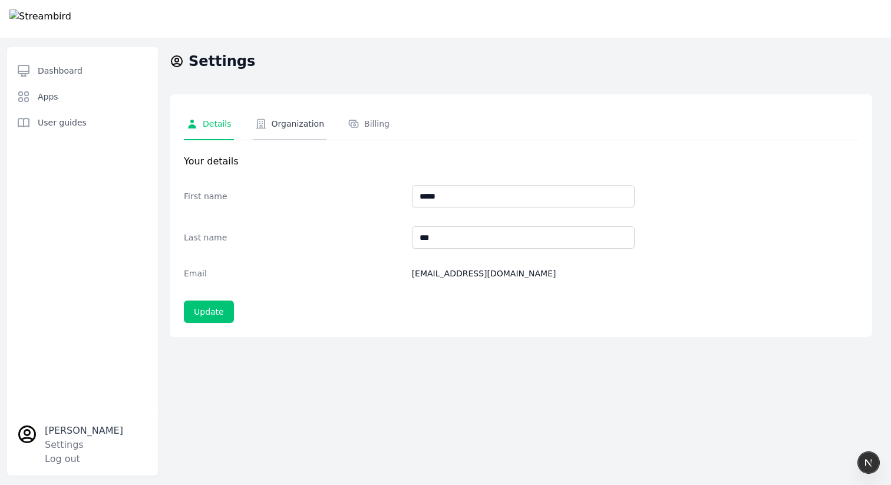
click at [292, 125] on div "Organization" at bounding box center [290, 124] width 70 height 12
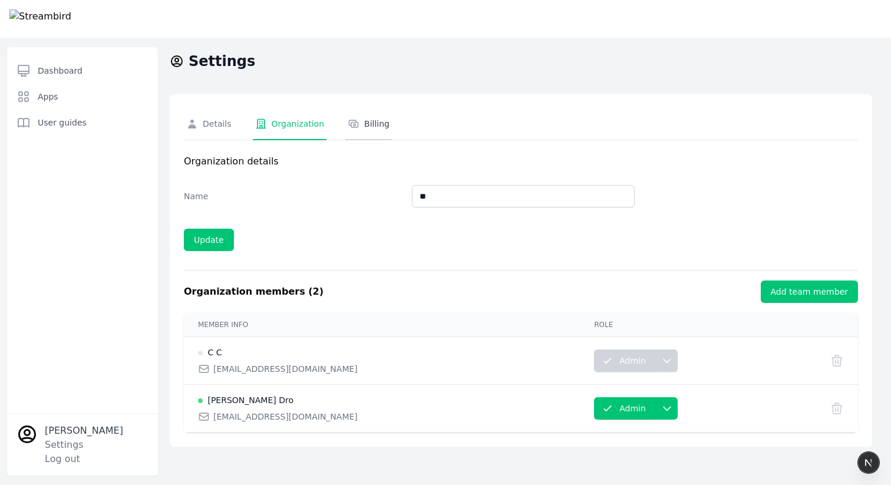
click at [377, 125] on div "Billing" at bounding box center [369, 124] width 42 height 12
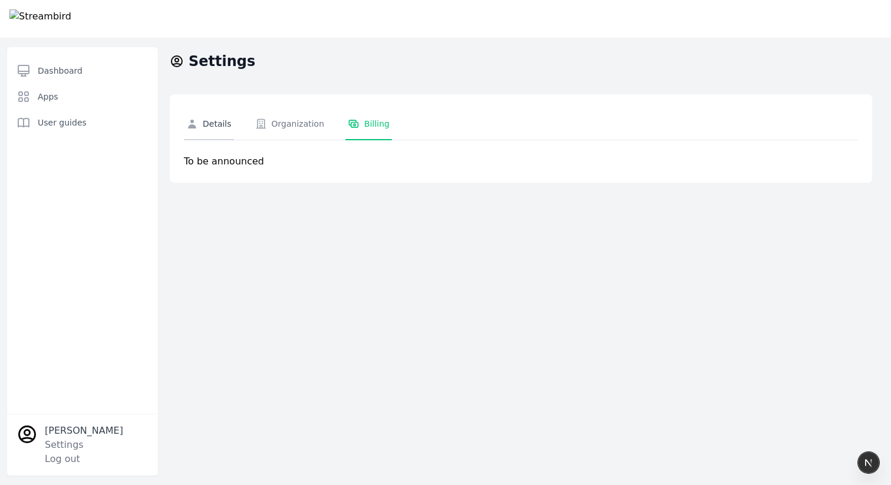
click at [210, 118] on div "Details" at bounding box center [208, 124] width 45 height 12
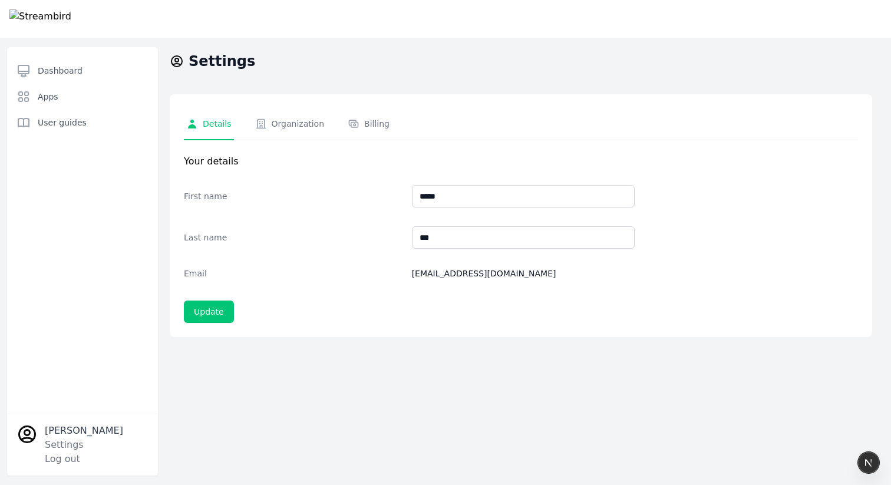
click at [204, 121] on div "Details" at bounding box center [208, 124] width 45 height 12
click at [245, 138] on nav "Details Organization Billing" at bounding box center [521, 124] width 674 height 32
click at [279, 126] on div "Organization" at bounding box center [290, 124] width 70 height 12
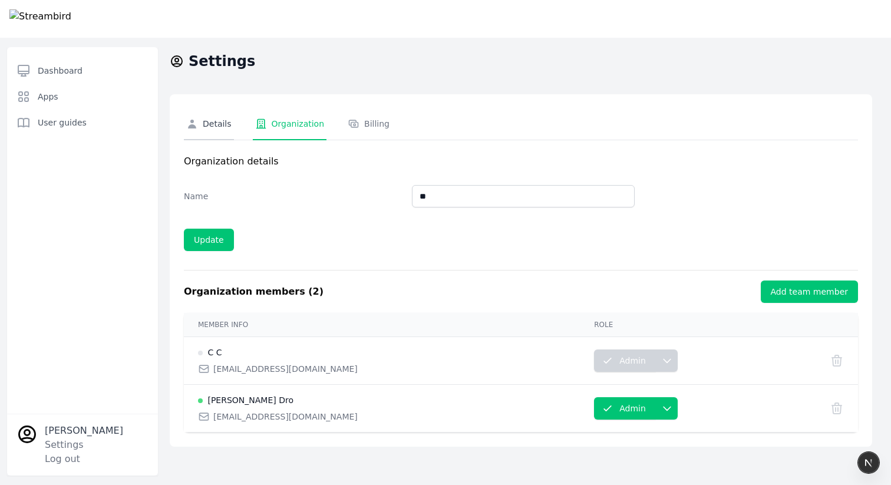
click at [196, 124] on icon at bounding box center [192, 124] width 12 height 12
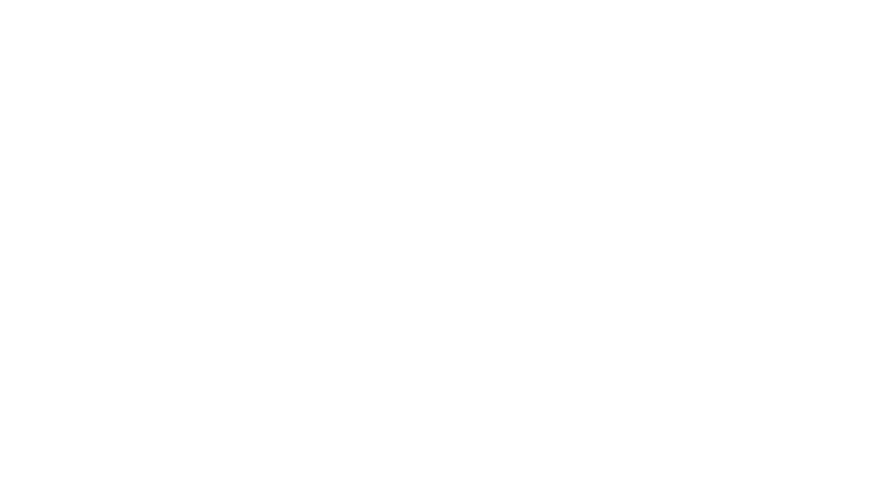
type input "*****"
type input "***"
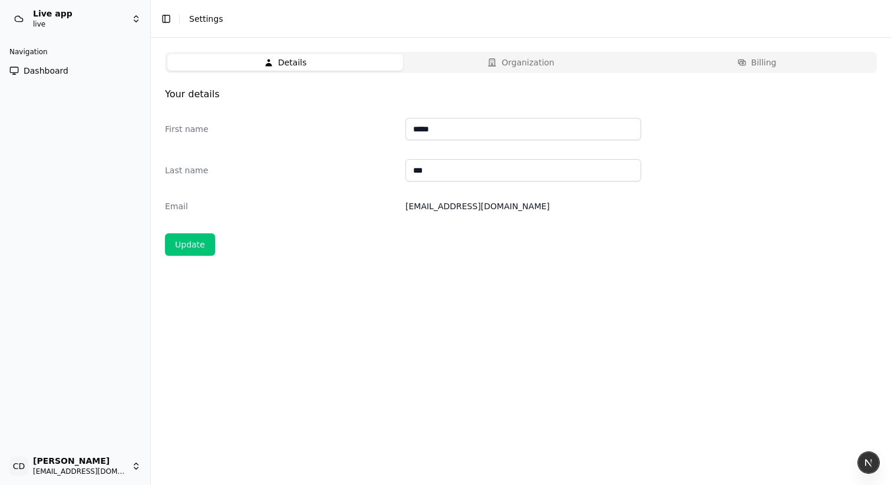
click at [296, 125] on dt "First name" at bounding box center [280, 129] width 231 height 12
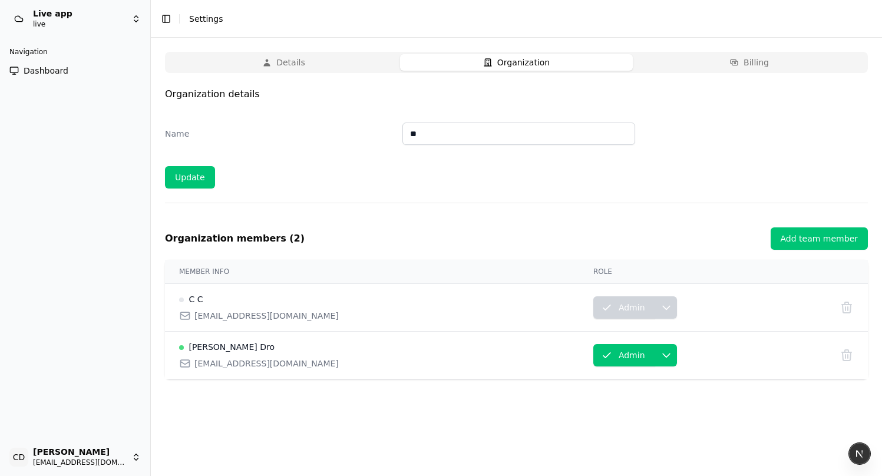
click at [489, 68] on button "Organization" at bounding box center [516, 62] width 233 height 17
click at [737, 71] on div "Details Organization Billing" at bounding box center [516, 62] width 703 height 21
click at [717, 62] on button "Billing" at bounding box center [749, 62] width 233 height 17
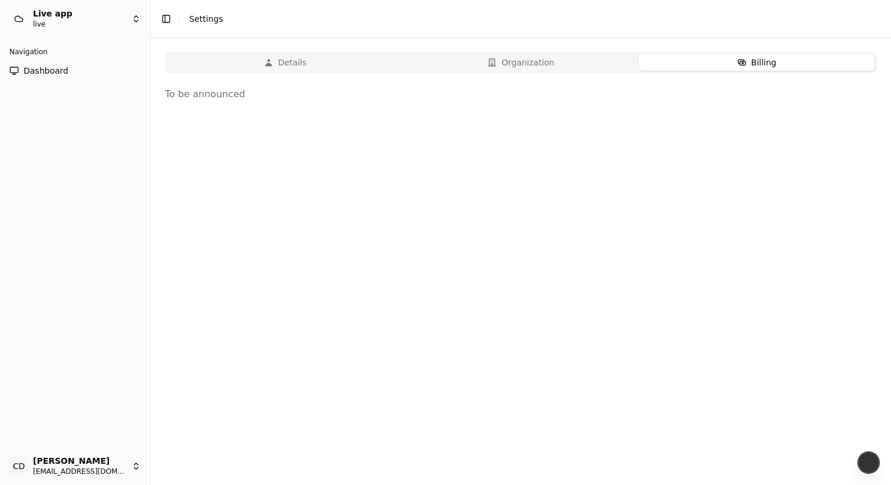
click at [325, 60] on button "Details" at bounding box center [285, 62] width 236 height 17
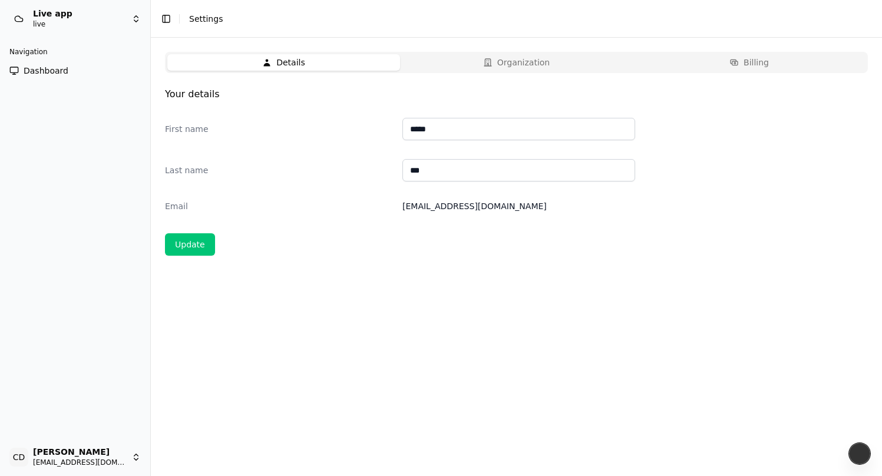
click at [523, 56] on button "Organization" at bounding box center [516, 62] width 233 height 17
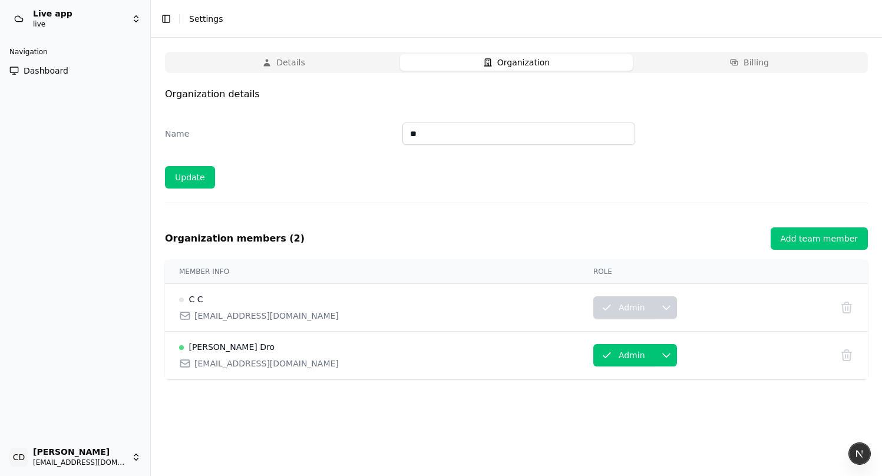
click at [729, 56] on button "Billing" at bounding box center [749, 62] width 233 height 17
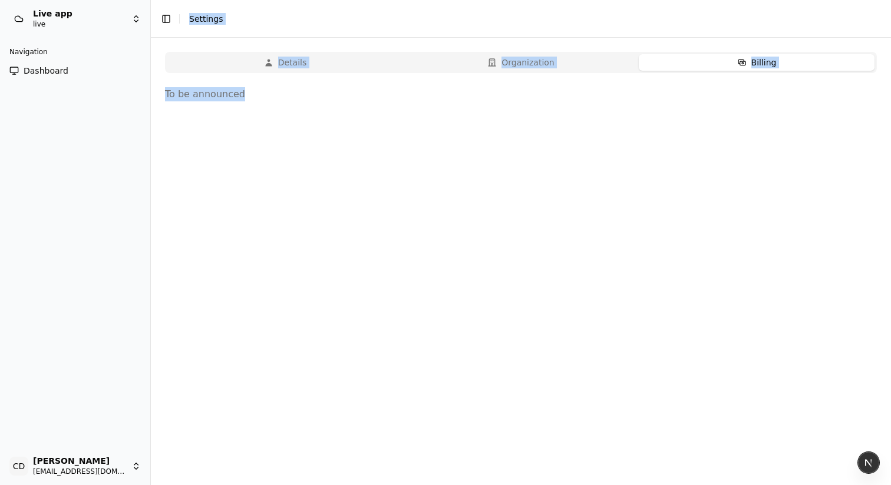
drag, startPoint x: 210, startPoint y: 103, endPoint x: 150, endPoint y: 99, distance: 60.2
click at [149, 100] on div "Live app live Navigation Dashboard CD Chris Dro casheghian@moonpay.com Toggle S…" at bounding box center [445, 242] width 891 height 485
click at [230, 60] on button "Details" at bounding box center [285, 62] width 236 height 17
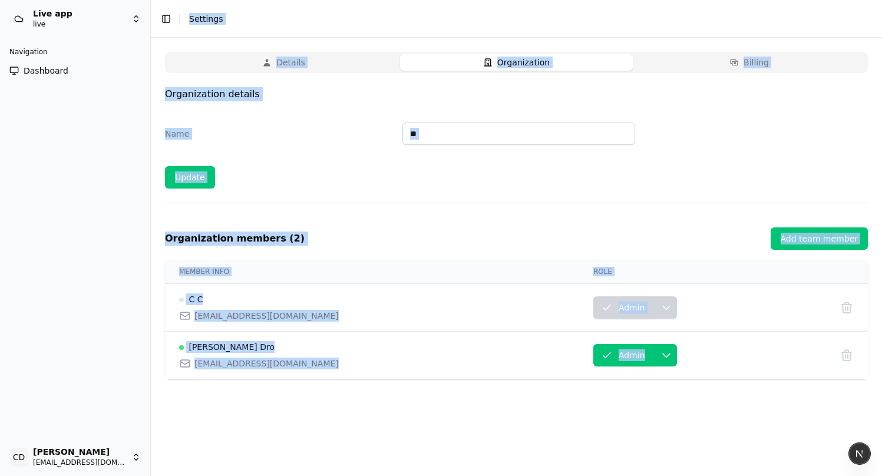
click at [606, 60] on button "Organization" at bounding box center [516, 62] width 233 height 17
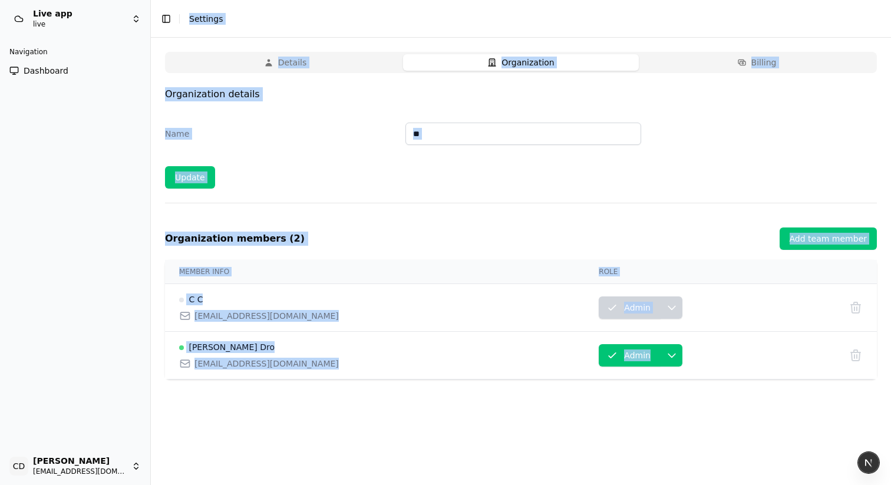
click at [715, 62] on button "Billing" at bounding box center [757, 62] width 236 height 17
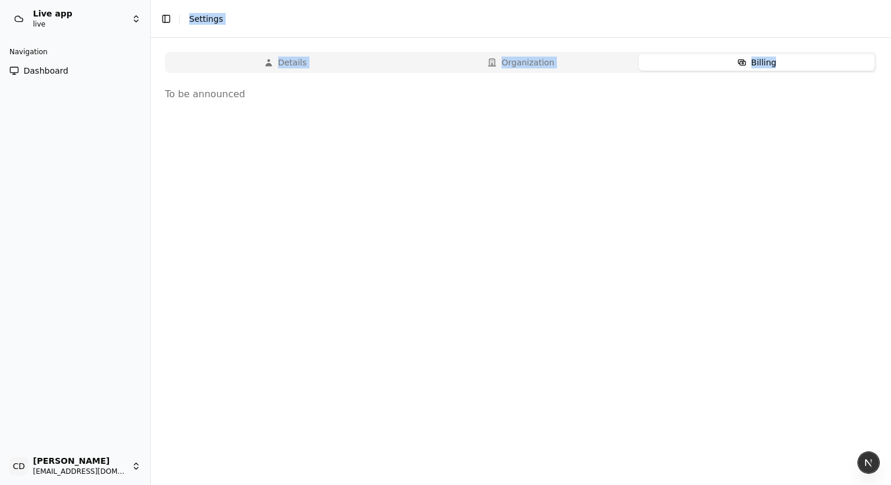
click at [584, 60] on button "Organization" at bounding box center [521, 62] width 236 height 17
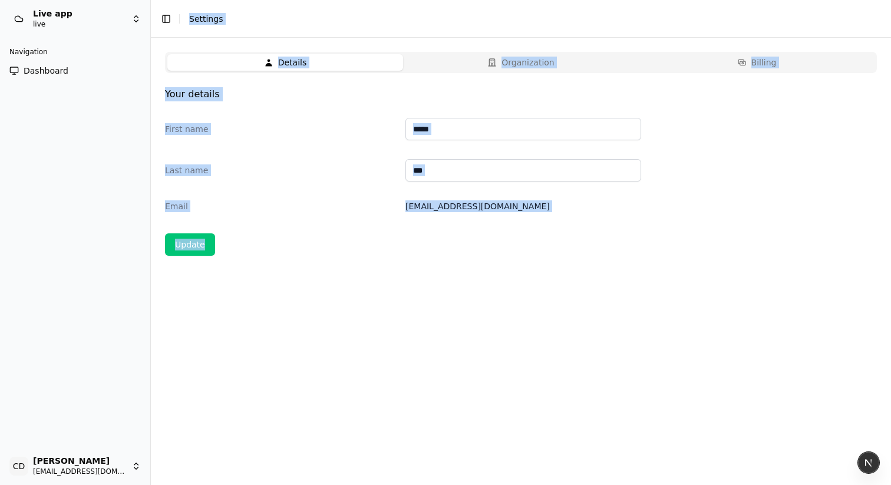
click at [316, 56] on button "Details" at bounding box center [285, 62] width 236 height 17
click at [533, 83] on div "Details Organization Billing Your details First name ***** Last name *** Email …" at bounding box center [521, 154] width 712 height 204
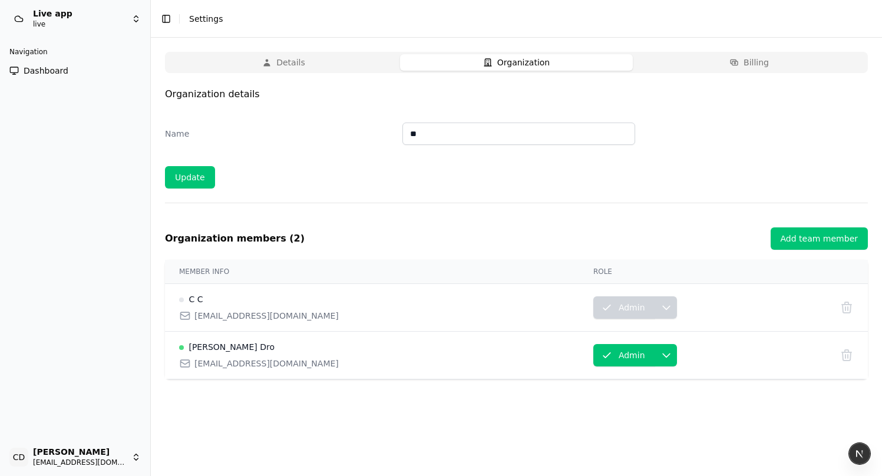
click at [530, 55] on button "Organization" at bounding box center [516, 62] width 233 height 17
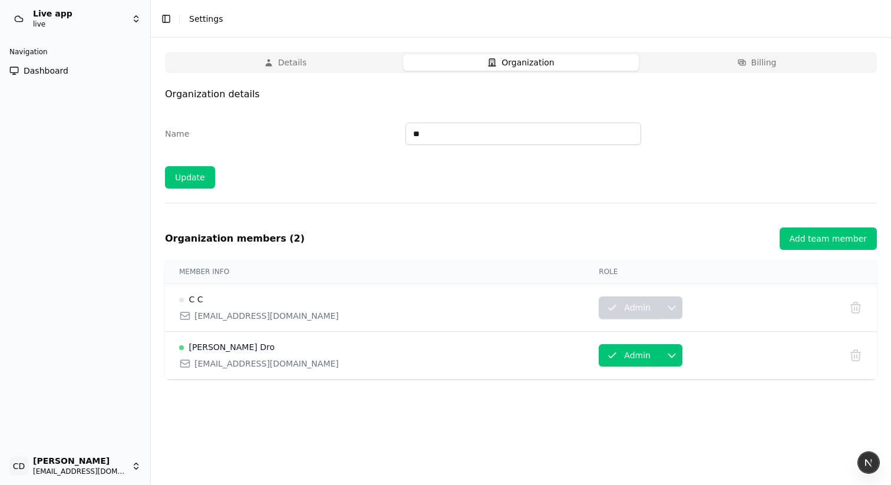
click at [734, 61] on button "Billing" at bounding box center [757, 62] width 236 height 17
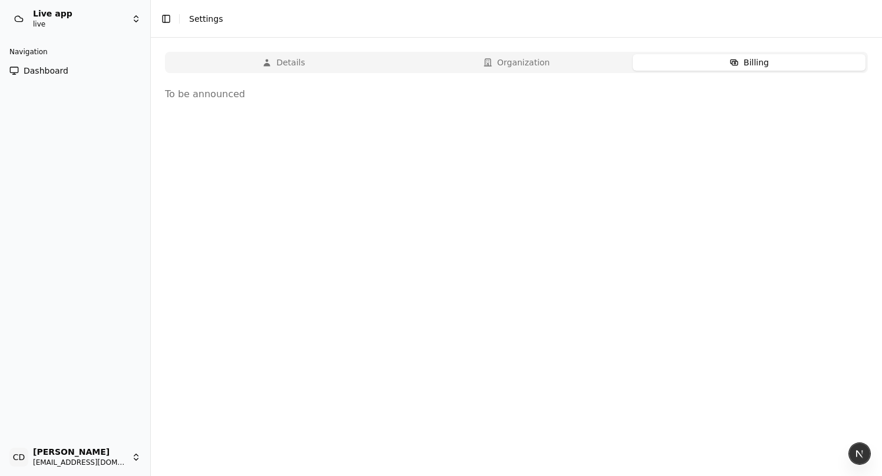
drag, startPoint x: 546, startPoint y: 62, endPoint x: 495, endPoint y: 62, distance: 50.7
click at [545, 62] on button "Organization" at bounding box center [516, 62] width 233 height 17
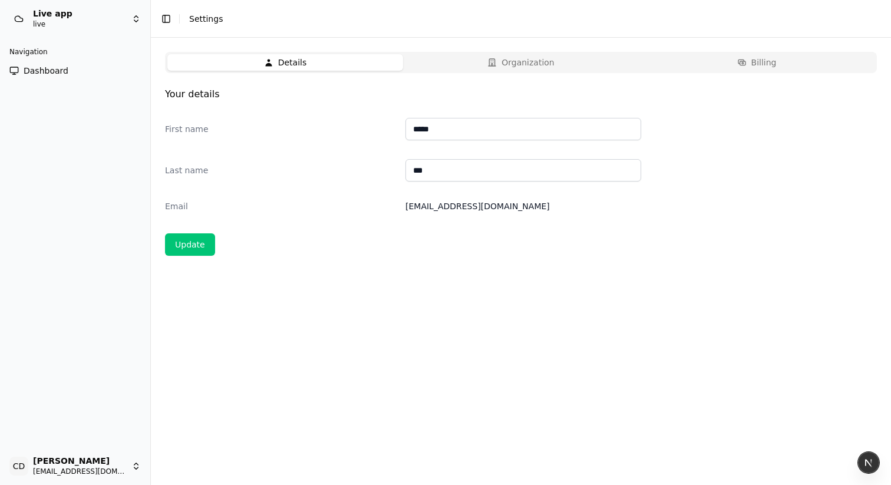
click at [292, 59] on button "Details" at bounding box center [285, 62] width 236 height 17
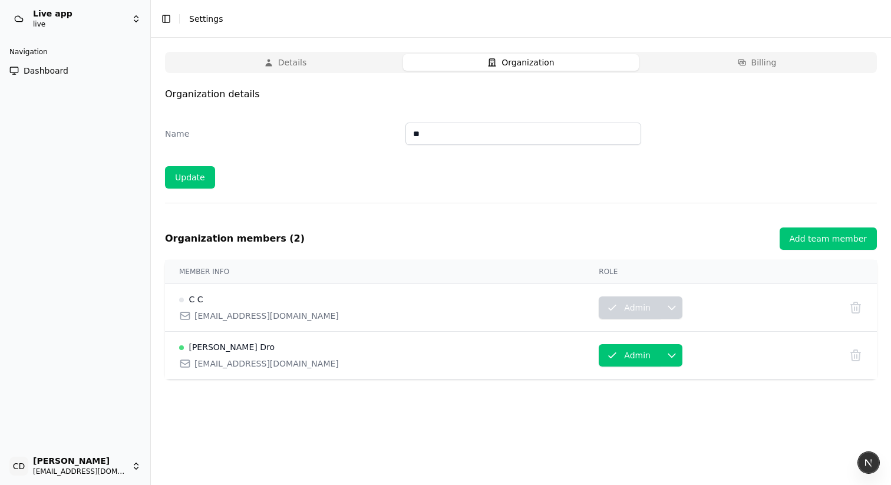
click at [519, 64] on button "Organization" at bounding box center [521, 62] width 236 height 17
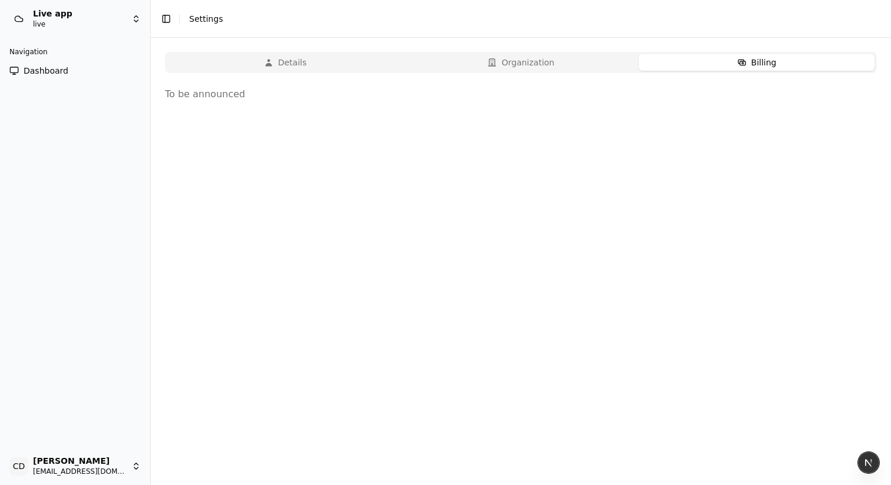
click at [703, 64] on button "Billing" at bounding box center [757, 62] width 236 height 17
drag, startPoint x: 557, startPoint y: 67, endPoint x: 361, endPoint y: 65, distance: 196.2
click at [555, 67] on button "Organization" at bounding box center [516, 62] width 233 height 17
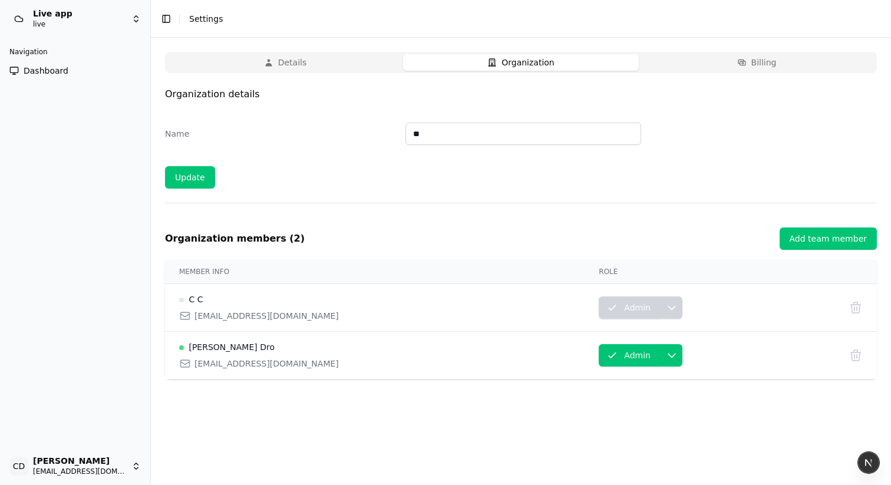
click at [324, 64] on button "Details" at bounding box center [285, 62] width 236 height 17
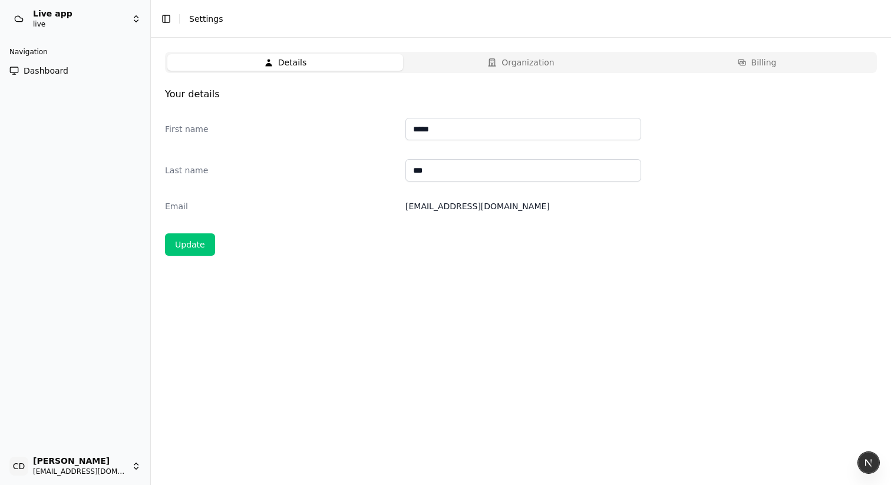
click at [193, 89] on p "Your details" at bounding box center [521, 94] width 712 height 14
click at [528, 62] on button "Organization" at bounding box center [521, 62] width 236 height 17
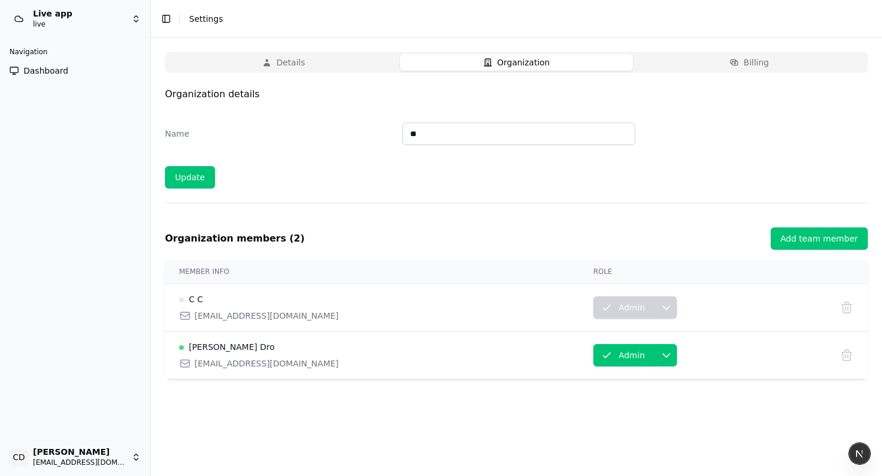
click at [329, 63] on button "Details" at bounding box center [283, 62] width 233 height 17
click at [459, 62] on button "Organization" at bounding box center [516, 62] width 233 height 17
click at [810, 241] on div "Add team member" at bounding box center [819, 239] width 77 height 12
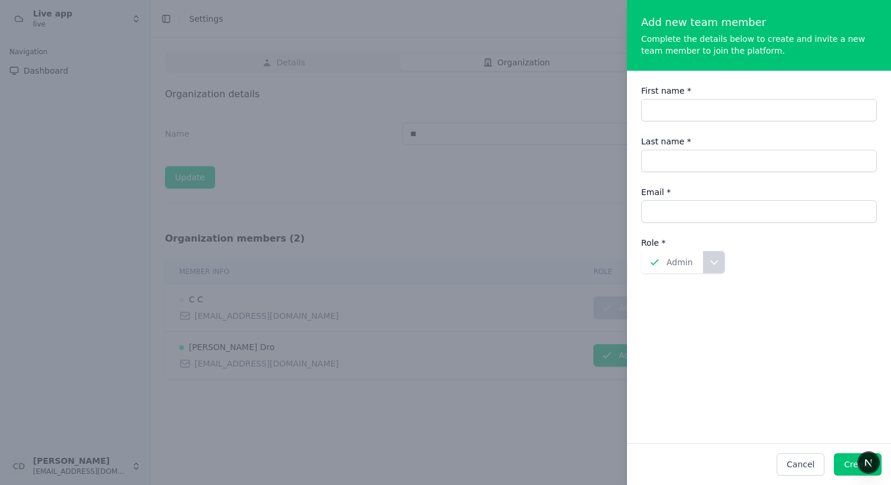
click at [549, 219] on div at bounding box center [445, 242] width 891 height 485
click at [807, 462] on button "Cancel" at bounding box center [801, 464] width 48 height 22
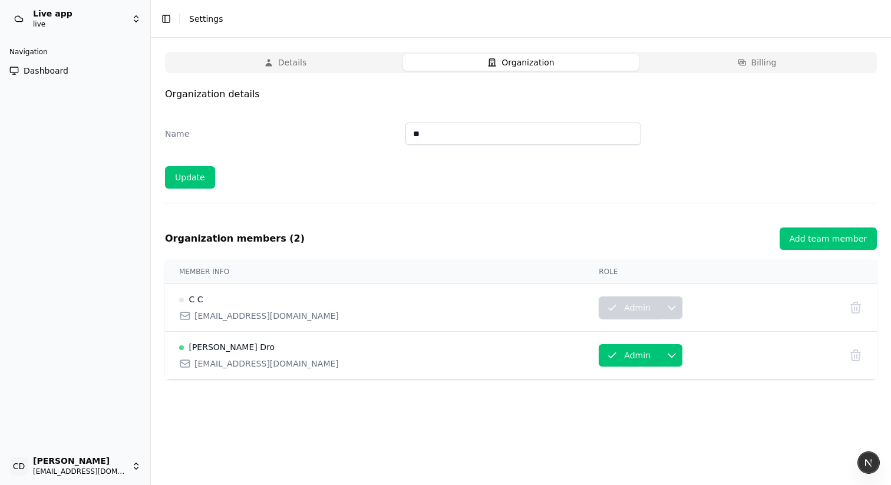
click at [298, 64] on button "Details" at bounding box center [285, 62] width 236 height 17
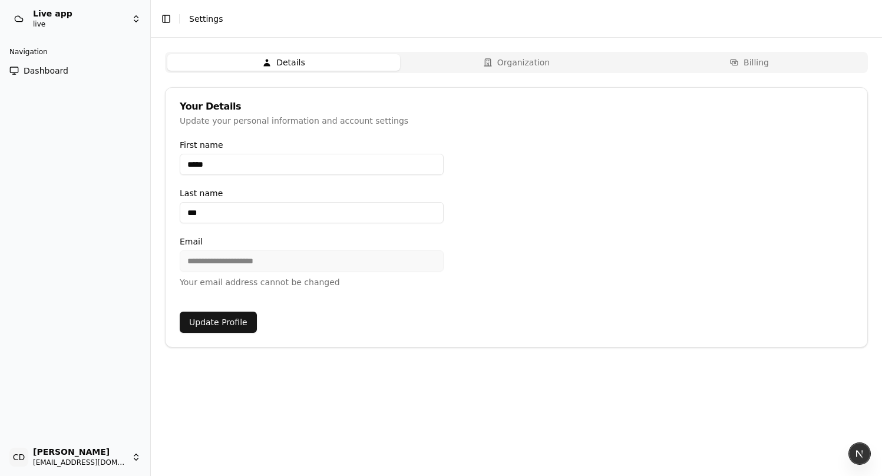
click at [487, 65] on icon "button" at bounding box center [487, 62] width 9 height 9
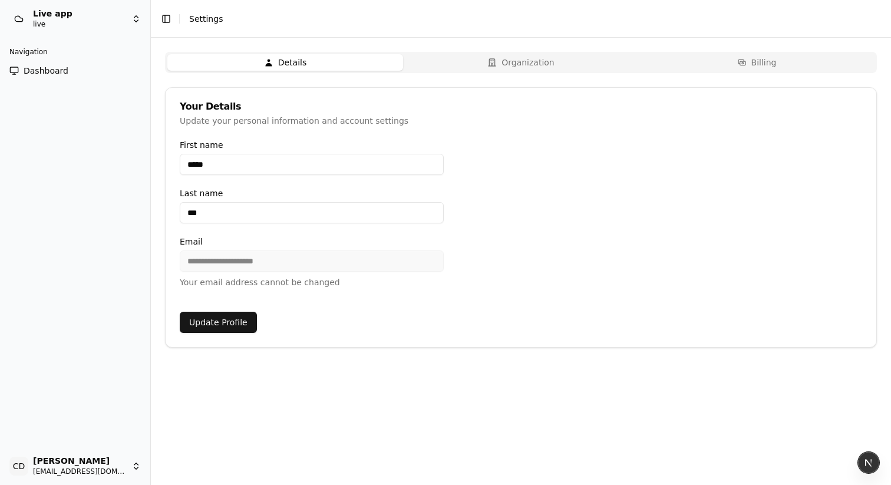
click at [357, 68] on button "Details" at bounding box center [285, 62] width 236 height 17
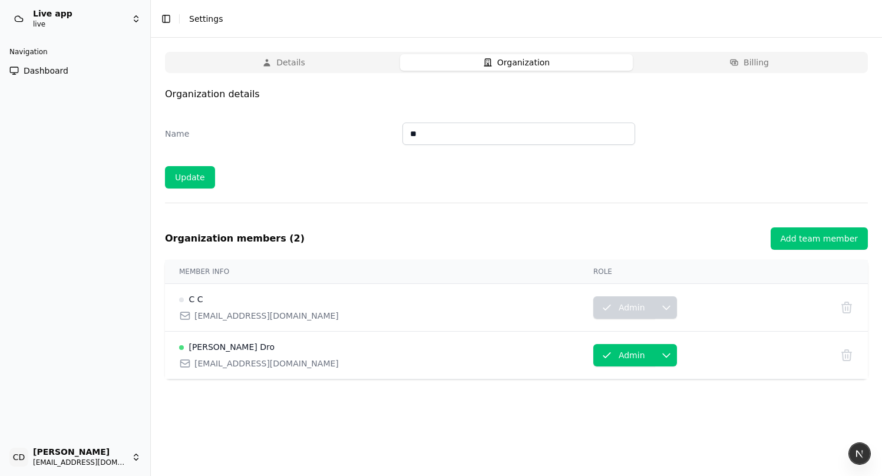
drag, startPoint x: 507, startPoint y: 67, endPoint x: 501, endPoint y: 67, distance: 5.9
click at [507, 67] on button "Organization" at bounding box center [516, 62] width 233 height 17
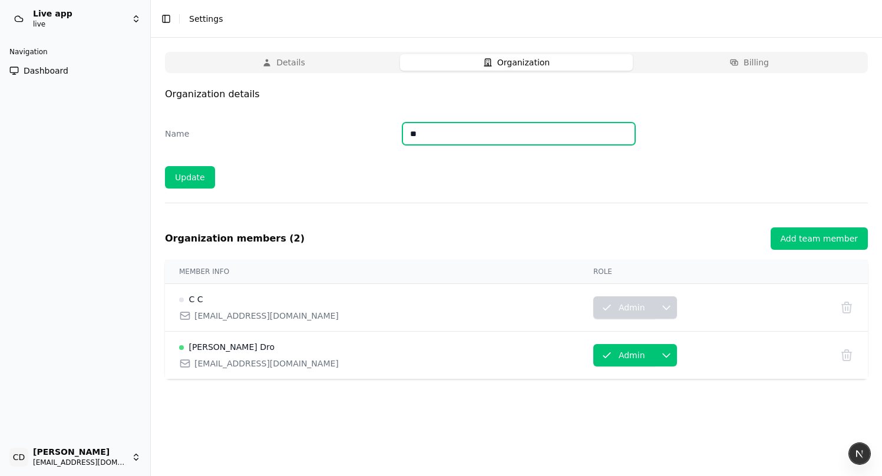
click at [452, 131] on input "**" at bounding box center [519, 134] width 233 height 22
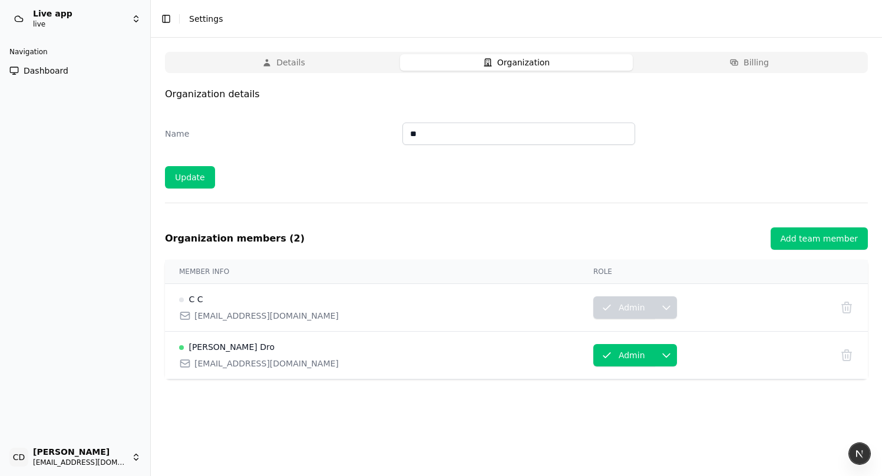
click at [301, 44] on div "Details Organization Billing Organization details Name ** Update Organization m…" at bounding box center [516, 257] width 731 height 438
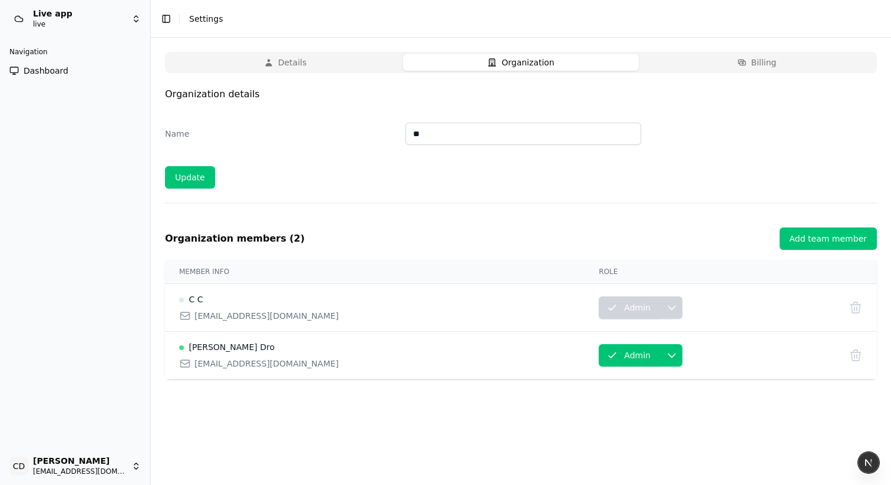
click at [298, 61] on button "Details" at bounding box center [285, 62] width 236 height 17
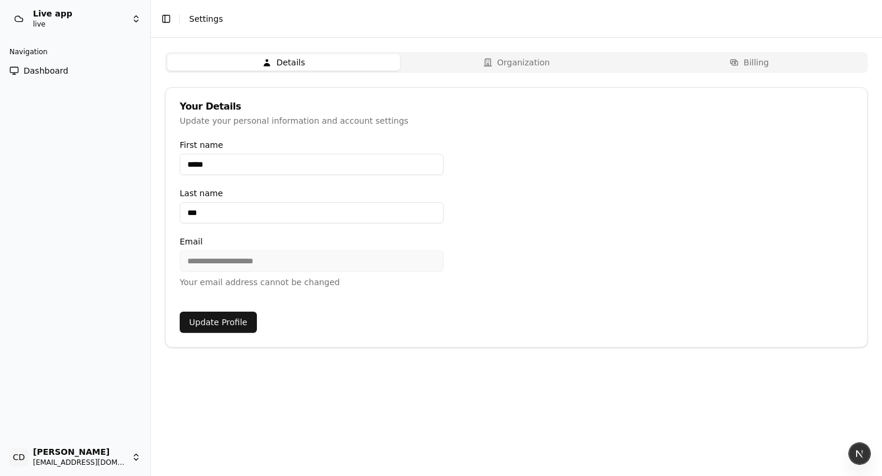
click at [506, 70] on button "Organization" at bounding box center [516, 62] width 233 height 17
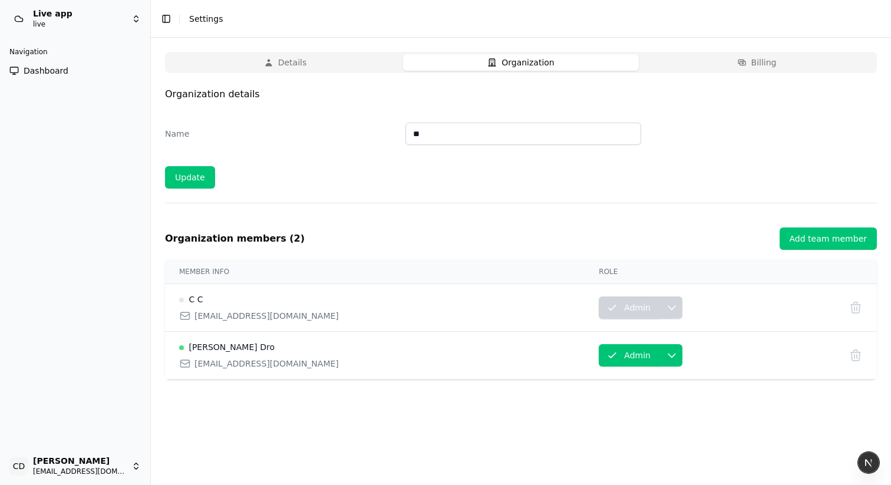
click at [355, 68] on button "Details" at bounding box center [285, 62] width 236 height 17
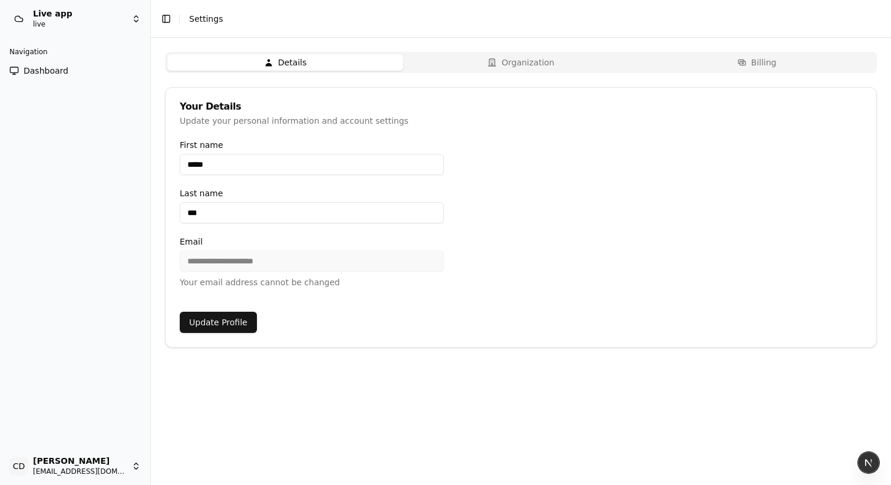
click at [509, 75] on div "**********" at bounding box center [521, 200] width 712 height 296
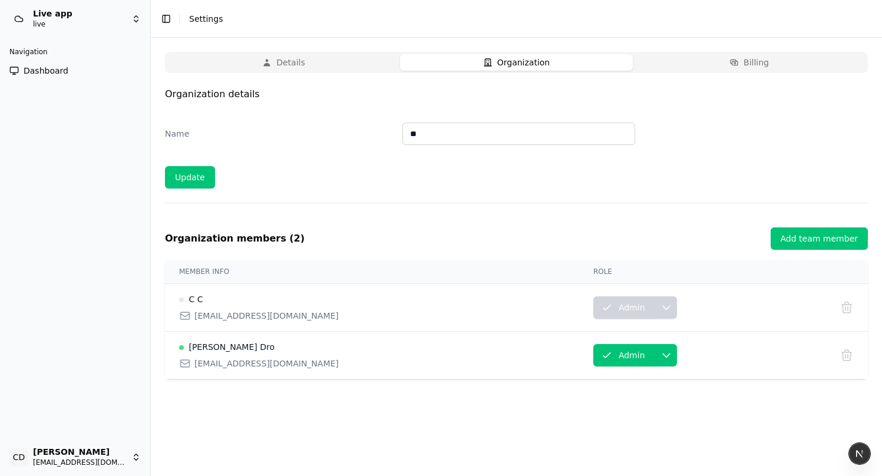
click at [479, 65] on button "Organization" at bounding box center [516, 62] width 233 height 17
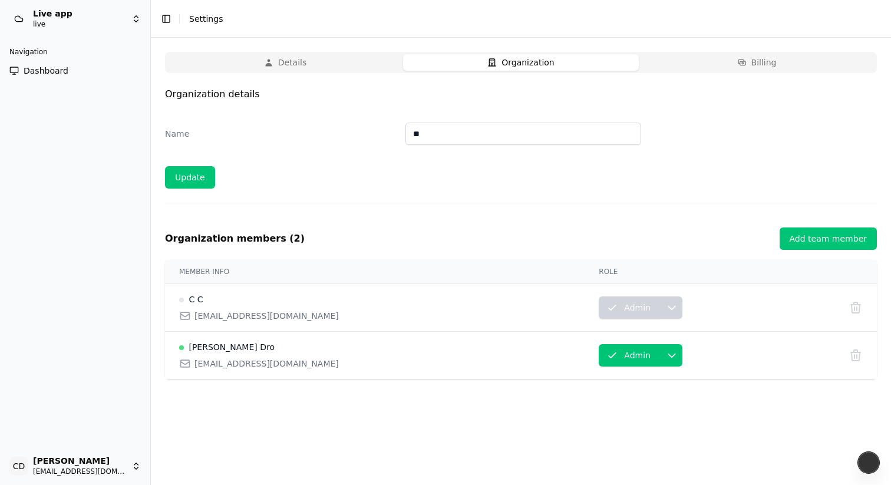
click at [344, 64] on button "Details" at bounding box center [285, 62] width 236 height 17
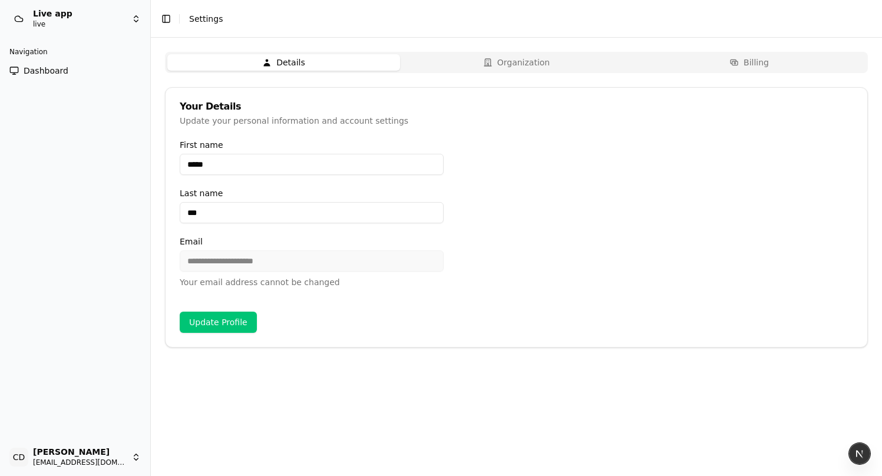
click at [474, 64] on button "Organization" at bounding box center [516, 62] width 233 height 17
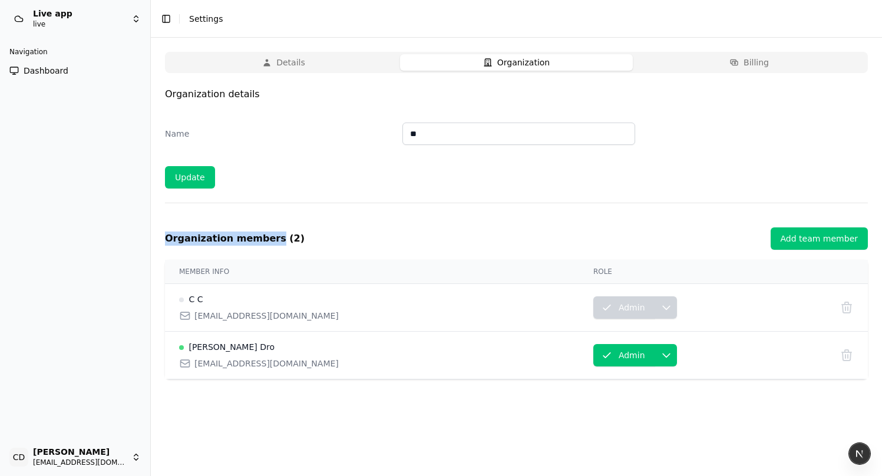
drag, startPoint x: 266, startPoint y: 239, endPoint x: 198, endPoint y: 158, distance: 105.4
click at [165, 236] on h1 "Organization members ( 2 )" at bounding box center [235, 238] width 140 height 42
copy h1 "Organization members"
click at [229, 88] on p "Organization details" at bounding box center [516, 94] width 703 height 14
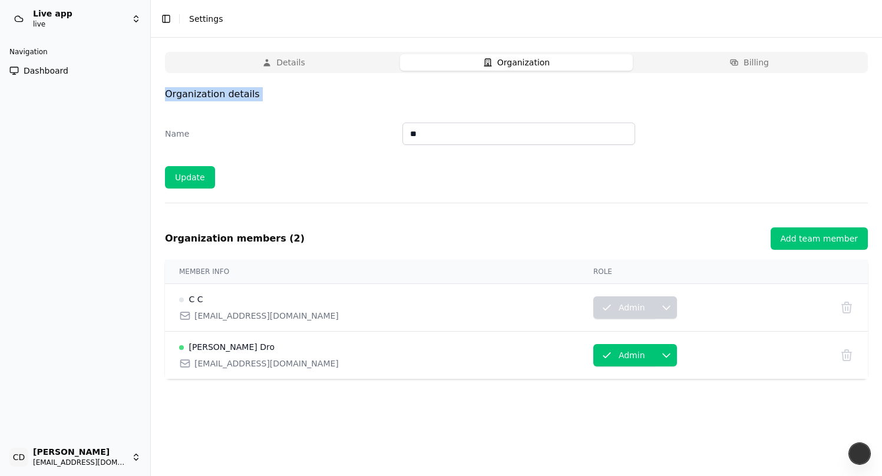
click at [229, 88] on p "Organization details" at bounding box center [516, 94] width 703 height 14
copy p "Organization details"
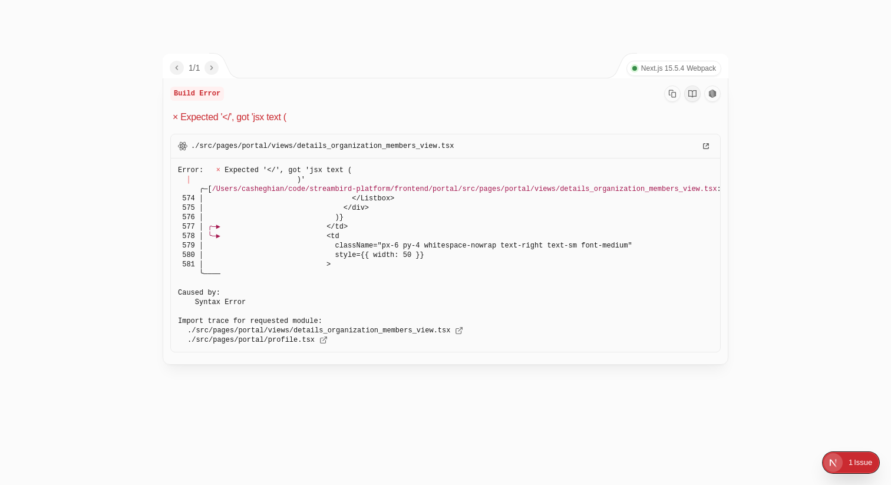
click at [261, 62] on div "1 / 1 Next.js 15.5.4 Webpack" at bounding box center [446, 66] width 566 height 25
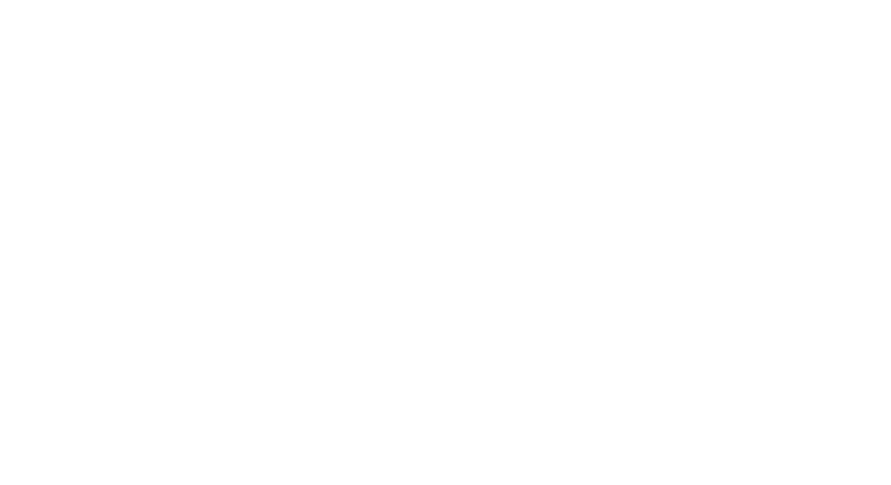
type input "*****"
type input "***"
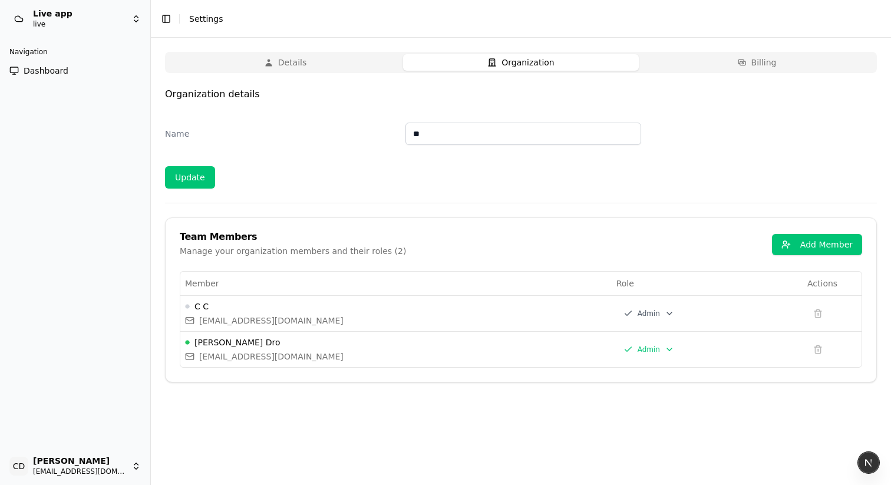
click at [519, 62] on button "Organization" at bounding box center [521, 62] width 236 height 17
click at [319, 61] on button "Details" at bounding box center [285, 62] width 236 height 17
click at [481, 62] on button "Organization" at bounding box center [521, 62] width 236 height 17
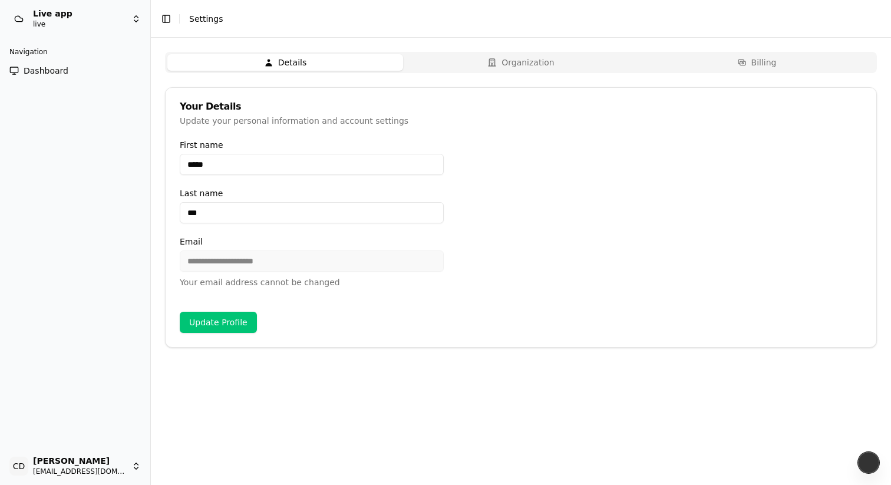
click at [302, 68] on button "Details" at bounding box center [285, 62] width 236 height 17
click at [446, 64] on button "Organization" at bounding box center [521, 62] width 236 height 17
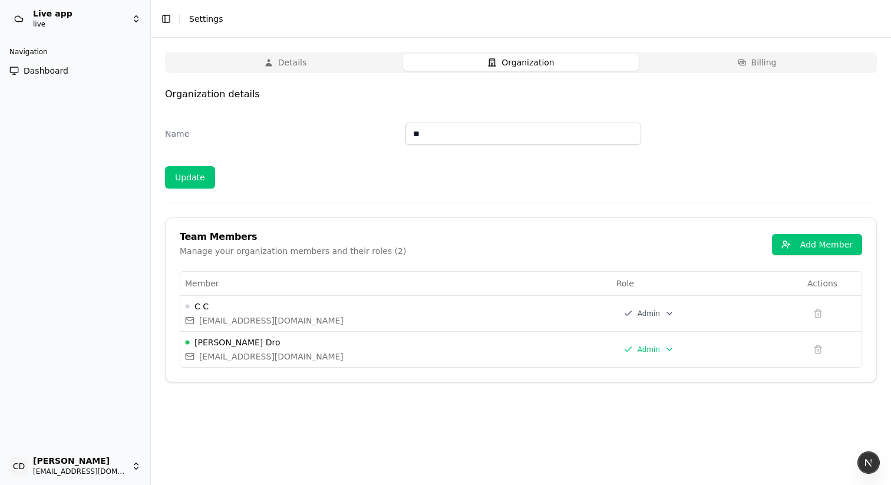
click at [780, 56] on button "Billing" at bounding box center [757, 62] width 236 height 17
click at [582, 63] on button "Organization" at bounding box center [521, 62] width 236 height 17
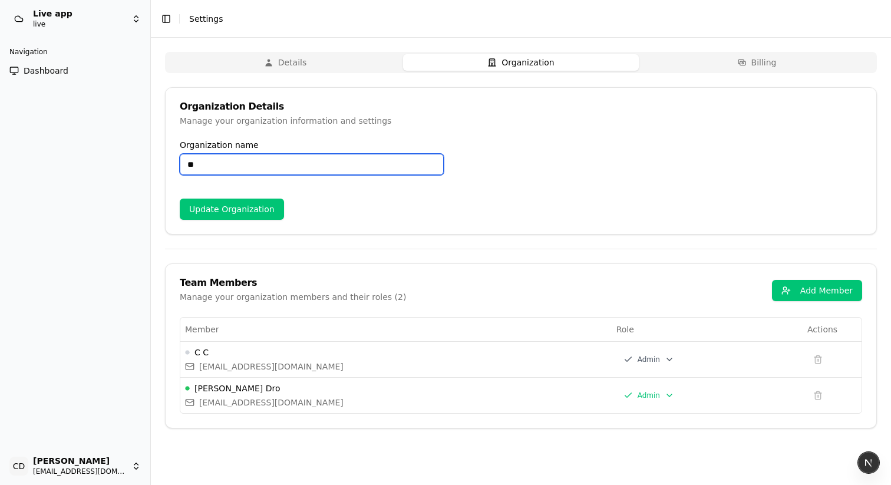
click at [235, 162] on input "**" at bounding box center [312, 164] width 264 height 21
click at [298, 105] on div "Organization Details" at bounding box center [521, 106] width 682 height 9
click at [305, 67] on button "Details" at bounding box center [285, 62] width 236 height 17
click at [491, 66] on icon "button" at bounding box center [491, 62] width 9 height 9
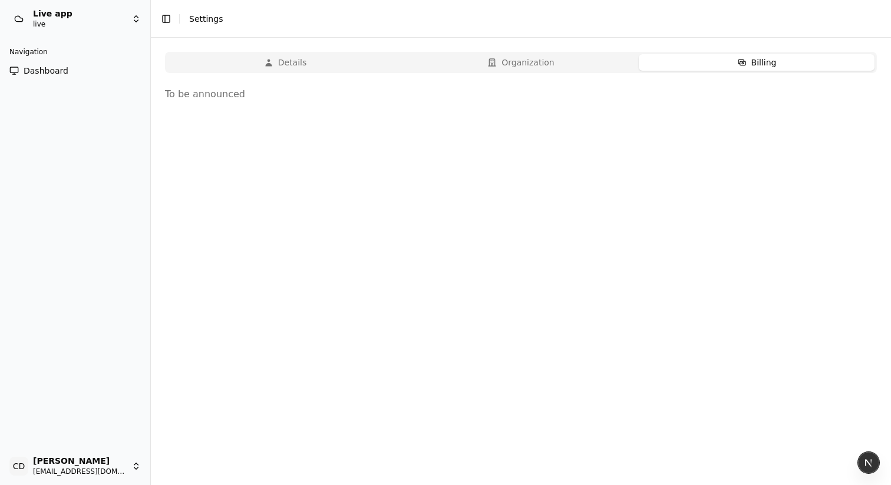
click at [712, 70] on button "Billing" at bounding box center [757, 62] width 236 height 17
click at [619, 67] on button "Organization" at bounding box center [521, 62] width 236 height 17
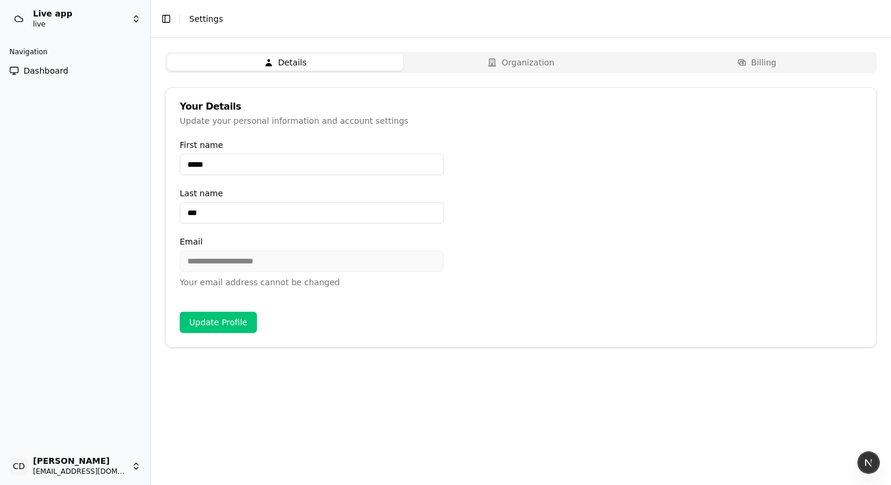
drag, startPoint x: 330, startPoint y: 58, endPoint x: 509, endPoint y: 57, distance: 178.6
click at [331, 58] on button "Details" at bounding box center [285, 62] width 236 height 17
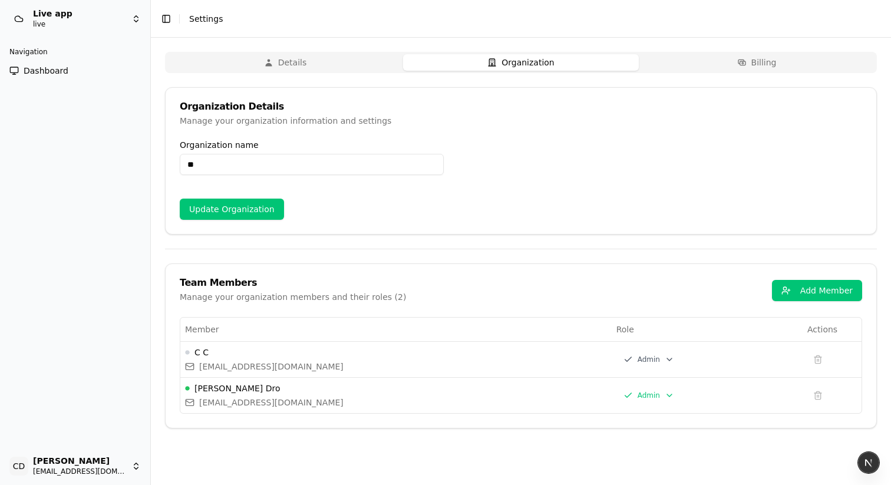
drag, startPoint x: 509, startPoint y: 57, endPoint x: 586, endPoint y: 57, distance: 77.2
click at [509, 57] on button "Organization" at bounding box center [521, 62] width 236 height 17
click at [662, 58] on button "Billing" at bounding box center [757, 62] width 236 height 17
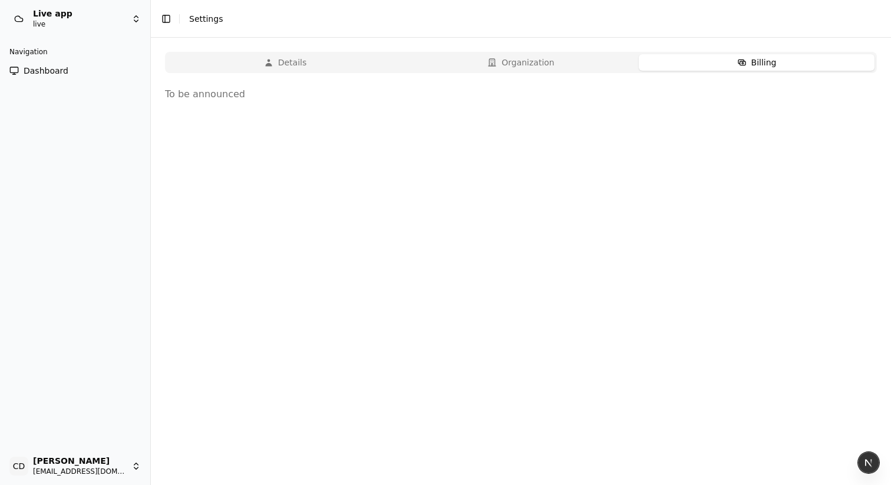
click at [512, 58] on button "Organization" at bounding box center [521, 62] width 236 height 17
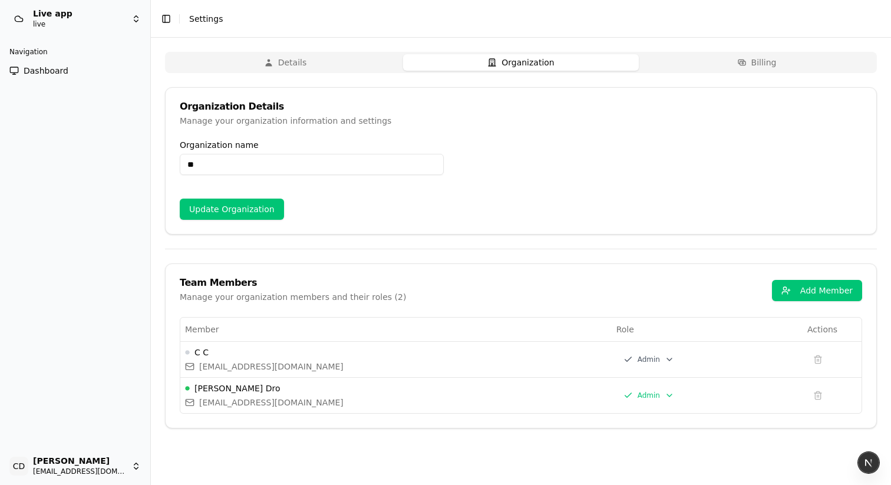
click at [323, 58] on button "Details" at bounding box center [285, 62] width 236 height 17
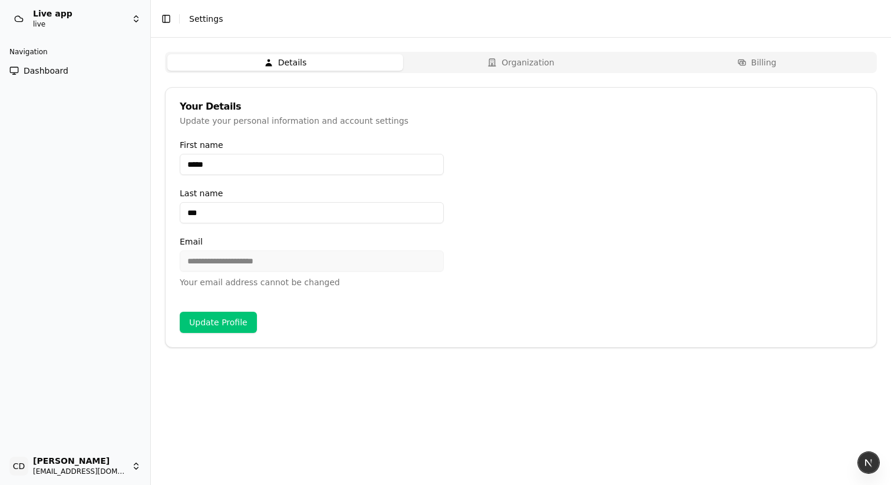
click at [462, 61] on button "Organization" at bounding box center [521, 62] width 236 height 17
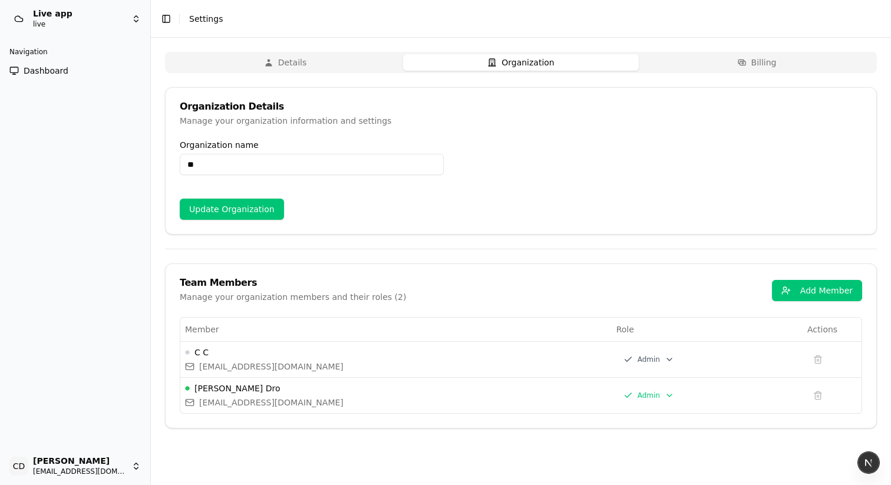
click at [662, 64] on button "Billing" at bounding box center [757, 62] width 236 height 17
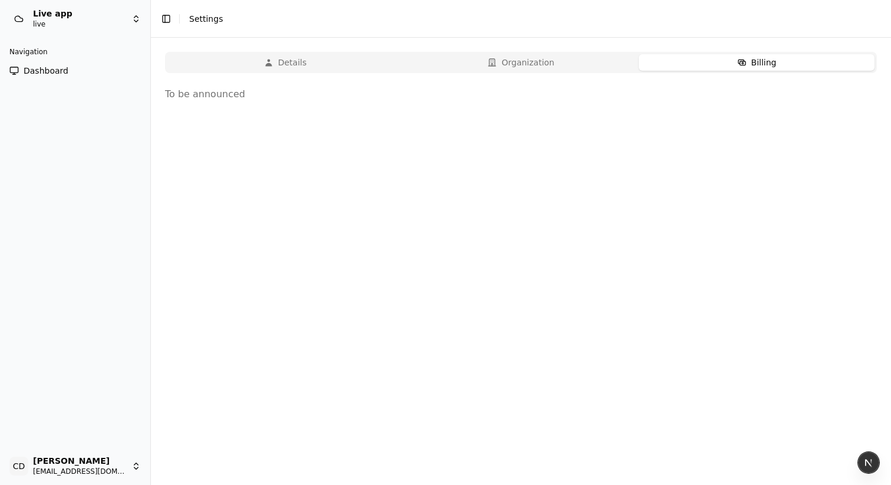
click at [293, 59] on button "Details" at bounding box center [285, 62] width 236 height 17
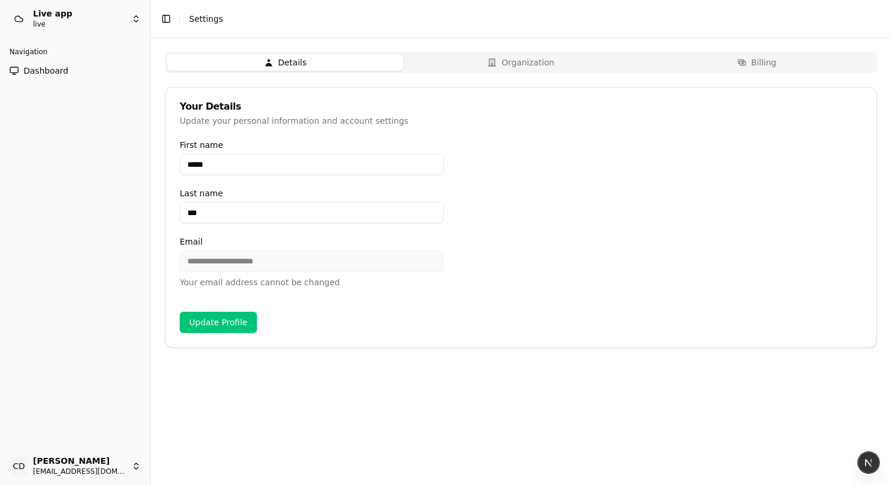
click at [516, 58] on button "Organization" at bounding box center [521, 62] width 236 height 17
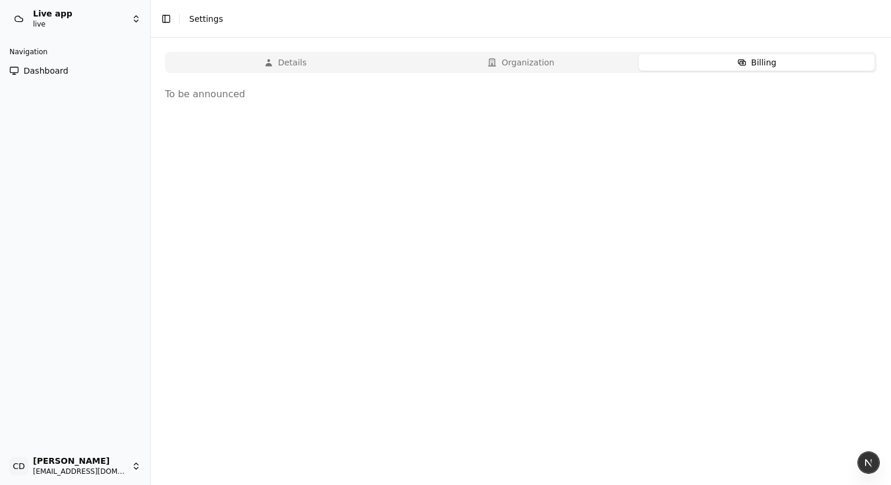
click at [717, 67] on button "Billing" at bounding box center [757, 62] width 236 height 17
click at [589, 70] on button "Organization" at bounding box center [521, 62] width 236 height 17
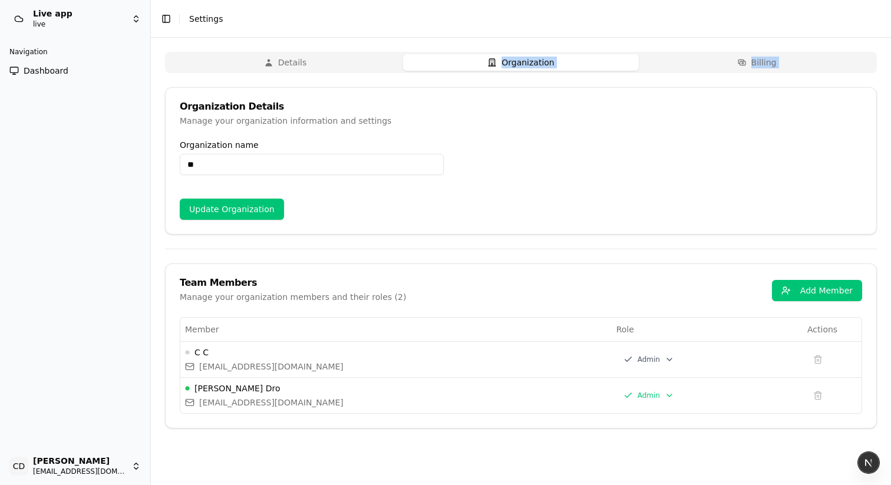
click at [391, 72] on div "Details Organization Billing Organization Details Manage your organization info…" at bounding box center [521, 240] width 712 height 377
drag, startPoint x: 523, startPoint y: 68, endPoint x: 695, endPoint y: 64, distance: 172.7
click at [523, 68] on button "Organization" at bounding box center [521, 62] width 236 height 17
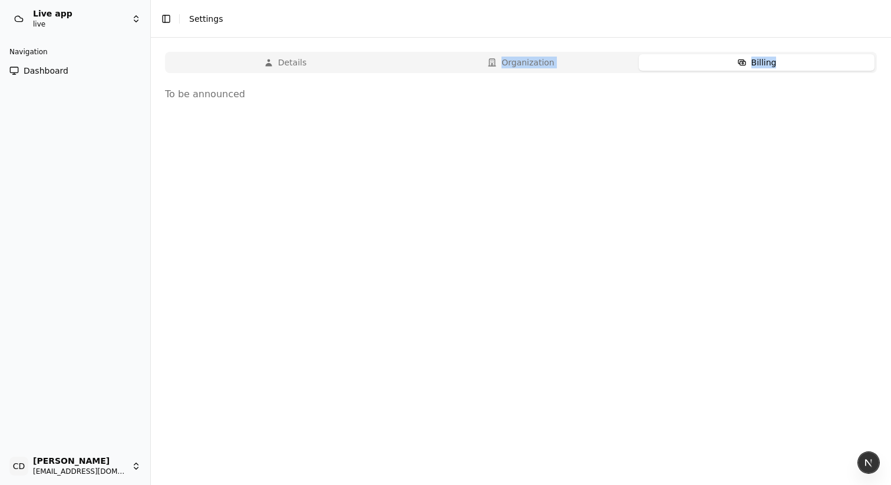
drag, startPoint x: 710, startPoint y: 64, endPoint x: 557, endPoint y: 72, distance: 152.3
click at [708, 64] on button "Billing" at bounding box center [757, 62] width 236 height 17
click at [533, 72] on div "Details Organization Billing" at bounding box center [521, 62] width 712 height 21
click at [362, 70] on button "Details" at bounding box center [285, 62] width 236 height 17
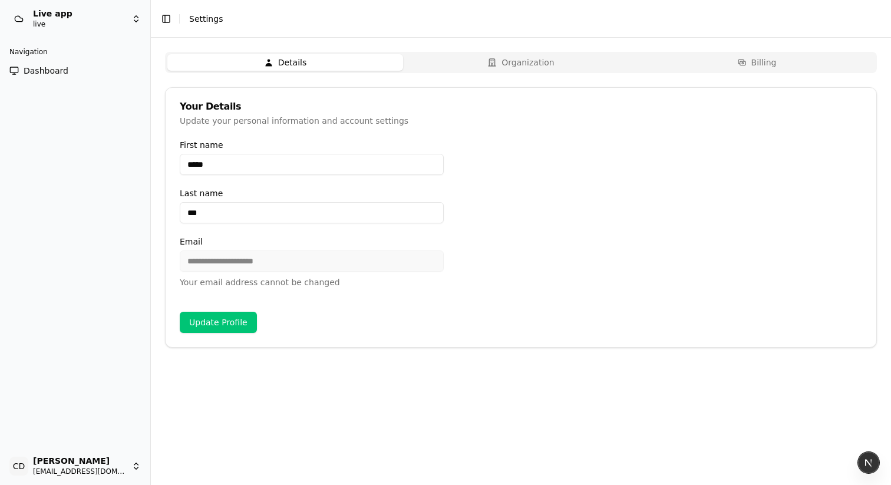
click at [509, 66] on button "Organization" at bounding box center [521, 62] width 236 height 17
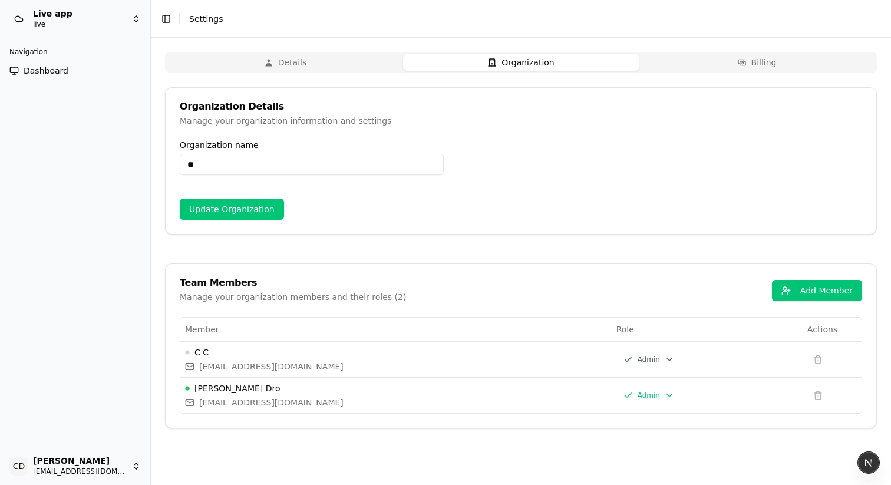
click at [745, 65] on icon "button" at bounding box center [741, 62] width 7 height 5
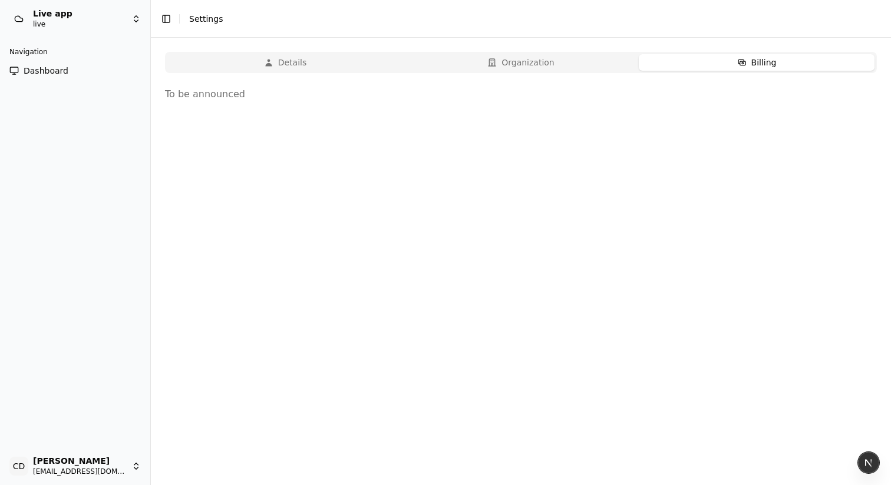
click at [574, 67] on button "Organization" at bounding box center [521, 62] width 236 height 17
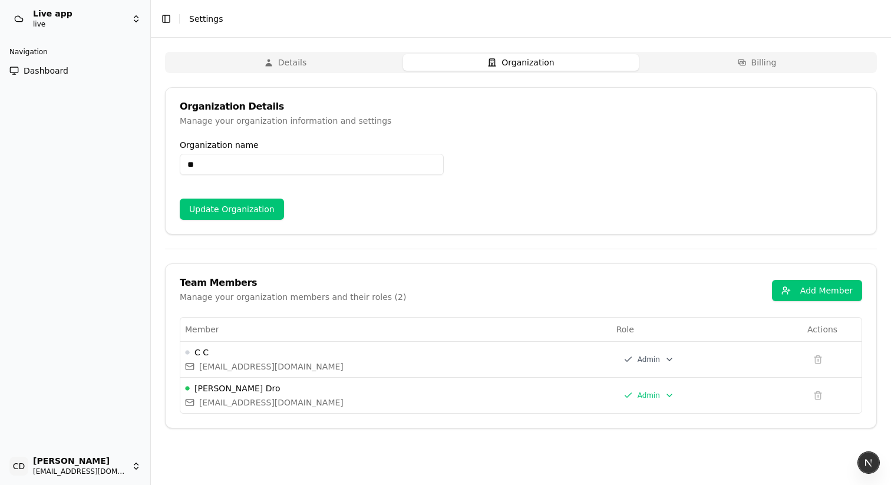
click at [288, 58] on button "Details" at bounding box center [285, 62] width 236 height 17
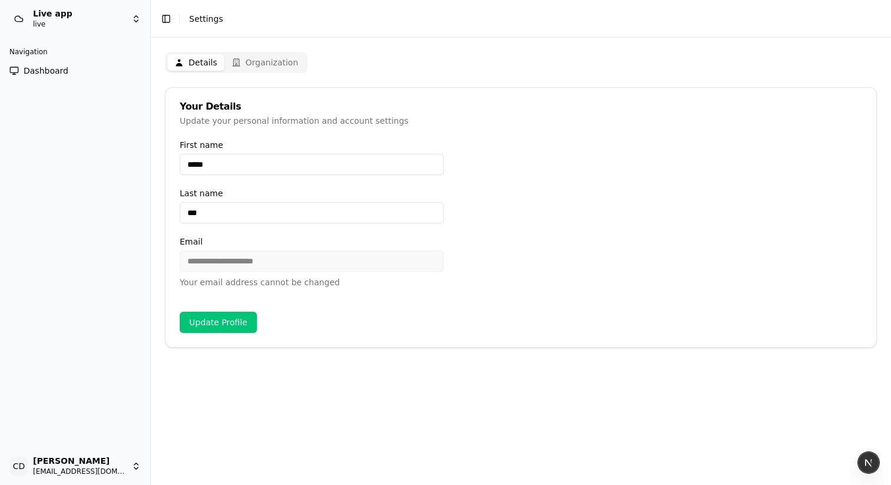
click at [273, 65] on button "Organization" at bounding box center [265, 62] width 81 height 17
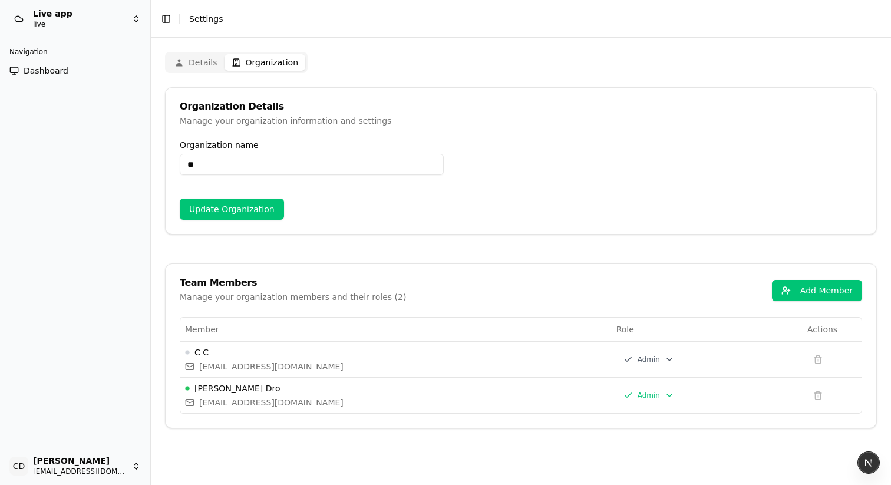
click at [200, 65] on button "Details" at bounding box center [195, 62] width 57 height 17
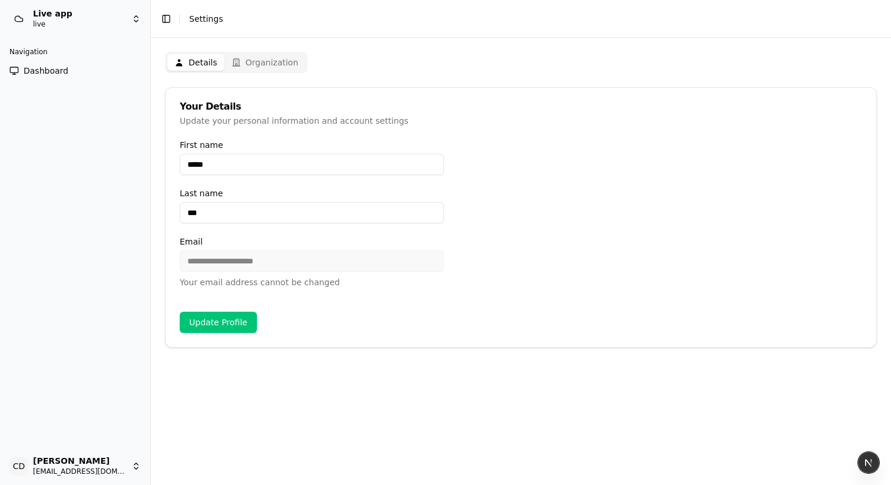
click at [254, 62] on button "Organization" at bounding box center [265, 62] width 81 height 17
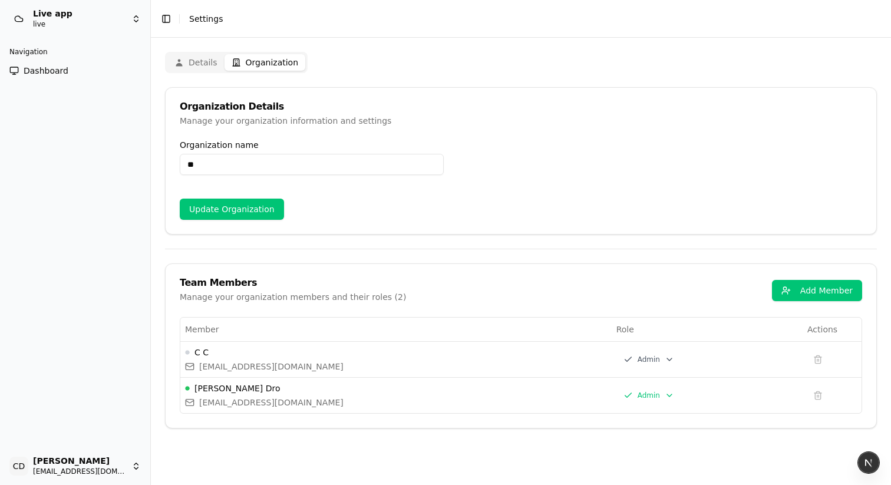
click at [618, 360] on html "Live app live Navigation Dashboard CD Chris Dro casheghian@moonpay.com Toggle S…" at bounding box center [445, 242] width 891 height 485
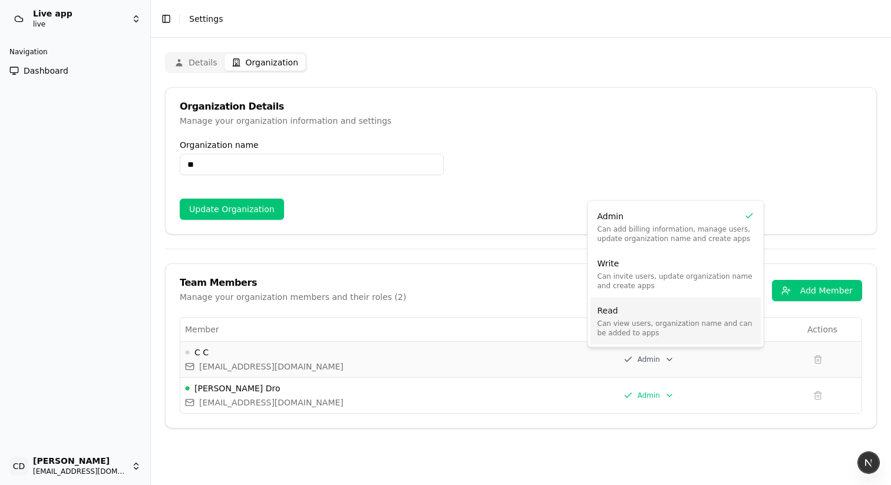
drag, startPoint x: 620, startPoint y: 324, endPoint x: 620, endPoint y: 344, distance: 20.6
click at [620, 341] on div "Read Can view users, organization name and can be added to apps" at bounding box center [675, 321] width 171 height 47
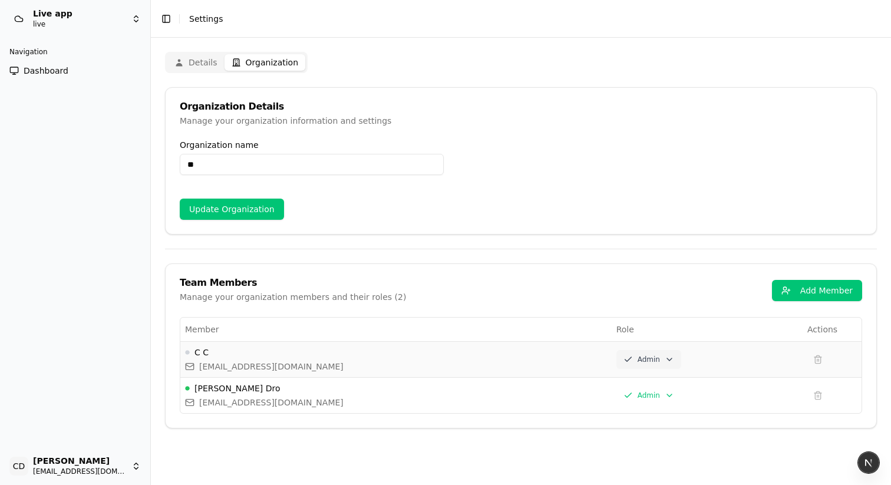
click at [618, 357] on html "Live app live Navigation Dashboard CD Chris Dro casheghian@moonpay.com Toggle S…" at bounding box center [445, 242] width 891 height 485
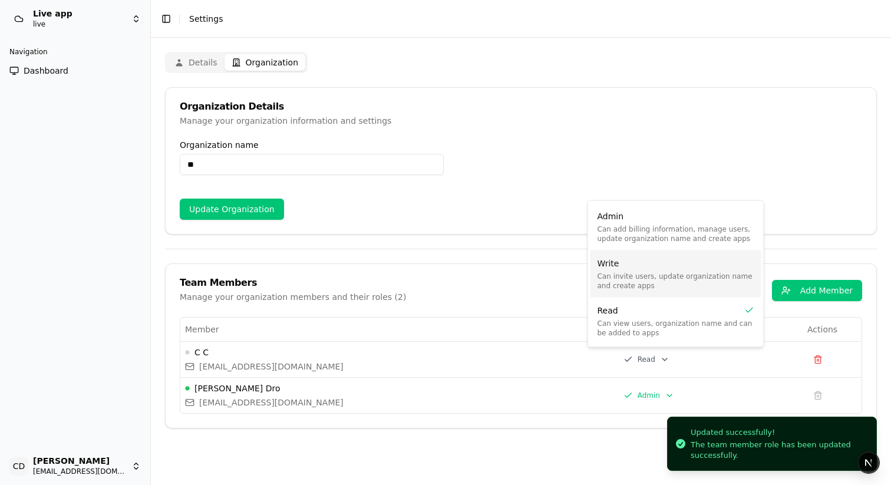
click at [613, 276] on span "Can invite users, update organization name and create apps" at bounding box center [676, 281] width 157 height 19
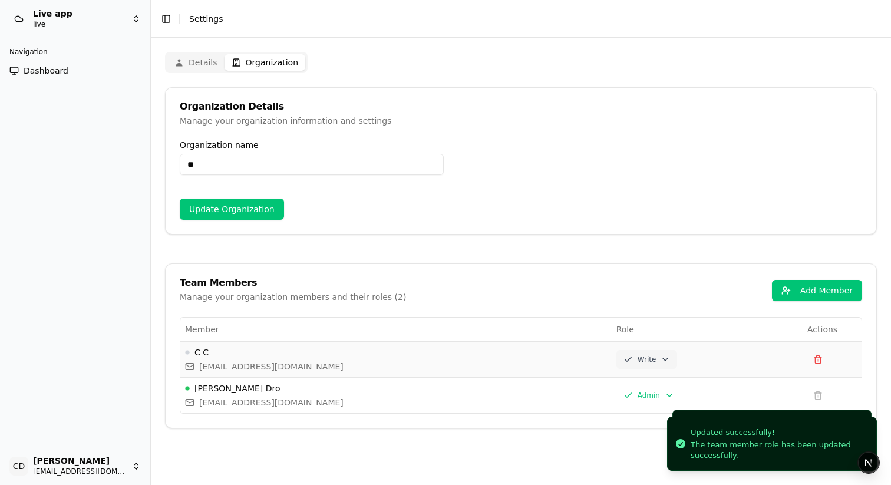
click at [616, 360] on html "Live app live Navigation Dashboard CD Chris Dro casheghian@moonpay.com Toggle S…" at bounding box center [445, 242] width 891 height 485
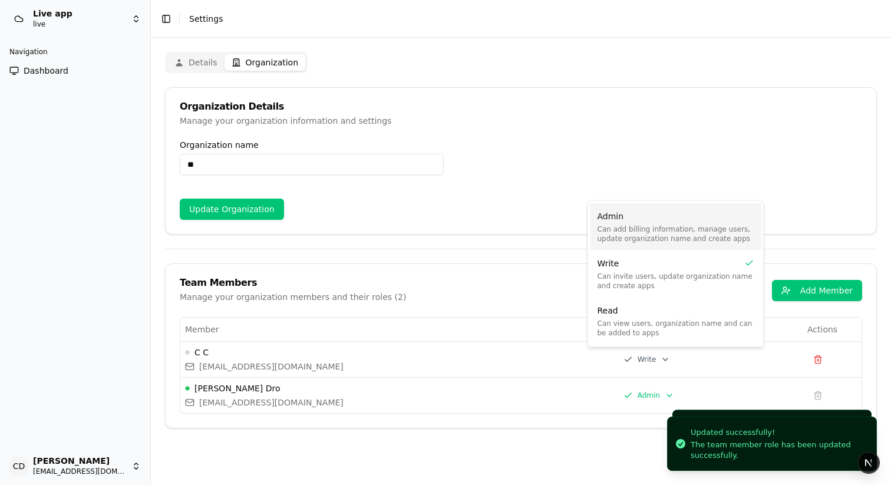
click at [613, 219] on span "Admin" at bounding box center [611, 216] width 27 height 12
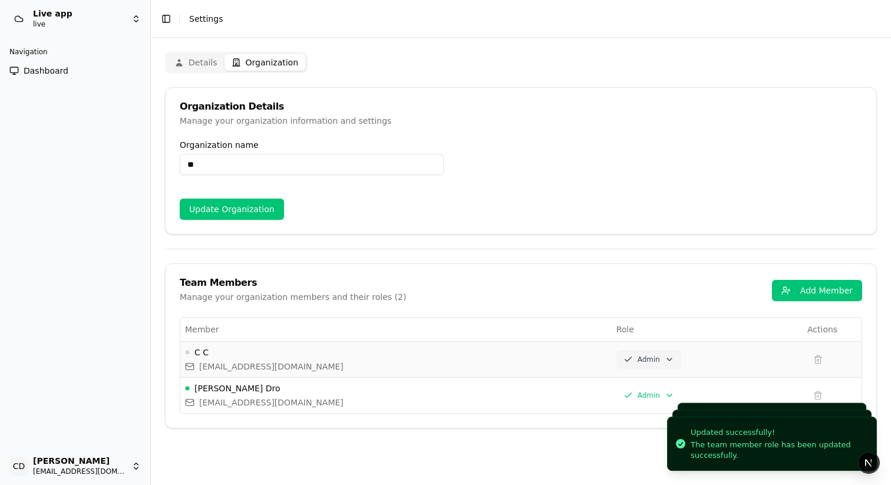
click at [634, 359] on html "Live app live Navigation Dashboard CD Chris Dro casheghian@moonpay.com Toggle S…" at bounding box center [445, 242] width 891 height 485
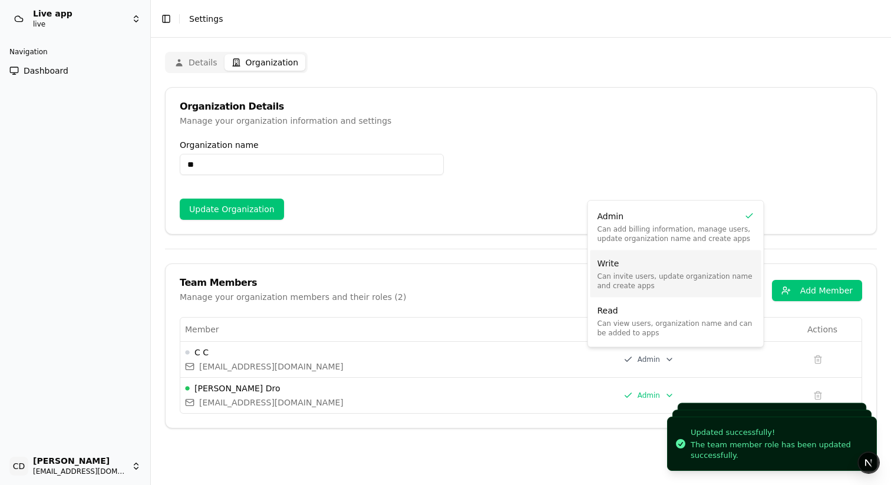
click at [621, 258] on div "Write" at bounding box center [676, 264] width 157 height 12
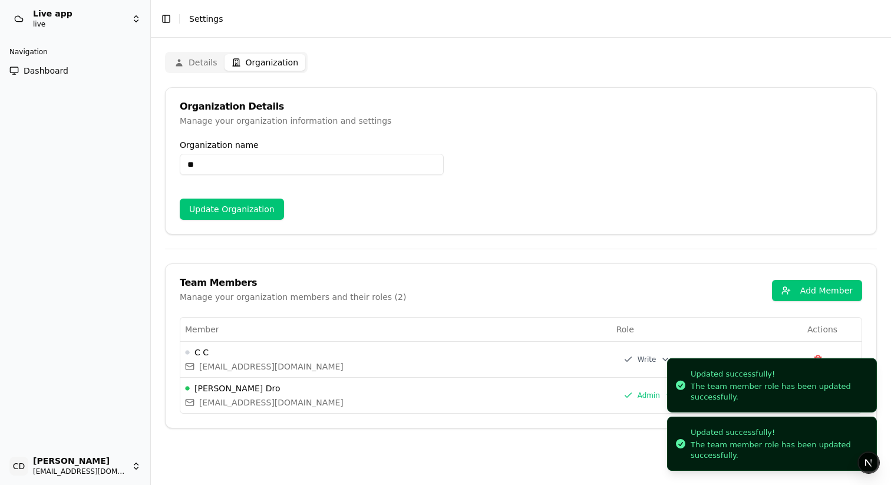
drag, startPoint x: 794, startPoint y: 395, endPoint x: 793, endPoint y: 408, distance: 13.0
click at [793, 402] on div "The team member role has been updated successfully." at bounding box center [779, 391] width 176 height 21
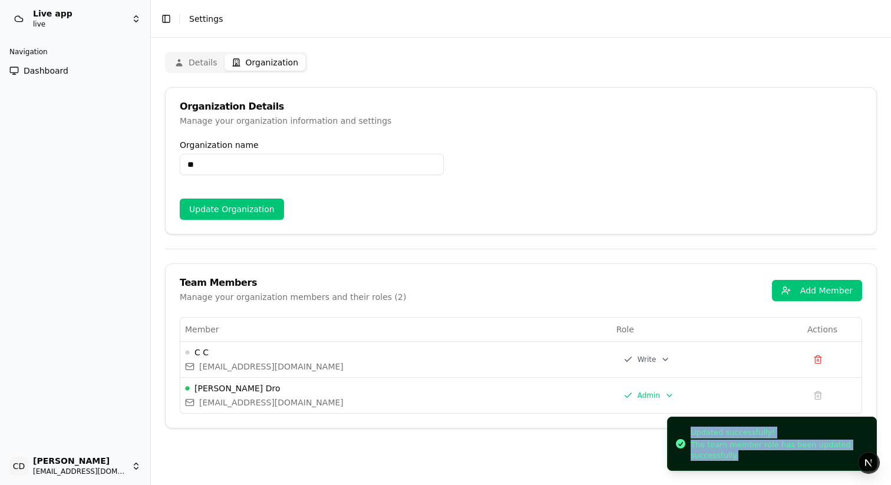
drag, startPoint x: 786, startPoint y: 456, endPoint x: 807, endPoint y: 426, distance: 36.8
click at [786, 458] on li "Updated successfully! The team member role has been updated successfully." at bounding box center [772, 444] width 210 height 54
click at [819, 361] on button at bounding box center [817, 359] width 21 height 21
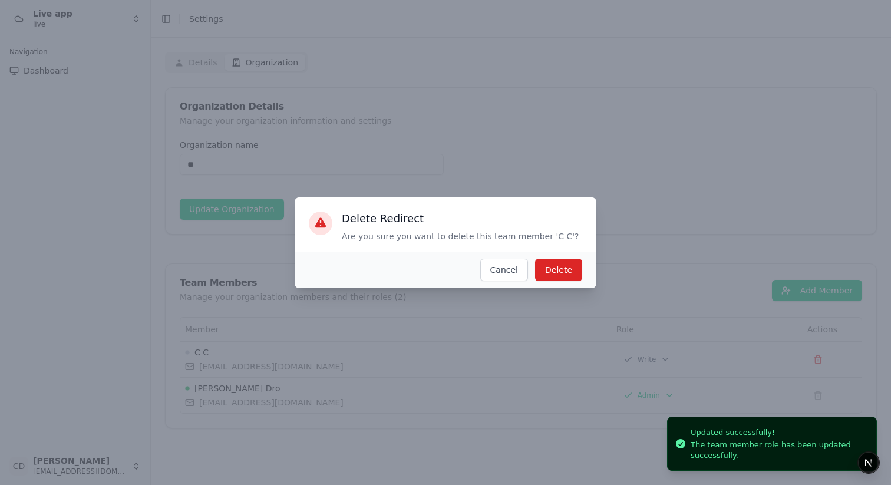
click at [476, 270] on div "Delete Cancel" at bounding box center [446, 270] width 302 height 37
click at [486, 272] on button "Cancel" at bounding box center [504, 270] width 48 height 22
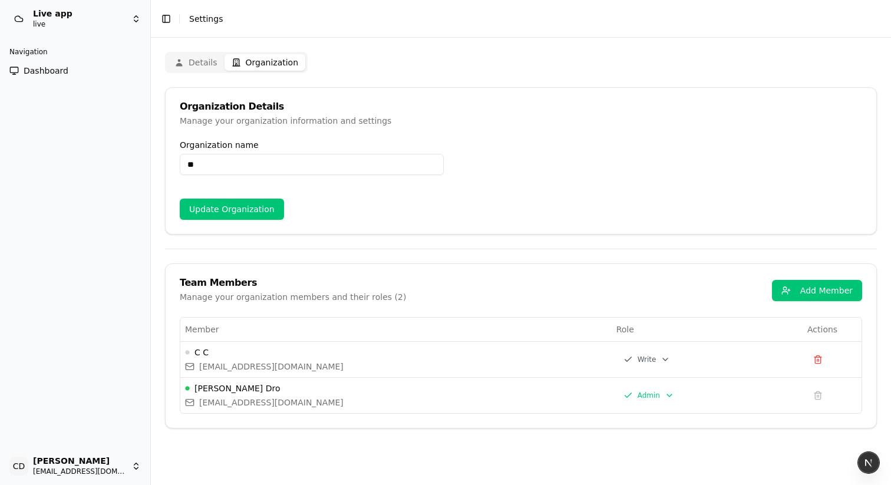
click at [494, 268] on div "Team Members Manage your organization members and their roles ( 2 ) Add Member" at bounding box center [521, 290] width 711 height 53
click at [813, 394] on td at bounding box center [832, 395] width 59 height 36
click at [624, 386] on html "Live app live Navigation Dashboard CD Chris Dro casheghian@moonpay.com Toggle S…" at bounding box center [445, 242] width 891 height 485
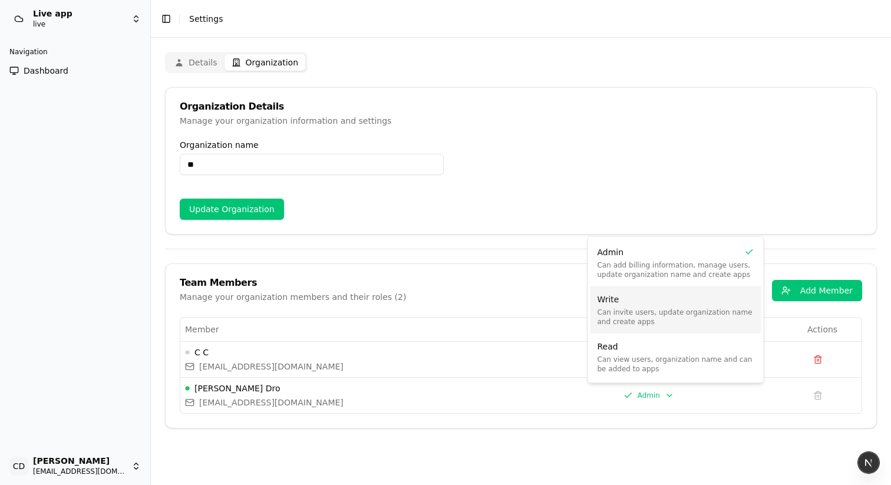
click at [619, 317] on span "Can invite users, update organization name and create apps" at bounding box center [676, 317] width 157 height 19
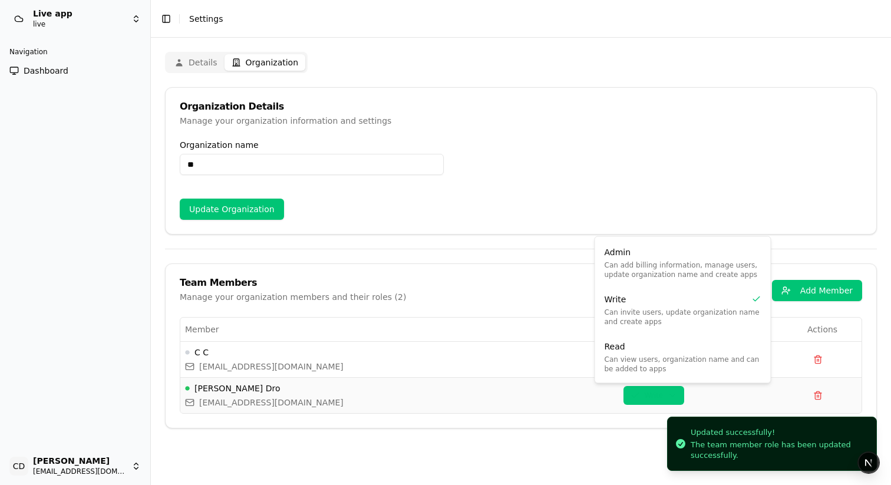
click at [637, 388] on html "Live app live Navigation Dashboard CD Chris Dro casheghian@moonpay.com Toggle S…" at bounding box center [445, 242] width 891 height 485
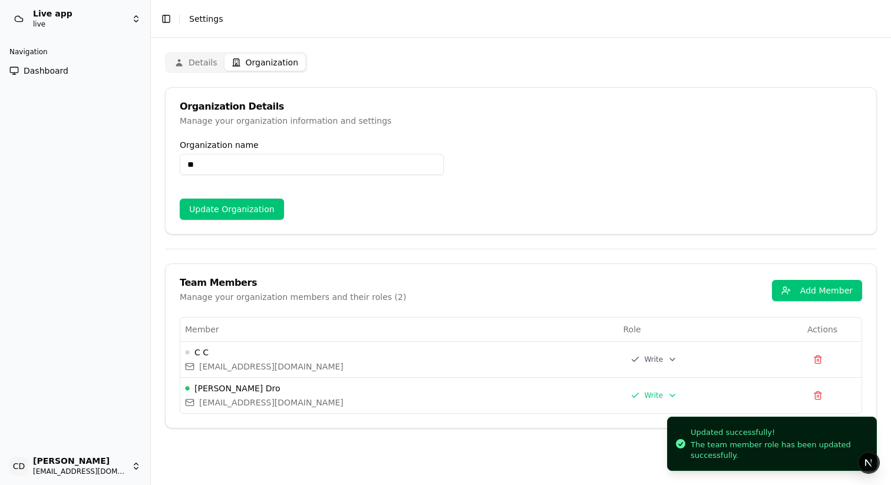
click at [504, 286] on html "Live app live Navigation Dashboard CD Chris Dro casheghian@moonpay.com Toggle S…" at bounding box center [445, 242] width 891 height 485
click at [817, 356] on button at bounding box center [817, 359] width 21 height 21
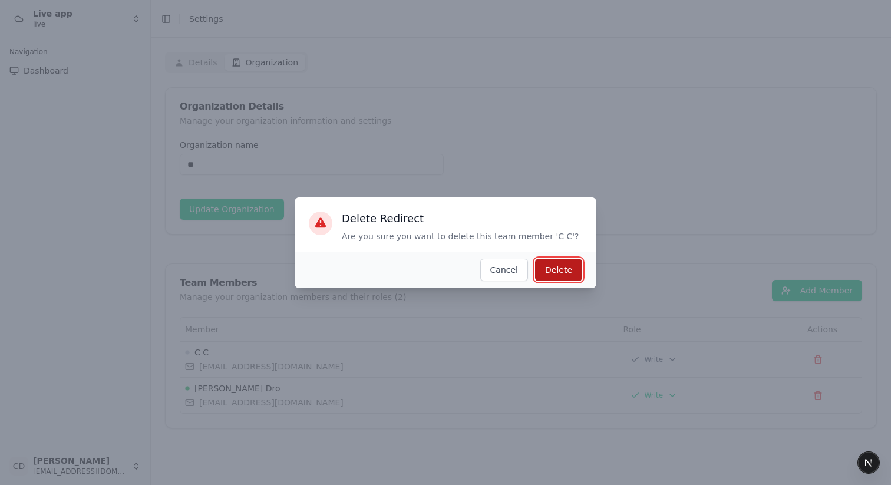
click at [572, 268] on div "Delete" at bounding box center [558, 270] width 27 height 12
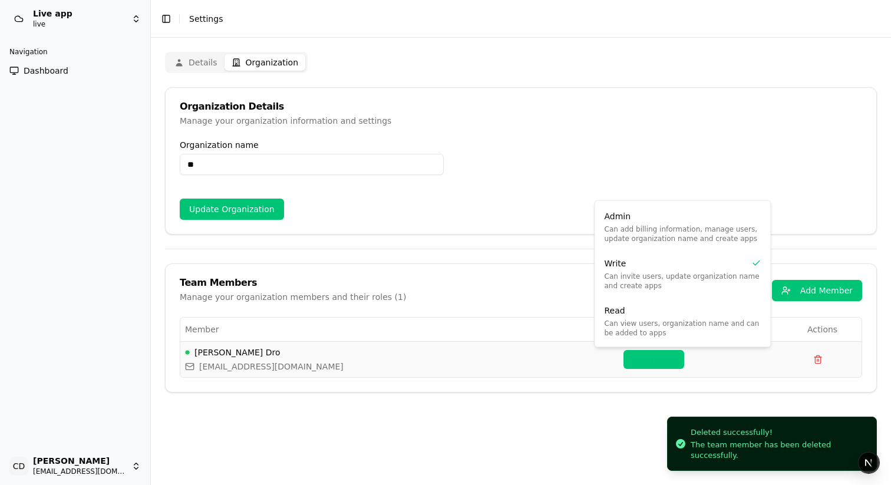
click at [620, 361] on html "Live app live Navigation Dashboard CD Chris Dro casheghian@moonpay.com Toggle S…" at bounding box center [445, 242] width 891 height 485
click at [625, 238] on span "Can add billing information, manage users, update organization name and create …" at bounding box center [683, 234] width 157 height 19
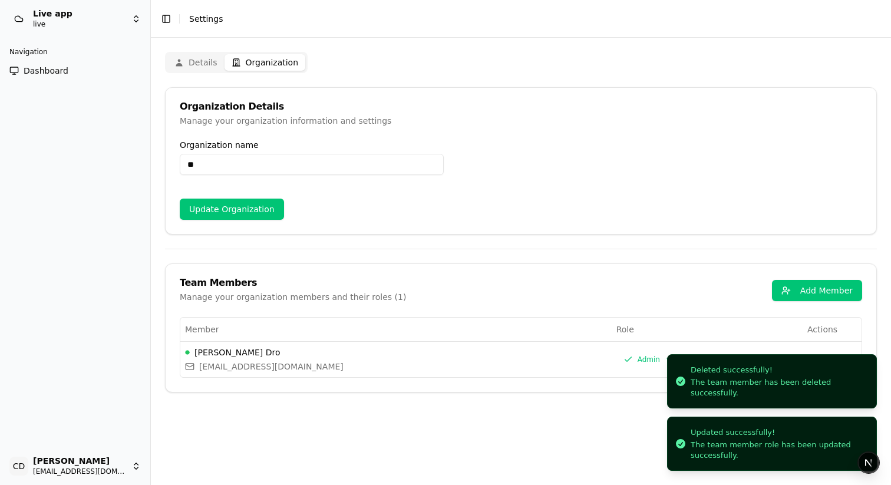
drag, startPoint x: 781, startPoint y: 440, endPoint x: 671, endPoint y: 411, distance: 113.8
click at [691, 440] on div "The team member role has been updated successfully." at bounding box center [779, 450] width 176 height 21
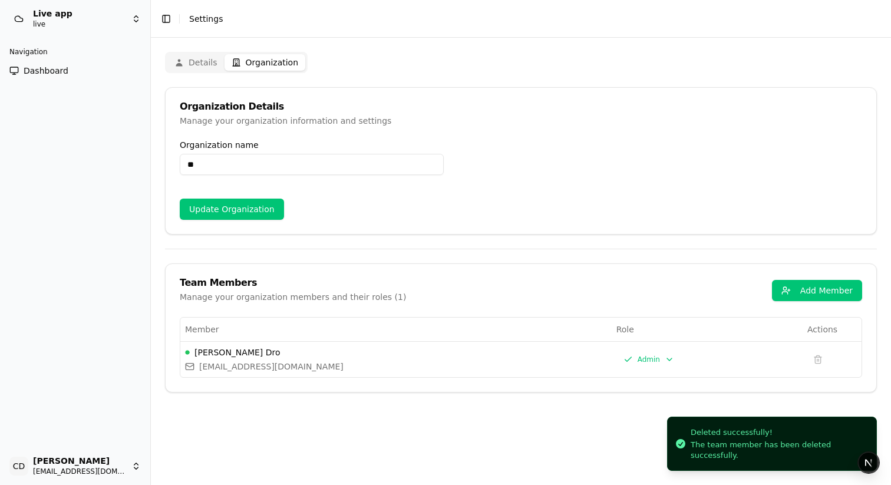
drag, startPoint x: 782, startPoint y: 413, endPoint x: 613, endPoint y: 399, distance: 169.7
click at [644, 400] on div "Details Organization Organization Details Manage your organization information …" at bounding box center [521, 261] width 740 height 447
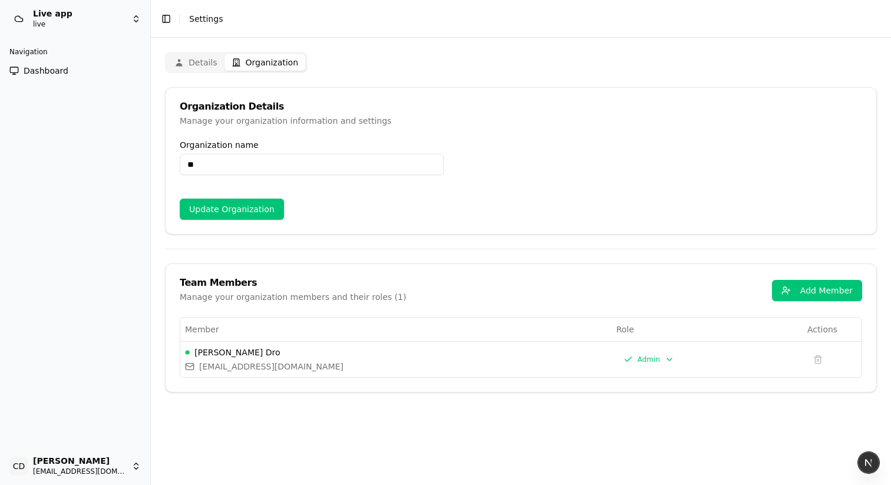
drag, startPoint x: 707, startPoint y: 444, endPoint x: 572, endPoint y: 425, distance: 136.3
click at [509, 232] on div "Organization name ** Update Organization" at bounding box center [521, 187] width 711 height 93
click at [209, 70] on button "Details" at bounding box center [195, 62] width 57 height 17
click at [247, 58] on button "Organization" at bounding box center [265, 62] width 81 height 17
click at [206, 65] on button "Details" at bounding box center [195, 62] width 57 height 17
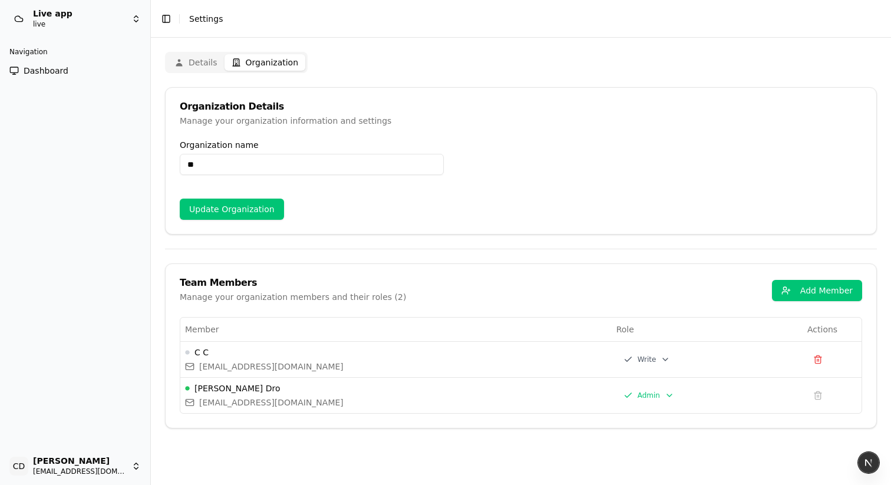
click at [255, 63] on button "Organization" at bounding box center [265, 62] width 81 height 17
click at [791, 295] on button "Add Member" at bounding box center [817, 290] width 90 height 21
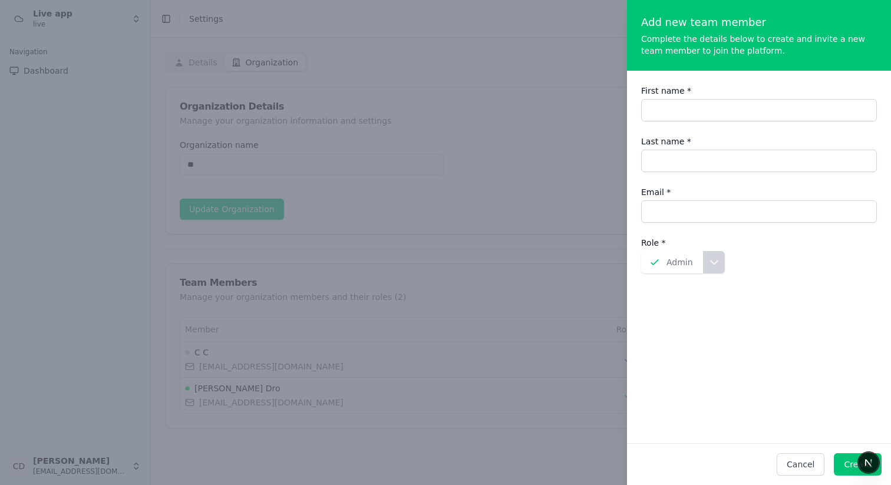
click at [561, 273] on div at bounding box center [445, 242] width 891 height 485
click at [545, 318] on div at bounding box center [445, 242] width 891 height 485
click at [791, 464] on button "Cancel" at bounding box center [801, 464] width 48 height 22
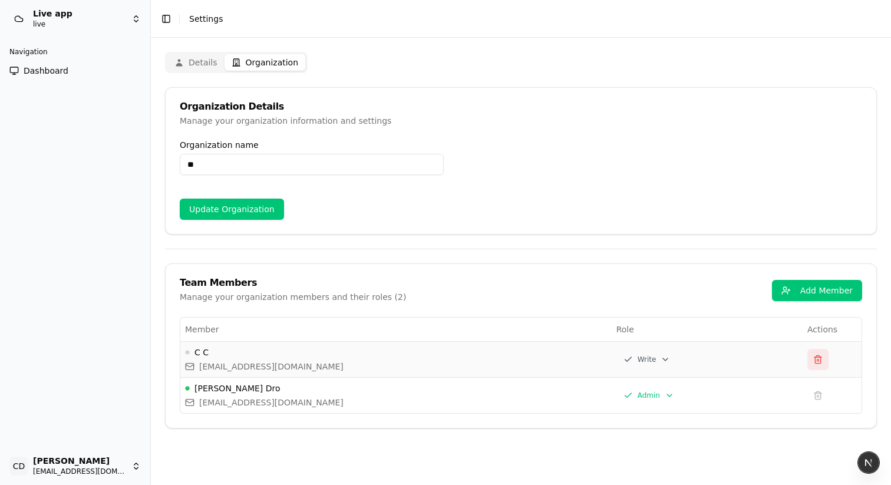
click at [820, 364] on button at bounding box center [817, 359] width 21 height 21
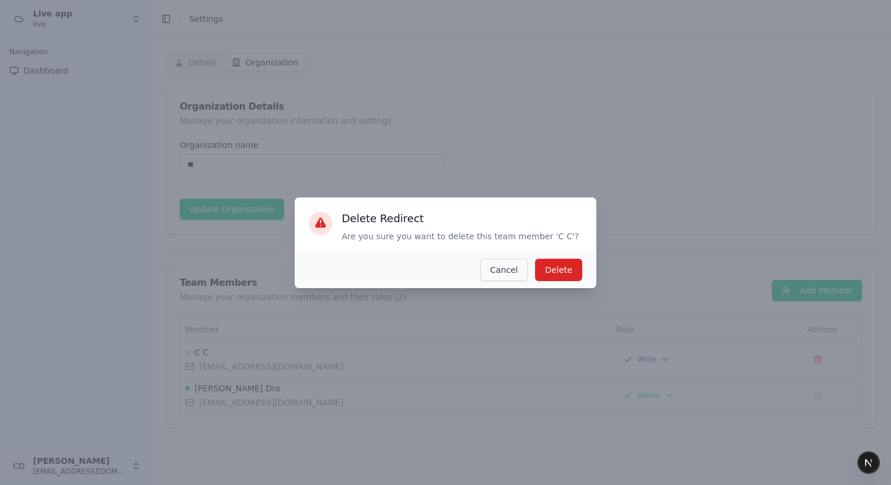
click at [509, 278] on button "Cancel" at bounding box center [504, 270] width 48 height 22
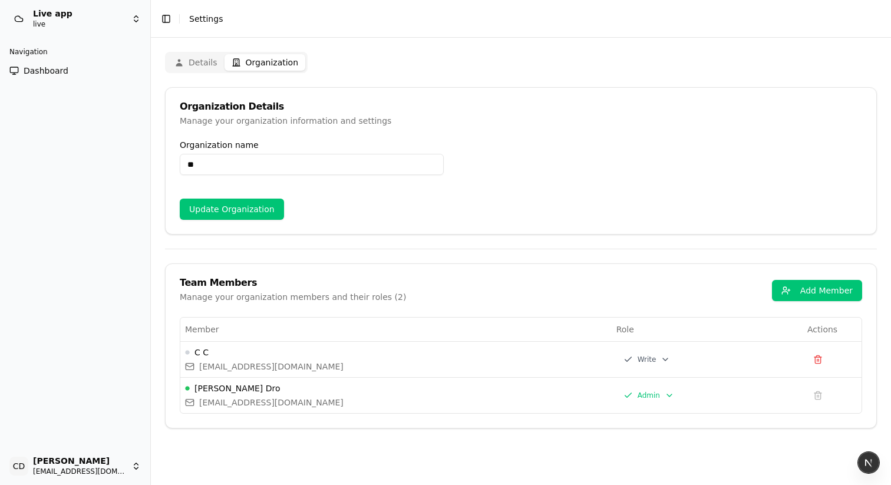
click at [798, 288] on button "Add Member" at bounding box center [817, 290] width 90 height 21
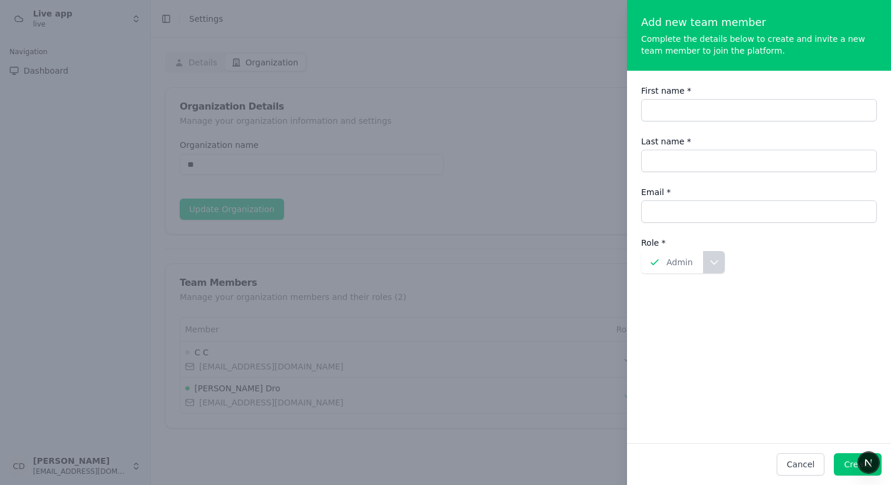
click at [694, 279] on div "First name * Last name * Email * Role * Change role Admin Change role" at bounding box center [759, 178] width 236 height 215
click at [677, 268] on p "Admin" at bounding box center [680, 262] width 27 height 12
click at [676, 260] on p "Admin" at bounding box center [680, 262] width 27 height 12
click at [810, 461] on button "Cancel" at bounding box center [801, 464] width 48 height 22
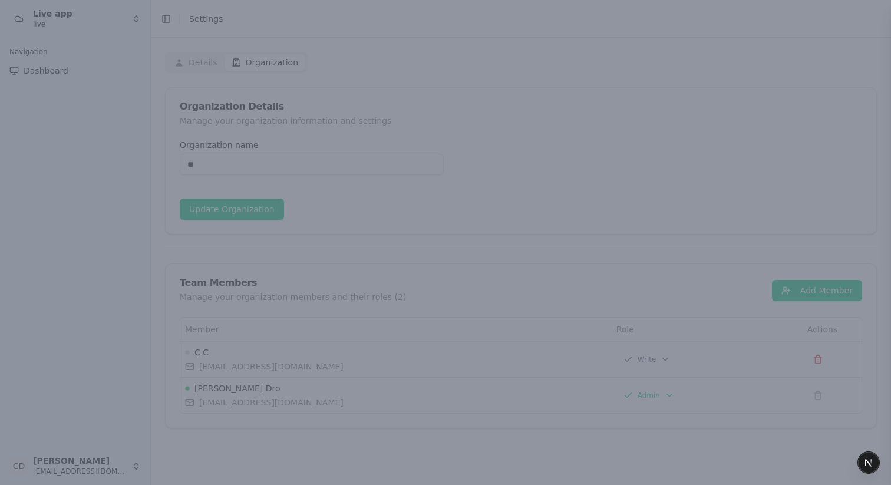
drag, startPoint x: 520, startPoint y: 262, endPoint x: 268, endPoint y: 198, distance: 260.1
click at [514, 260] on div at bounding box center [445, 242] width 891 height 485
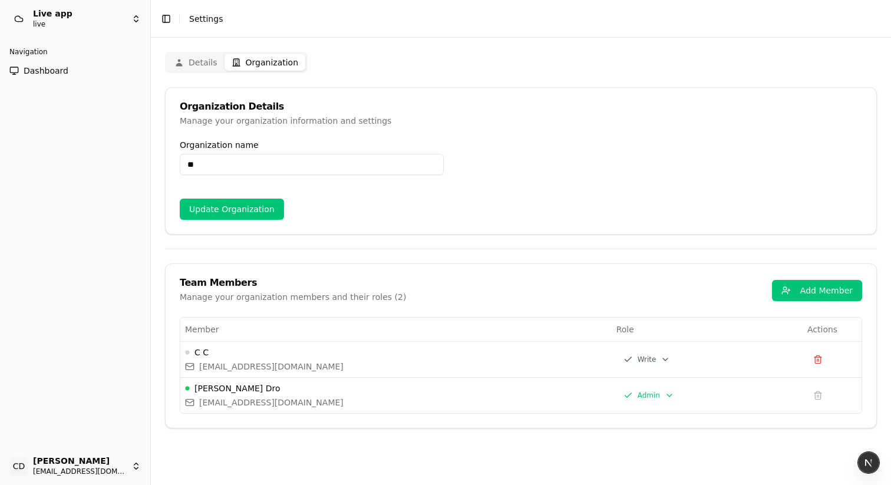
click at [203, 60] on button "Details" at bounding box center [195, 62] width 57 height 17
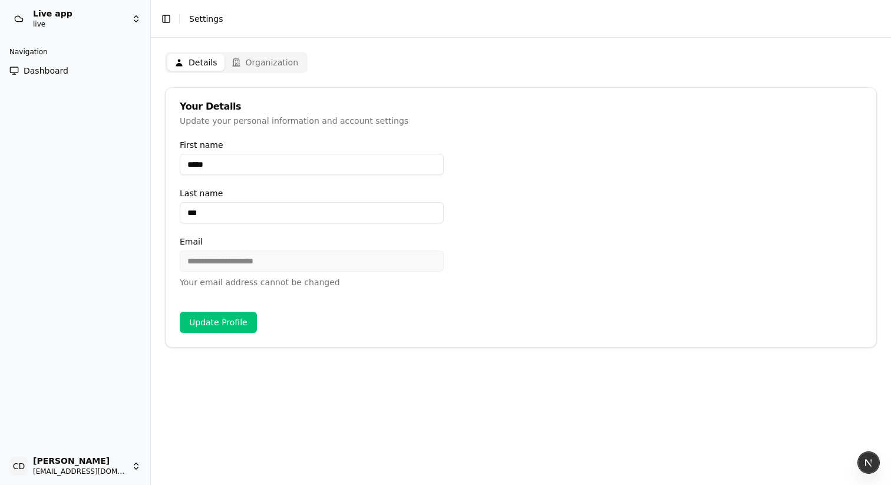
drag, startPoint x: 262, startPoint y: 56, endPoint x: 97, endPoint y: 58, distance: 165.6
click at [262, 56] on button "Organization" at bounding box center [265, 62] width 81 height 17
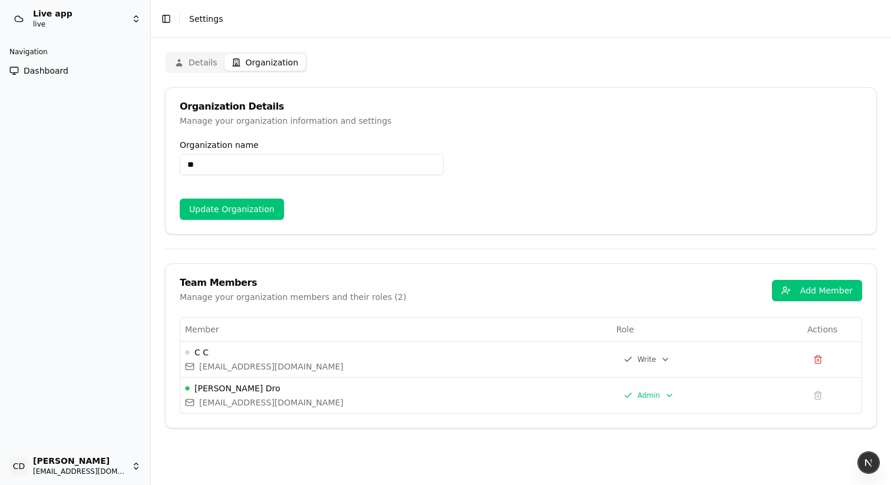
click at [45, 58] on div "Navigation" at bounding box center [75, 51] width 141 height 19
click at [91, 461] on html "Live app live Navigation Dashboard CD Chris Dro casheghian@moonpay.com Toggle S…" at bounding box center [445, 242] width 891 height 485
click at [177, 448] on div "Profile" at bounding box center [218, 443] width 135 height 19
click at [190, 62] on button "Details" at bounding box center [195, 62] width 57 height 17
drag, startPoint x: 267, startPoint y: 61, endPoint x: 146, endPoint y: 76, distance: 121.7
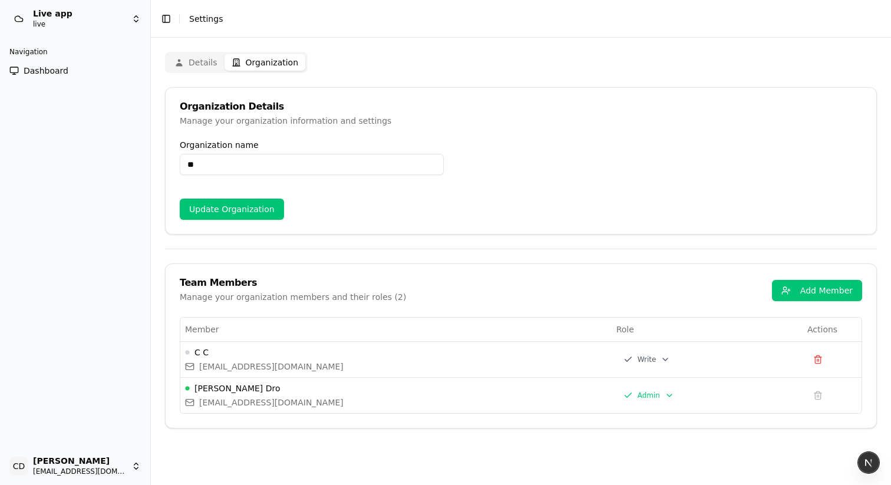
click at [265, 62] on button "Organization" at bounding box center [265, 62] width 81 height 17
click at [55, 80] on div "Navigation Dashboard" at bounding box center [75, 61] width 150 height 47
click at [94, 456] on html "Live app live Navigation Dashboard CD Chris Dro casheghian@moonpay.com Toggle S…" at bounding box center [445, 242] width 891 height 485
click at [173, 443] on div "Profile" at bounding box center [218, 443] width 135 height 19
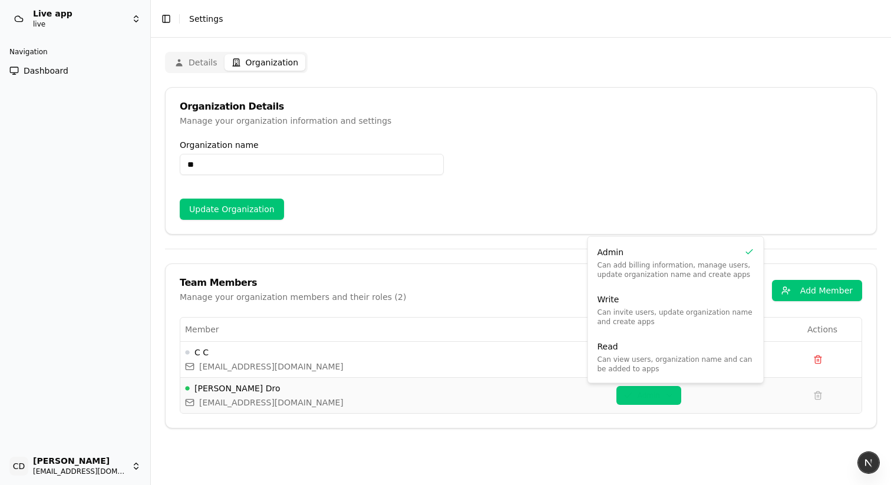
click at [628, 396] on html "Live app live Navigation Dashboard CD Chris Dro casheghian@moonpay.com Toggle S…" at bounding box center [445, 242] width 891 height 485
click at [489, 368] on html "Live app live Navigation Dashboard CD Chris Dro casheghian@moonpay.com Toggle S…" at bounding box center [445, 242] width 891 height 485
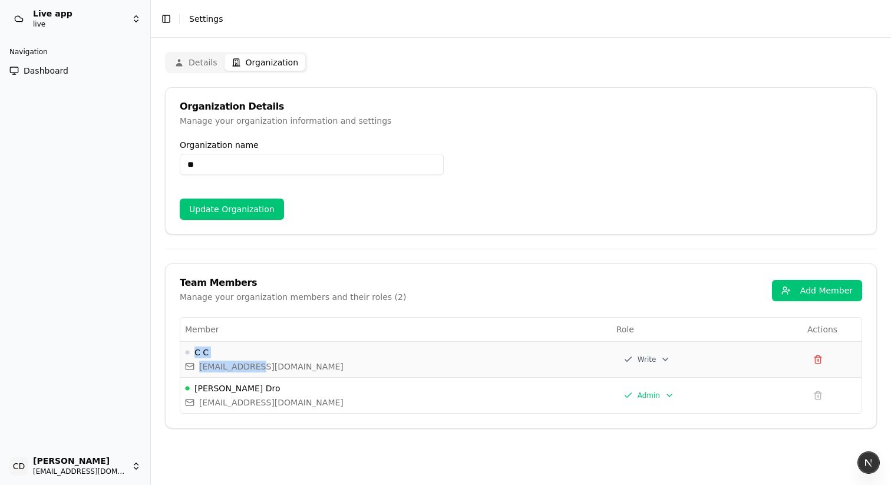
drag, startPoint x: 187, startPoint y: 351, endPoint x: 305, endPoint y: 371, distance: 119.1
click at [305, 372] on td "C C cdro@cdro.com" at bounding box center [395, 359] width 431 height 36
drag, startPoint x: 305, startPoint y: 371, endPoint x: 249, endPoint y: 327, distance: 70.9
click at [301, 368] on div "C C cdro@cdro.com" at bounding box center [396, 360] width 422 height 26
drag, startPoint x: 179, startPoint y: 286, endPoint x: 422, endPoint y: 301, distance: 243.8
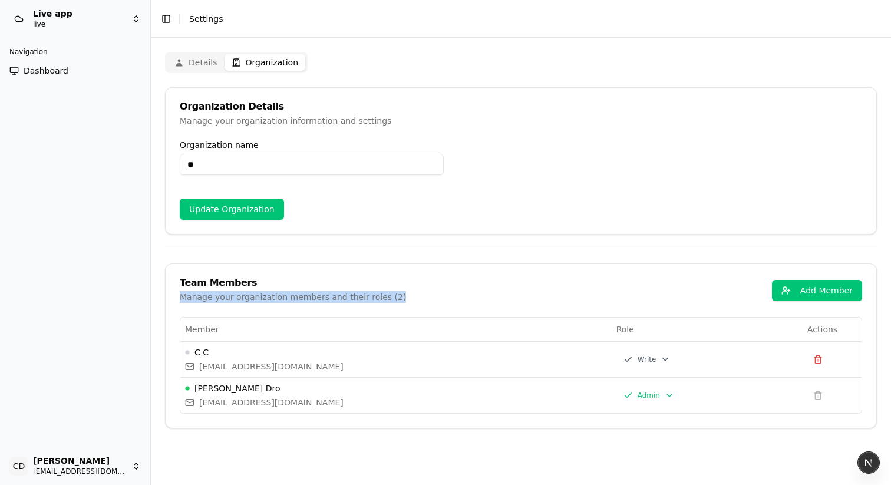
click at [415, 303] on div "Team Members Manage your organization members and their roles ( 2 ) Add Member" at bounding box center [521, 290] width 711 height 53
click at [422, 301] on div "Team Members Manage your organization members and their roles ( 2 ) Add Member" at bounding box center [521, 290] width 682 height 25
click at [615, 355] on html "Live app live Navigation Dashboard CD Chris Dro casheghian@moonpay.com Toggle S…" at bounding box center [445, 242] width 891 height 485
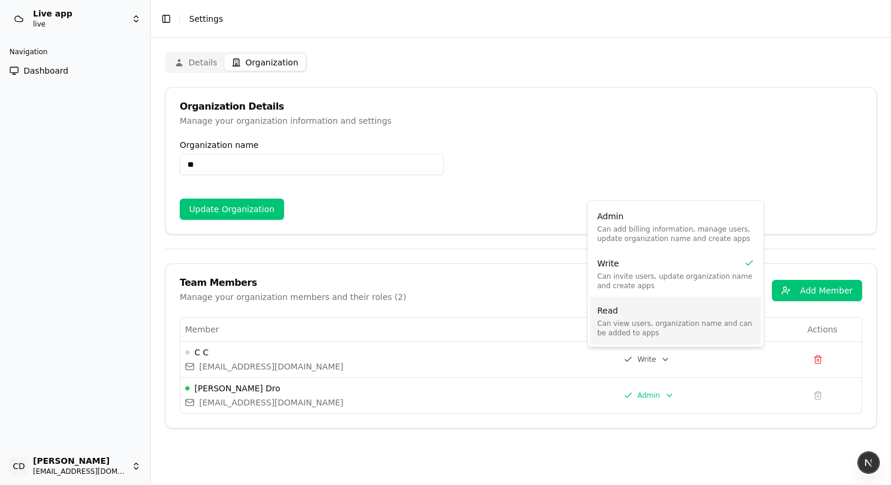
click at [614, 319] on span "Can view users, organization name and can be added to apps" at bounding box center [676, 328] width 157 height 19
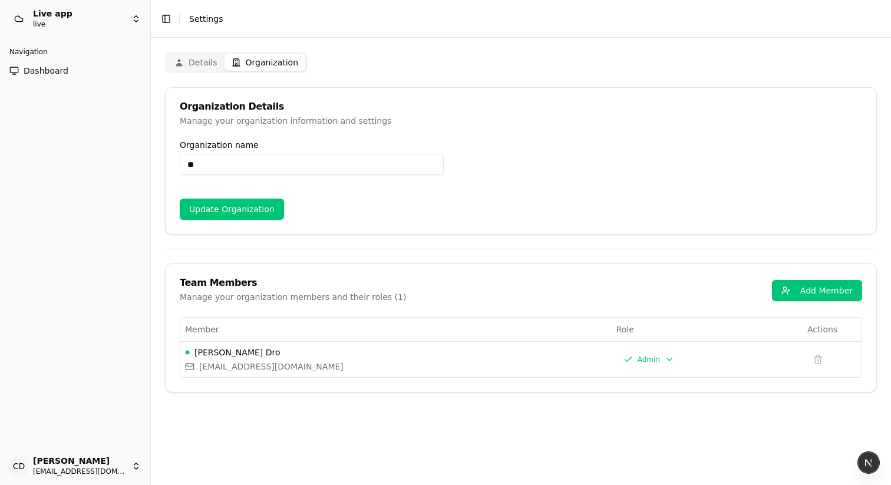
click at [272, 61] on button "Organization" at bounding box center [265, 62] width 81 height 17
click at [622, 352] on html "Live app live Navigation Dashboard CD [PERSON_NAME] [EMAIL_ADDRESS][DOMAIN_NAME…" at bounding box center [445, 242] width 891 height 485
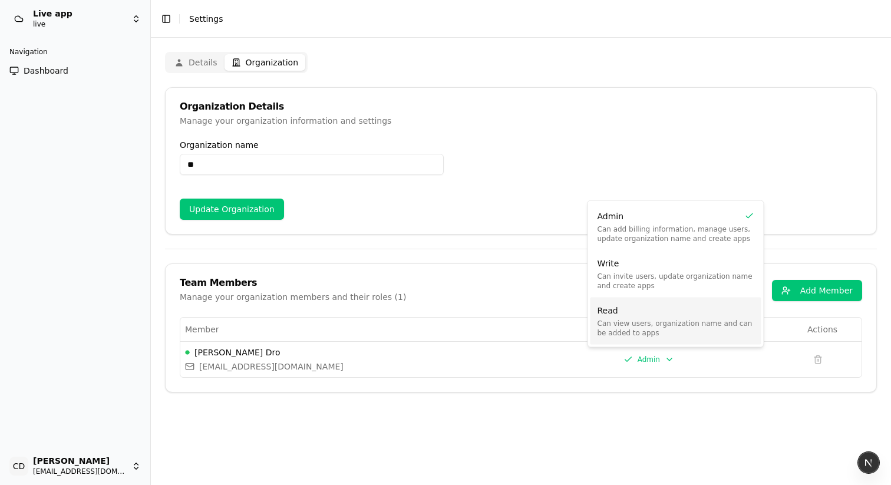
click at [626, 316] on div "Read Can view users, organization name and can be added to apps" at bounding box center [675, 321] width 171 height 47
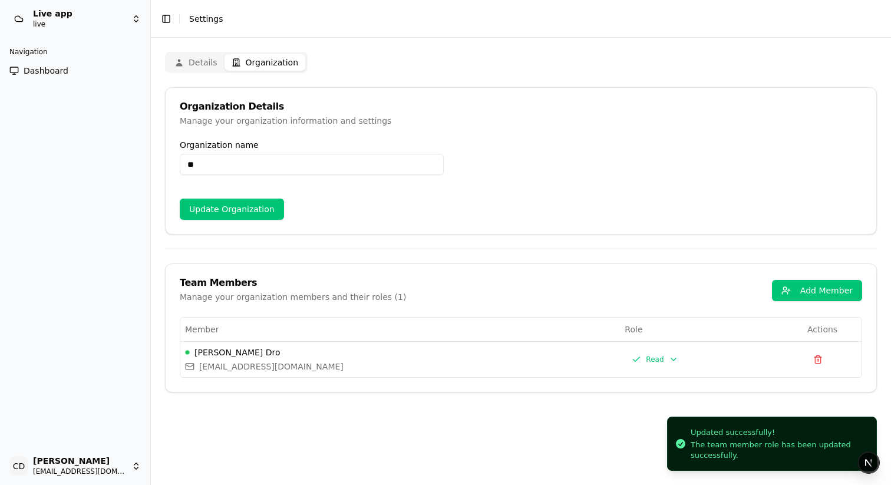
click at [545, 395] on div "Details Organization Organization Details Manage your organization information …" at bounding box center [521, 261] width 740 height 447
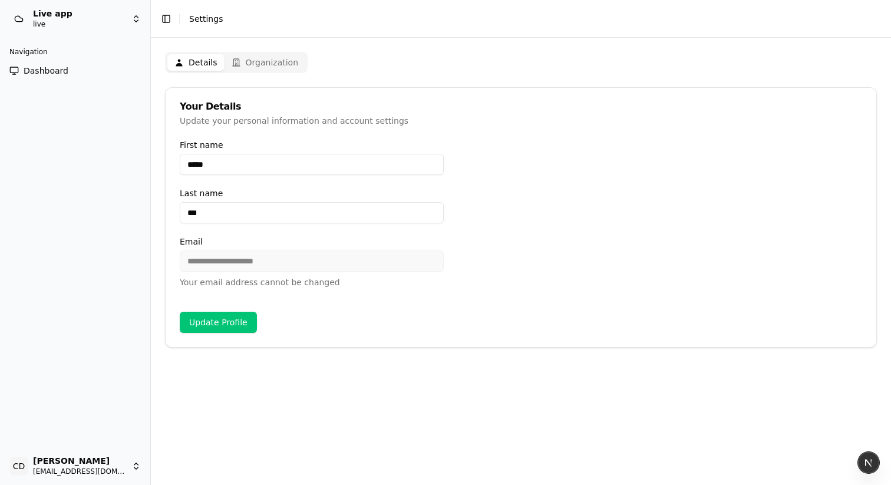
click at [312, 76] on div "**********" at bounding box center [521, 200] width 712 height 296
click at [283, 66] on button "Organization" at bounding box center [265, 62] width 81 height 17
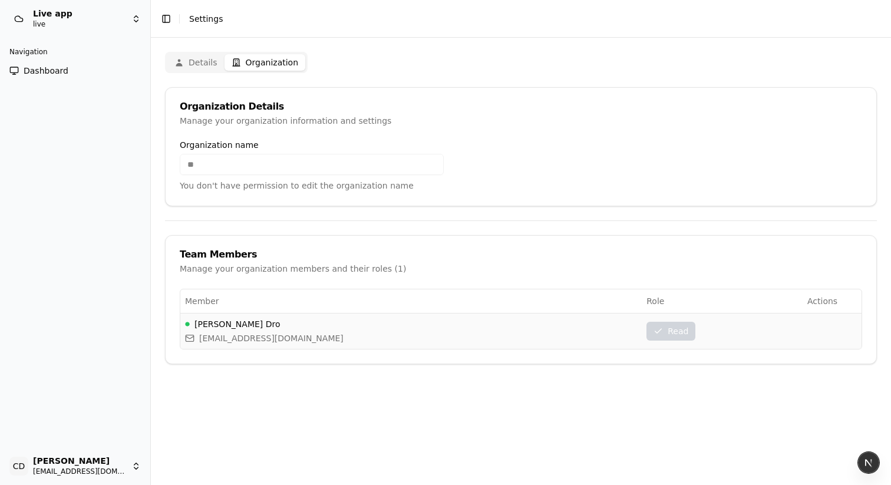
click at [646, 331] on div "Read" at bounding box center [670, 331] width 49 height 19
click at [646, 332] on div "Read" at bounding box center [670, 331] width 49 height 19
click at [570, 334] on div "[PERSON_NAME] [EMAIL_ADDRESS][DOMAIN_NAME]" at bounding box center [411, 331] width 452 height 26
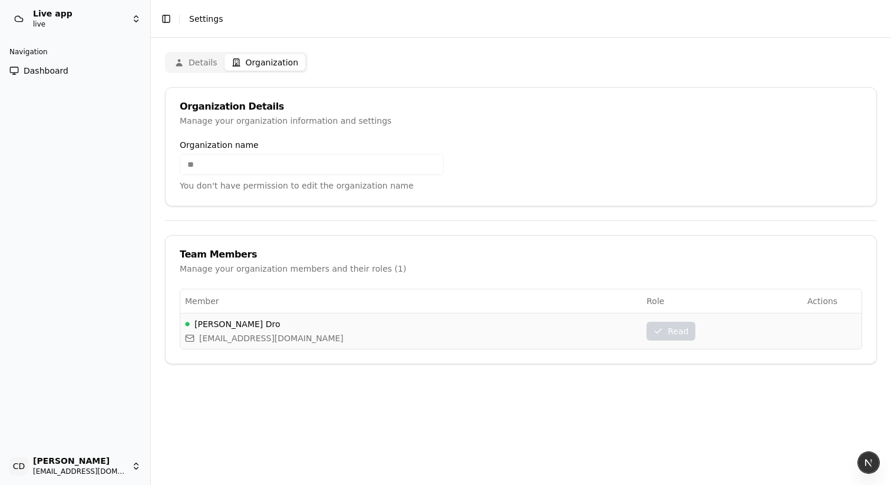
click at [313, 335] on div "[PERSON_NAME] [EMAIL_ADDRESS][DOMAIN_NAME]" at bounding box center [411, 331] width 452 height 26
drag, startPoint x: 194, startPoint y: 326, endPoint x: 342, endPoint y: 349, distance: 149.0
click at [342, 349] on div "Member Role Actions [PERSON_NAME] [EMAIL_ADDRESS][DOMAIN_NAME] Read" at bounding box center [521, 319] width 682 height 61
click at [343, 348] on div "Member Role Actions [PERSON_NAME] [EMAIL_ADDRESS][DOMAIN_NAME] Read" at bounding box center [521, 319] width 682 height 61
drag, startPoint x: 570, startPoint y: 339, endPoint x: 644, endPoint y: 338, distance: 73.1
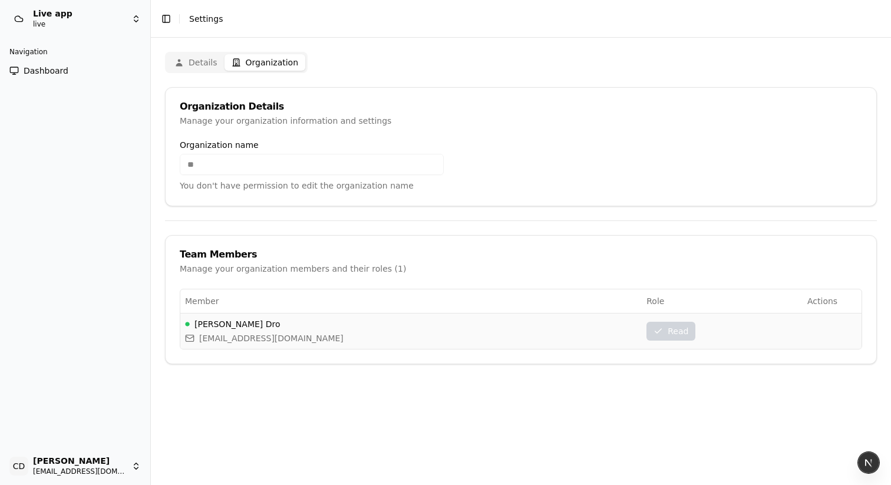
click at [574, 339] on div "[PERSON_NAME] [EMAIL_ADDRESS][DOMAIN_NAME]" at bounding box center [411, 331] width 452 height 26
click at [646, 338] on div "Read" at bounding box center [670, 331] width 49 height 19
drag, startPoint x: 668, startPoint y: 335, endPoint x: 497, endPoint y: 329, distance: 171.0
click at [498, 329] on tr "[PERSON_NAME] [EMAIL_ADDRESS][DOMAIN_NAME] Read" at bounding box center [520, 331] width 681 height 36
drag, startPoint x: 497, startPoint y: 329, endPoint x: 383, endPoint y: 331, distance: 114.4
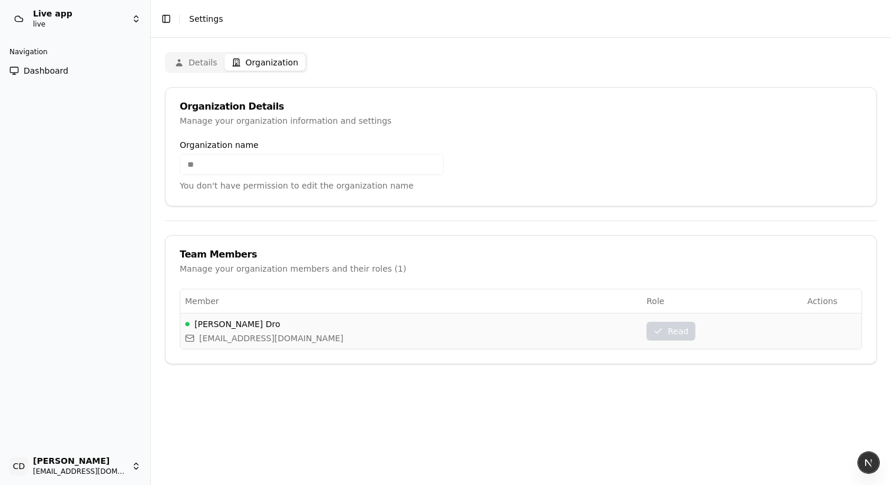
click at [494, 329] on div "[PERSON_NAME] [EMAIL_ADDRESS][DOMAIN_NAME]" at bounding box center [411, 331] width 452 height 26
drag, startPoint x: 553, startPoint y: 333, endPoint x: 747, endPoint y: 335, distance: 193.9
click at [745, 335] on tr "[PERSON_NAME] [EMAIL_ADDRESS][DOMAIN_NAME] Read" at bounding box center [520, 331] width 681 height 36
click at [747, 335] on td "Read" at bounding box center [722, 331] width 161 height 36
click at [647, 329] on div "Read" at bounding box center [670, 331] width 49 height 19
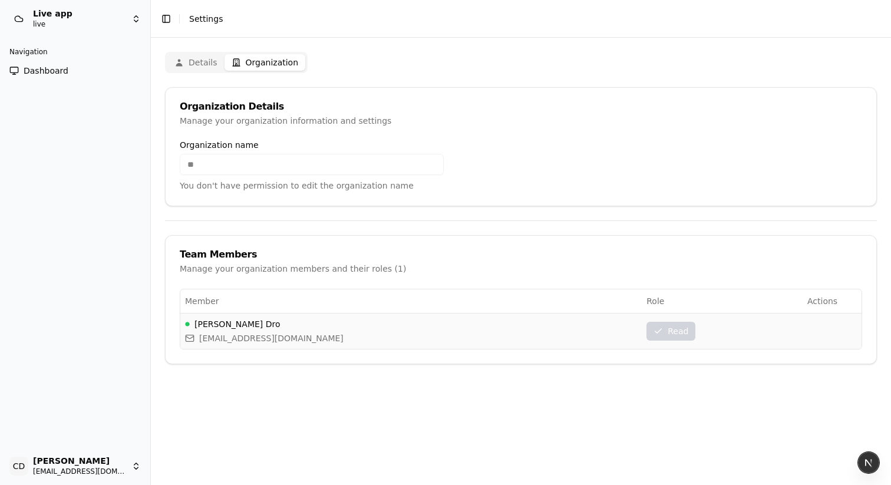
click at [731, 329] on td "Read" at bounding box center [722, 331] width 161 height 36
click at [537, 329] on div "[PERSON_NAME] [EMAIL_ADDRESS][DOMAIN_NAME]" at bounding box center [411, 331] width 452 height 26
drag, startPoint x: 633, startPoint y: 322, endPoint x: 586, endPoint y: 328, distance: 47.5
click at [646, 322] on div "Read" at bounding box center [670, 331] width 49 height 19
click at [314, 344] on td "[PERSON_NAME] [EMAIL_ADDRESS][DOMAIN_NAME]" at bounding box center [410, 331] width 461 height 36
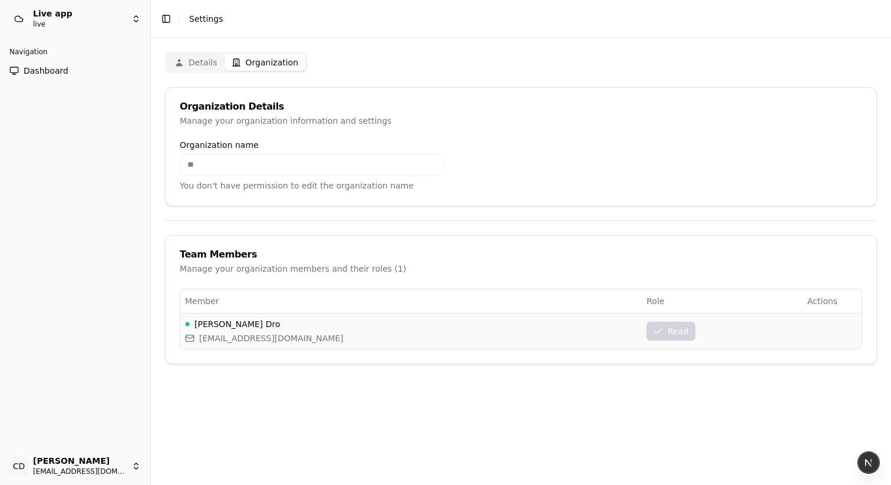
click at [763, 313] on td "Read" at bounding box center [722, 331] width 161 height 36
drag, startPoint x: 520, startPoint y: 291, endPoint x: 440, endPoint y: 219, distance: 107.6
click at [496, 276] on div "Team Members Manage your organization members and their roles ( 1 ) Member Role…" at bounding box center [521, 299] width 712 height 129
click at [192, 57] on button "Details" at bounding box center [195, 62] width 57 height 17
click at [276, 62] on button "Organization" at bounding box center [265, 62] width 81 height 17
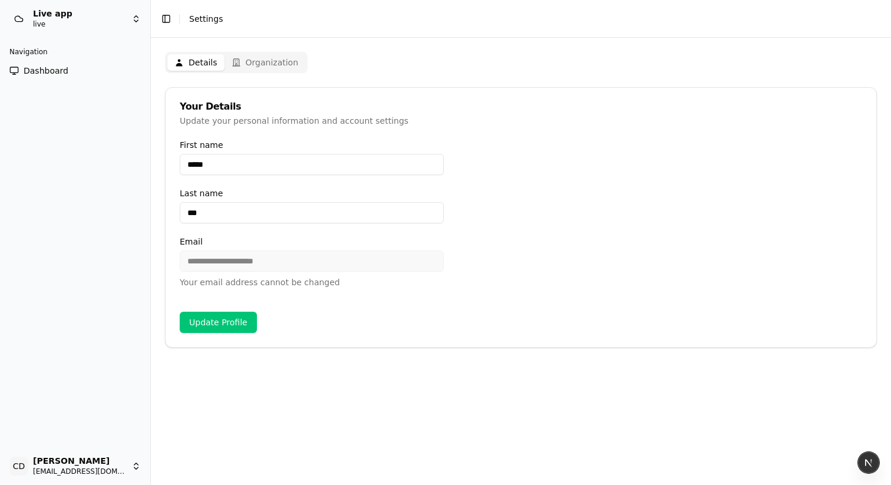
click at [204, 62] on button "Details" at bounding box center [195, 62] width 57 height 17
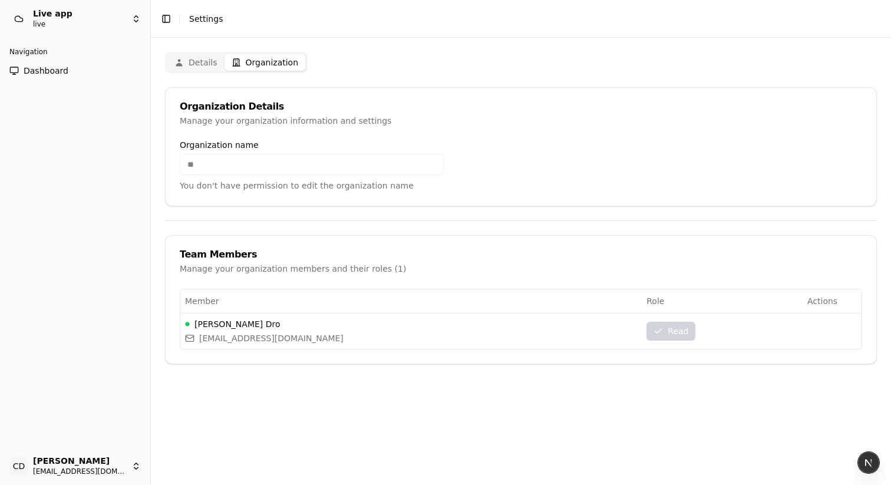
click at [274, 64] on button "Organization" at bounding box center [265, 62] width 81 height 17
click at [662, 335] on div "Read" at bounding box center [670, 331] width 49 height 19
drag, startPoint x: 662, startPoint y: 335, endPoint x: 424, endPoint y: 187, distance: 279.8
click at [661, 335] on div "Read" at bounding box center [670, 331] width 49 height 19
click at [104, 27] on html "Live app live Navigation Dashboard CD Chris Dro casheghian@moonpay.com Toggle S…" at bounding box center [445, 242] width 891 height 485
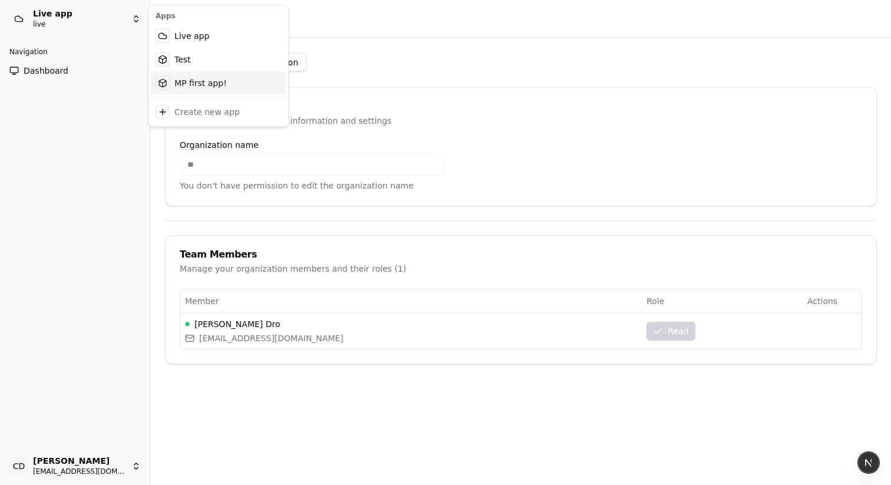
click at [179, 81] on div "MP first app!" at bounding box center [218, 83] width 135 height 24
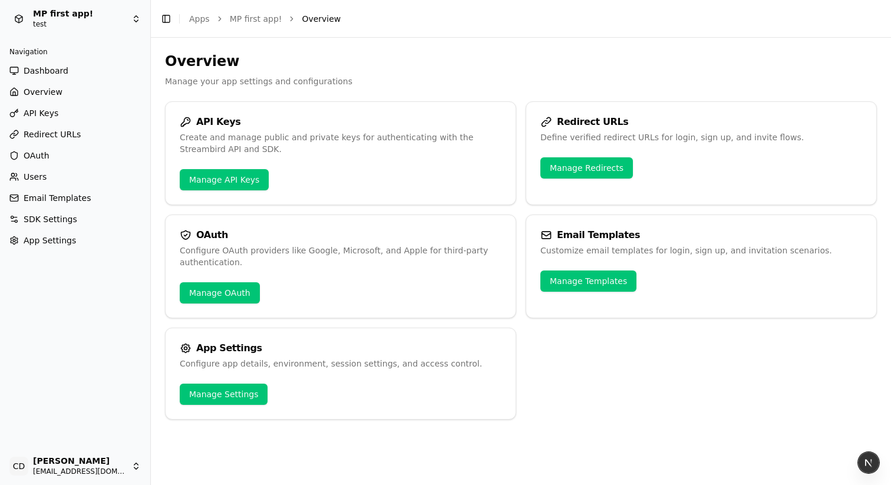
click at [77, 458] on html "MP first app! test Navigation Dashboard Overview API Keys Redirect URLs OAuth U…" at bounding box center [445, 242] width 891 height 485
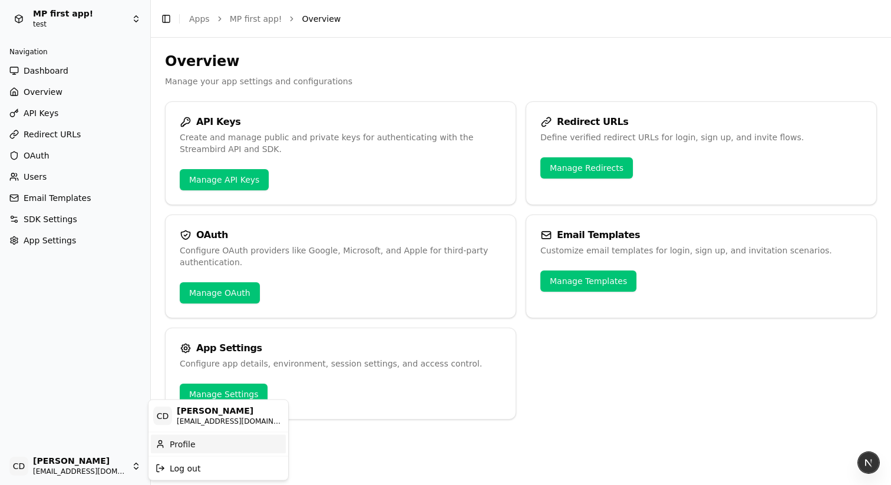
click at [182, 443] on div "Profile" at bounding box center [218, 443] width 135 height 19
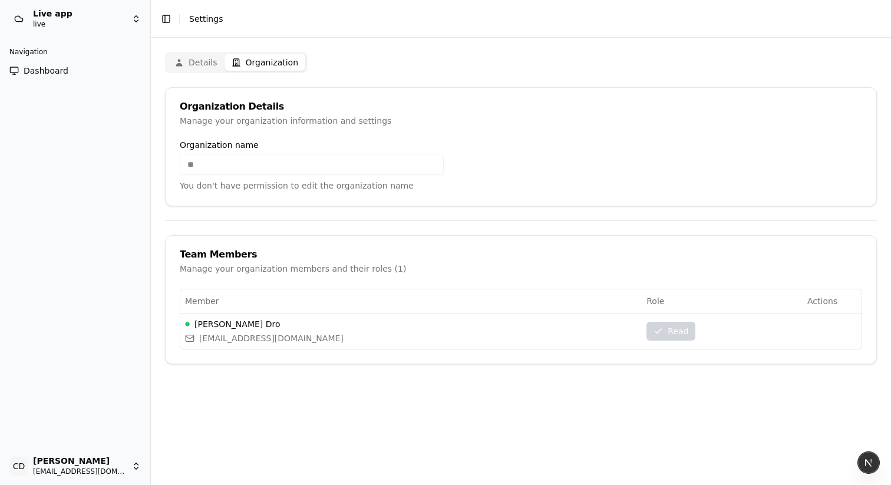
click at [262, 55] on button "Organization" at bounding box center [265, 62] width 81 height 17
click at [193, 65] on button "Details" at bounding box center [195, 62] width 57 height 17
click at [265, 63] on button "Organization" at bounding box center [265, 62] width 81 height 17
click at [232, 314] on td "Chris Dro casheghian@moonpay.com" at bounding box center [410, 331] width 461 height 36
click at [663, 335] on div "Read" at bounding box center [670, 331] width 49 height 19
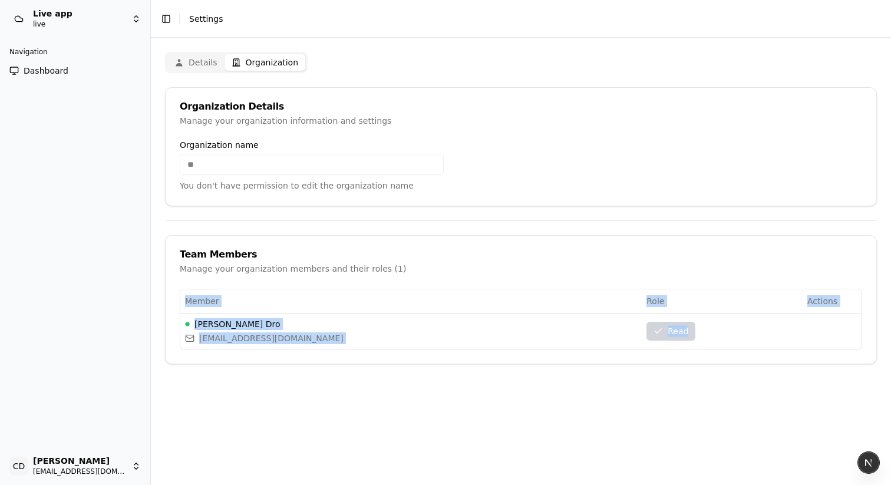
drag, startPoint x: 606, startPoint y: 336, endPoint x: 229, endPoint y: 351, distance: 377.4
click at [233, 351] on div "Member Role Actions Chris Dro casheghian@moonpay.com Read" at bounding box center [521, 326] width 711 height 75
click at [223, 351] on div "Member Role Actions Chris Dro casheghian@moonpay.com Read" at bounding box center [521, 326] width 711 height 75
click at [238, 336] on span "[EMAIL_ADDRESS][DOMAIN_NAME]" at bounding box center [271, 338] width 144 height 12
click at [338, 308] on th "Member" at bounding box center [410, 301] width 461 height 24
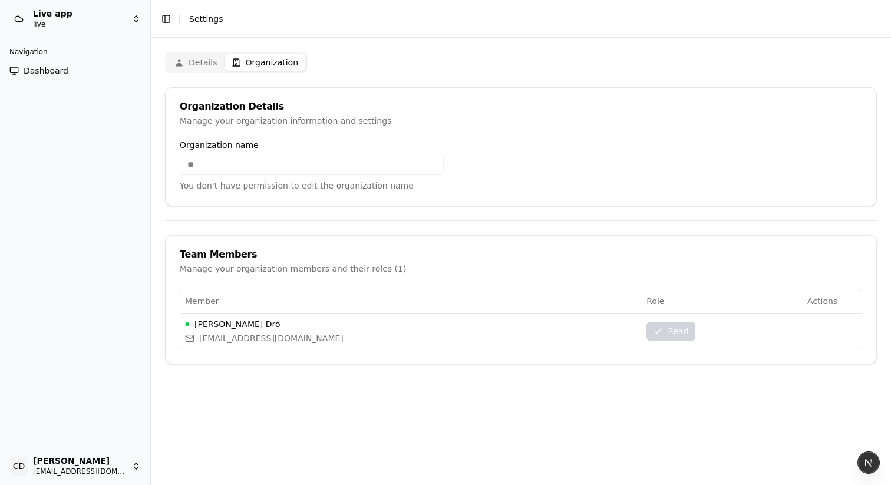
click at [83, 72] on link "Dashboard" at bounding box center [75, 70] width 141 height 19
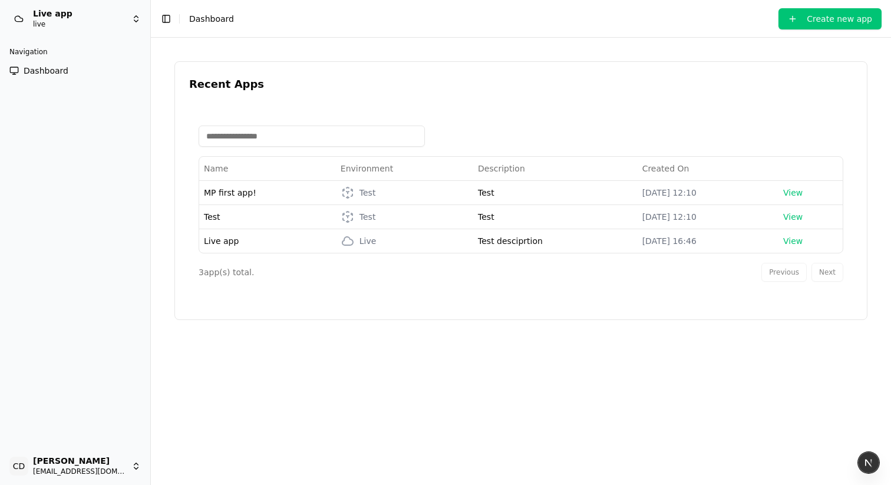
click at [55, 21] on html "Live app live Navigation Dashboard CD [PERSON_NAME] [EMAIL_ADDRESS][DOMAIN_NAME…" at bounding box center [445, 242] width 891 height 485
click at [186, 81] on div "MP first app!" at bounding box center [218, 83] width 135 height 24
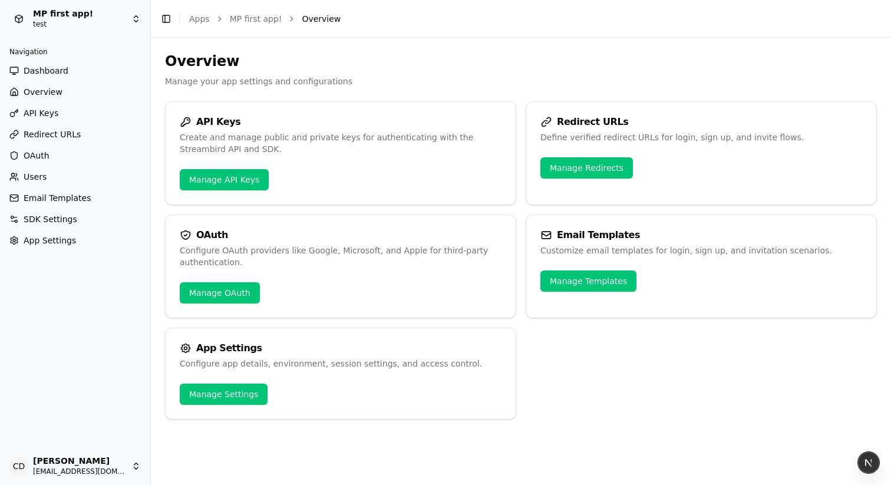
click at [100, 465] on html "MP first app! test Navigation Dashboard Overview API Keys Redirect URLs OAuth U…" at bounding box center [445, 242] width 891 height 485
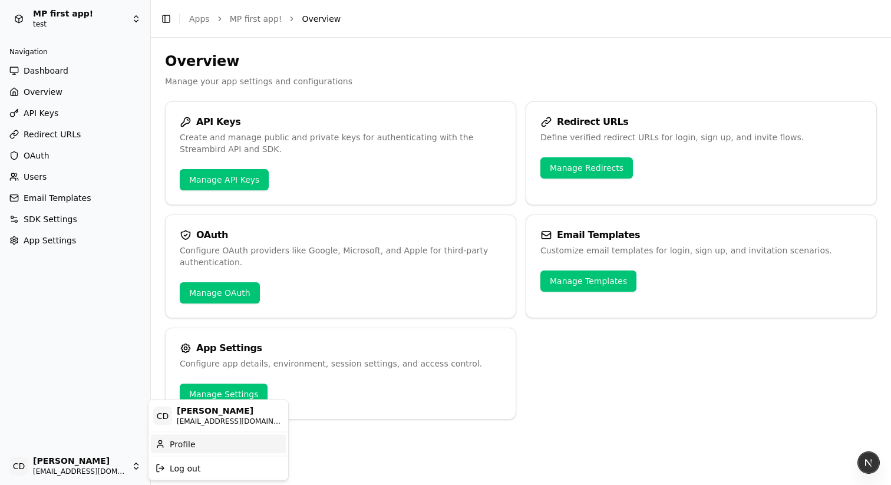
click at [183, 449] on div "Profile" at bounding box center [218, 443] width 135 height 19
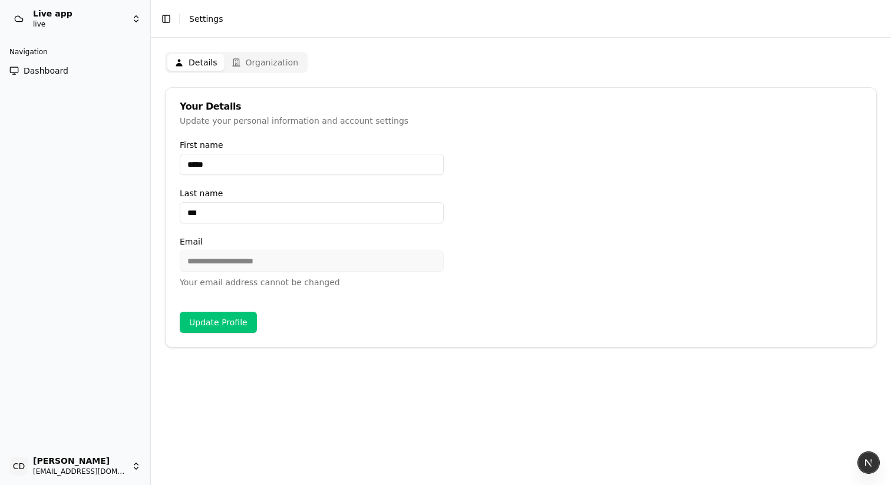
click at [41, 67] on span "Dashboard" at bounding box center [46, 71] width 45 height 12
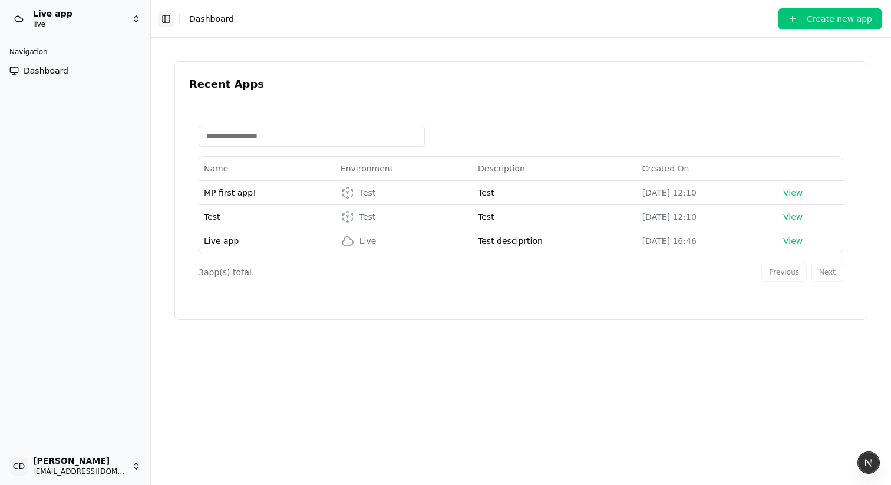
click at [166, 21] on button "Toggle Sidebar" at bounding box center [166, 19] width 17 height 17
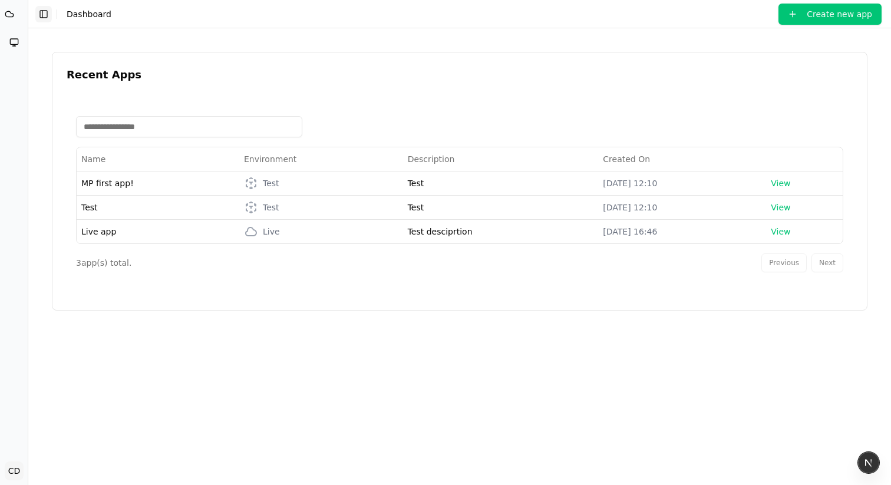
click at [35, 17] on button "Toggle Sidebar" at bounding box center [43, 14] width 17 height 17
